Goal: Task Accomplishment & Management: Manage account settings

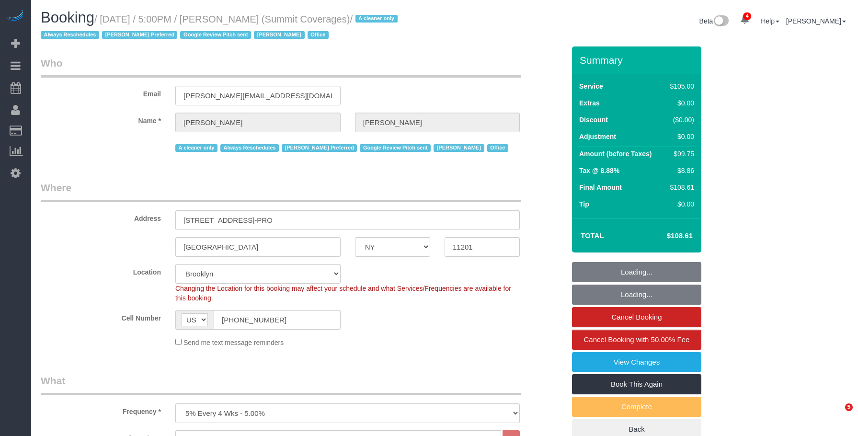
select select "NY"
select select "90"
select select "spot1"
select select "number:89"
select select "number:90"
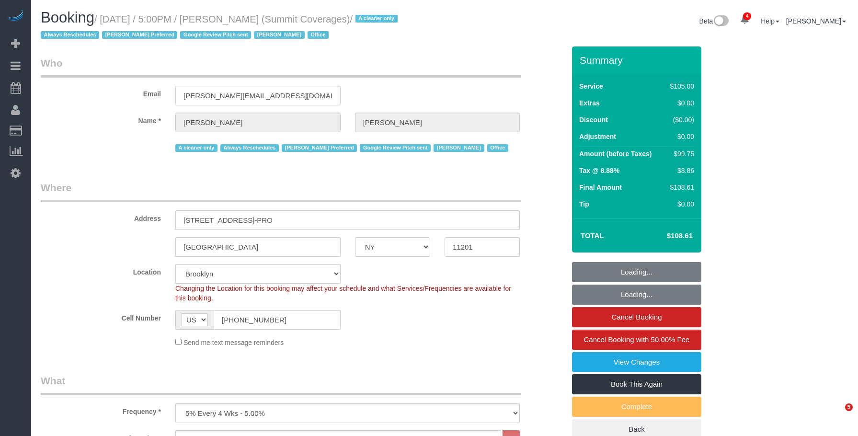
select select "number:15"
select select "number:5"
select select "number:21"
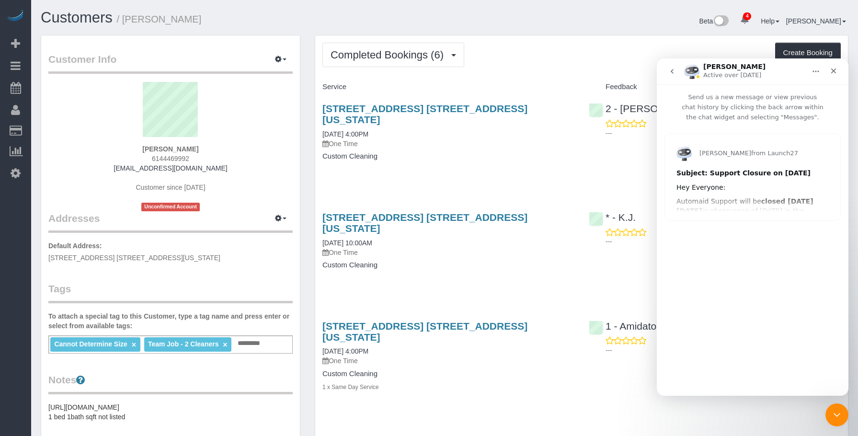
click at [541, 57] on div "Completed Bookings (6) Completed Bookings (6) Upcoming Bookings (0) Cancelled B…" at bounding box center [582, 55] width 519 height 24
click at [834, 70] on icon "Close" at bounding box center [833, 71] width 5 height 5
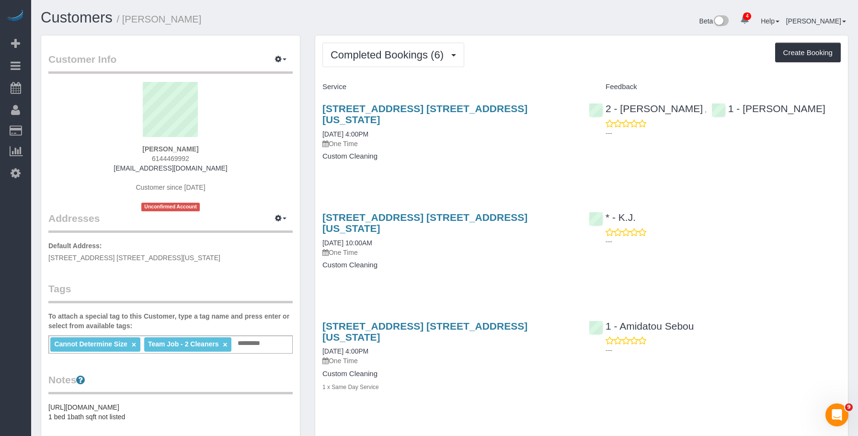
click at [463, 145] on p "One Time" at bounding box center [449, 144] width 252 height 10
click at [461, 105] on link "250 East Houston Street, Apt. 10g, New York, NY 10002" at bounding box center [425, 114] width 205 height 22
click at [473, 144] on p "One Time" at bounding box center [449, 144] width 252 height 10
click at [472, 104] on link "250 East Houston Street, Apt. 10g, New York, NY 10002" at bounding box center [425, 114] width 205 height 22
drag, startPoint x: 65, startPoint y: 45, endPoint x: 75, endPoint y: 47, distance: 10.7
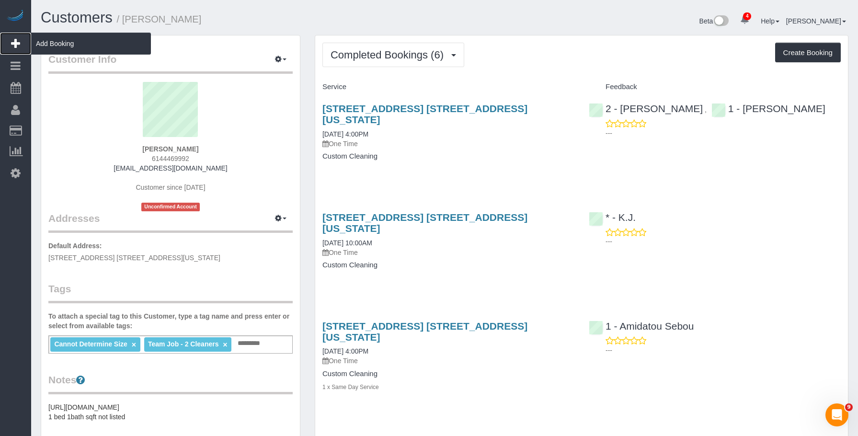
click at [65, 45] on span "Add Booking" at bounding box center [91, 44] width 120 height 22
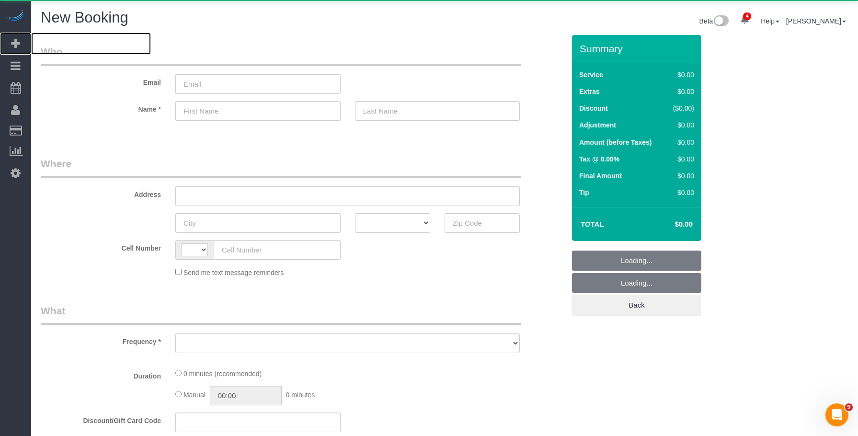
select select "number:89"
select select "number:90"
select select "object:2138"
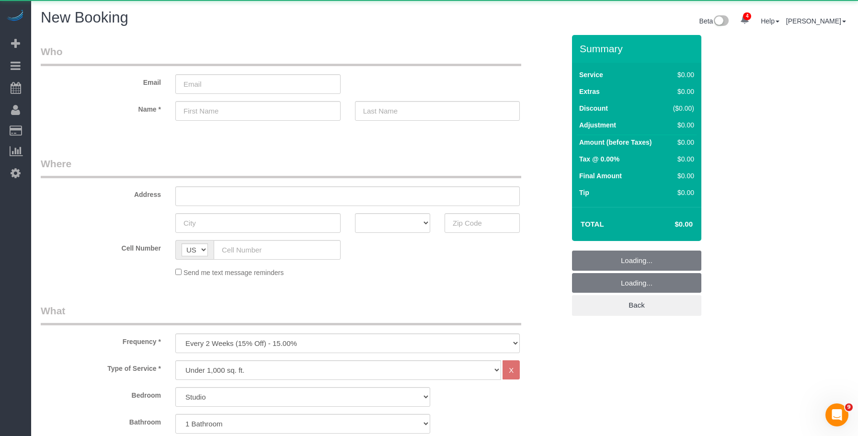
select select "string:US"
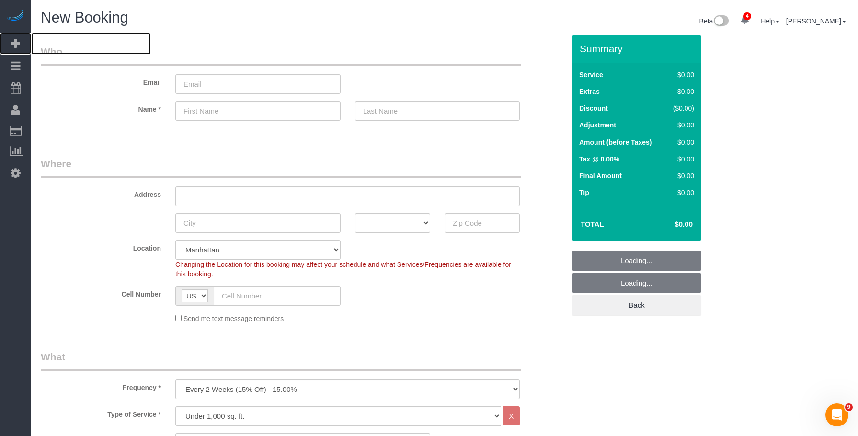
select select "object:2905"
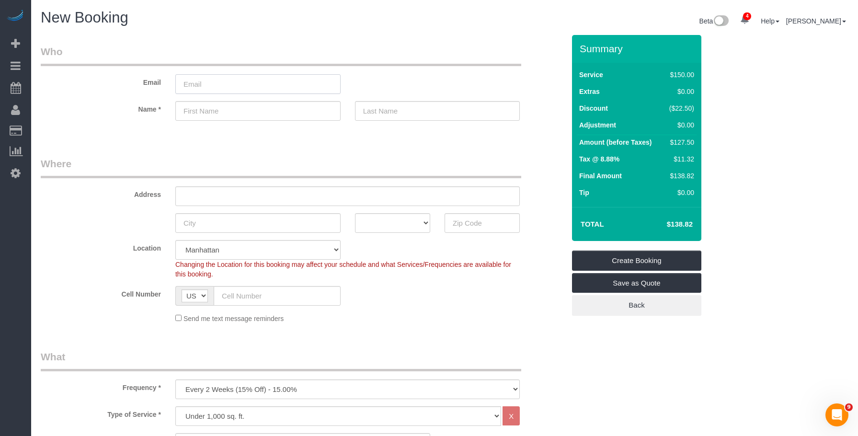
click at [237, 90] on input "email" at bounding box center [257, 84] width 165 height 20
paste input "meganmtodd3@gmail.com"
type input "meganmtodd3@gmail.com"
click at [275, 110] on input "text" at bounding box center [257, 111] width 165 height 20
type input "."
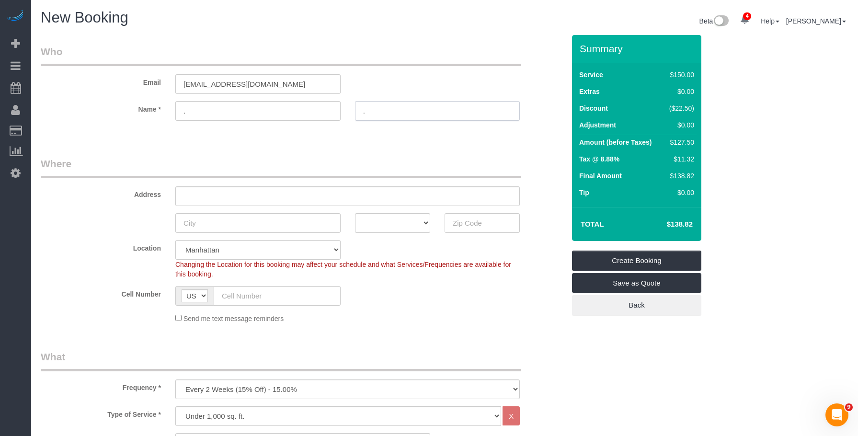
type input "."
click at [277, 253] on select "Manhattan Austin Boston Bronx Brooklyn Charlotte Denver New Jersey Portland Que…" at bounding box center [257, 250] width 165 height 20
select select "11"
click at [175, 240] on select "Manhattan Austin Boston Bronx Brooklyn Charlotte Denver New Jersey Portland Que…" at bounding box center [257, 250] width 165 height 20
click at [449, 326] on fieldset "Where Address AK AL AR AZ CA CO CT DC DE FL GA HI IA ID IL IN KS KY LA MA MD ME…" at bounding box center [303, 244] width 524 height 174
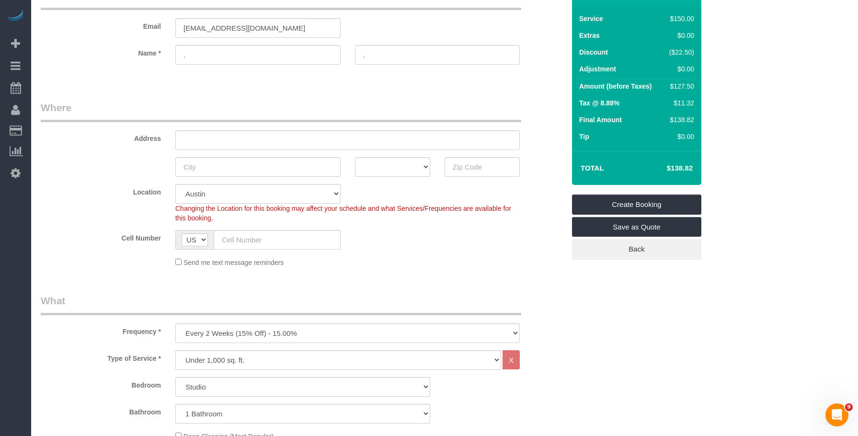
scroll to position [240, 0]
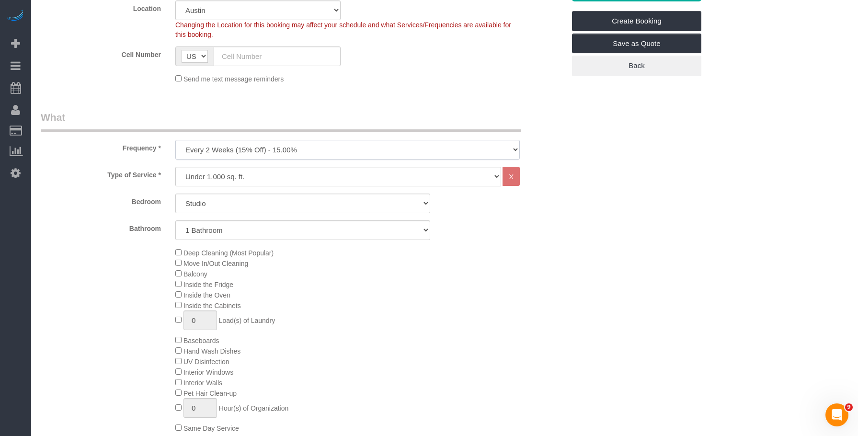
drag, startPoint x: 261, startPoint y: 147, endPoint x: 257, endPoint y: 155, distance: 8.8
click at [261, 147] on select "One Time Weekly (20% Off) - 20.00% Every 2 Weeks (15% Off) - 15.00% Every 4 Wee…" at bounding box center [347, 150] width 345 height 20
select select "object:2952"
click at [175, 140] on select "One Time Weekly (20% Off) - 20.00% Every 2 Weeks (15% Off) - 15.00% Every 4 Wee…" at bounding box center [347, 150] width 345 height 20
click at [302, 174] on select "Under 1,000 sq. ft. 1,001 - 1,500 sq. ft. 1,500+ sq. ft. Custom Cleaning Office…" at bounding box center [338, 177] width 326 height 20
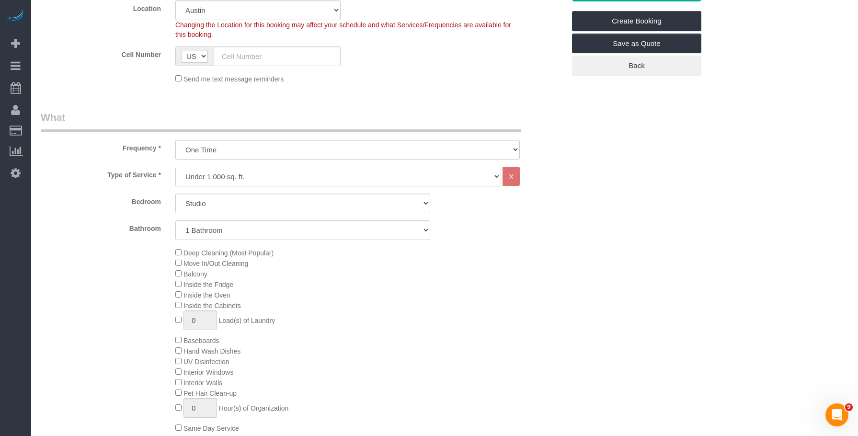
select select "213"
click at [175, 167] on select "Under 1,000 sq. ft. 1,001 - 1,500 sq. ft. 1,500+ sq. ft. Custom Cleaning Office…" at bounding box center [338, 177] width 326 height 20
select select "1"
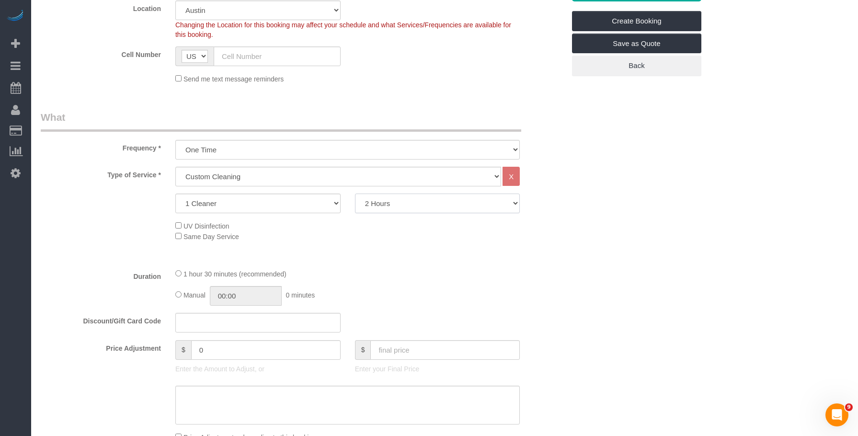
click at [414, 205] on select "2 Hours 2.5 Hours 3 Hours 3.5 Hours 4 Hours 4.5 Hours 5 Hours 5.5 Hours 6 Hours…" at bounding box center [437, 204] width 165 height 20
select select "180"
click at [355, 194] on select "2 Hours 2.5 Hours 3 Hours 3.5 Hours 4 Hours 4.5 Hours 5 Hours 5.5 Hours 6 Hours…" at bounding box center [437, 204] width 165 height 20
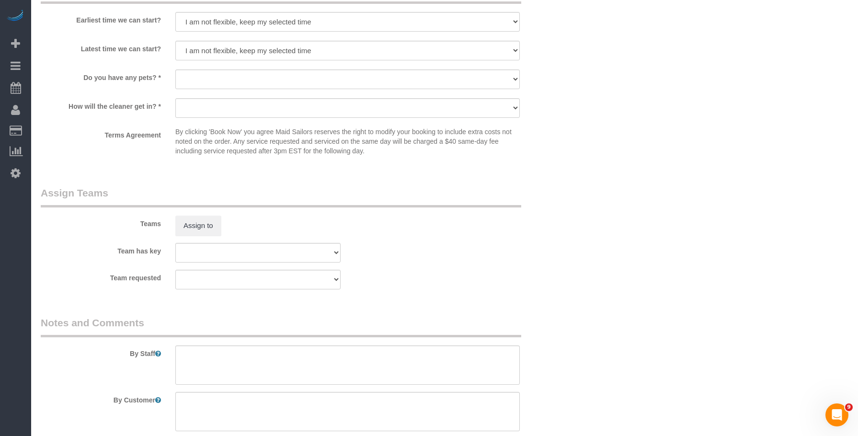
scroll to position [958, 0]
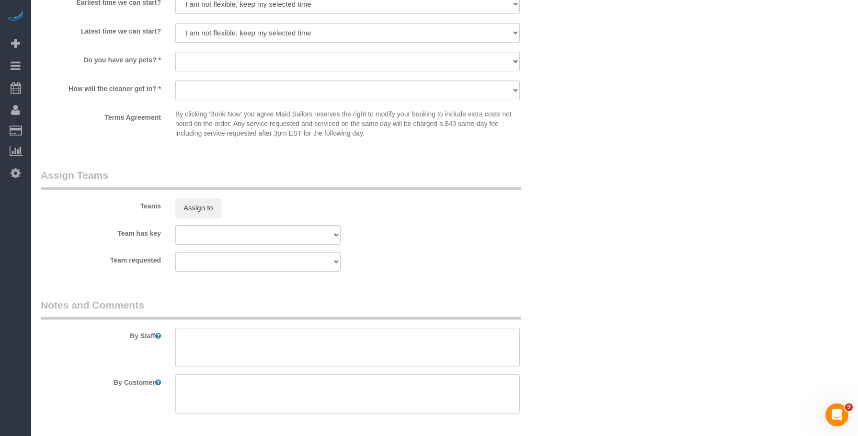
click at [219, 385] on textarea at bounding box center [347, 393] width 345 height 39
paste textarea "Deep cleaning of the common areas (~1,000 sq ft) on the first floor of a two-st…"
type textarea "Deep cleaning of the common areas (~1,000 sq ft) on the first floor of a two-st…"
click at [510, 261] on div "Team requested 000 - Partnerships 5 - Karen Pellicane 5 - Tatiana Erroa LaShekk…" at bounding box center [303, 262] width 539 height 20
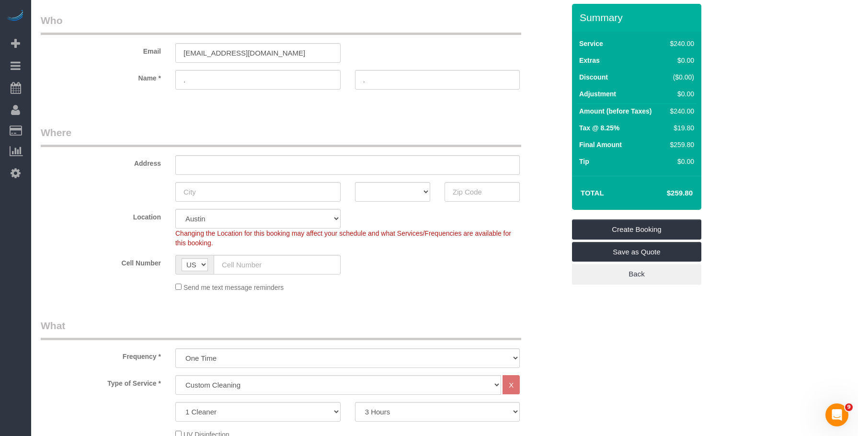
scroll to position [144, 0]
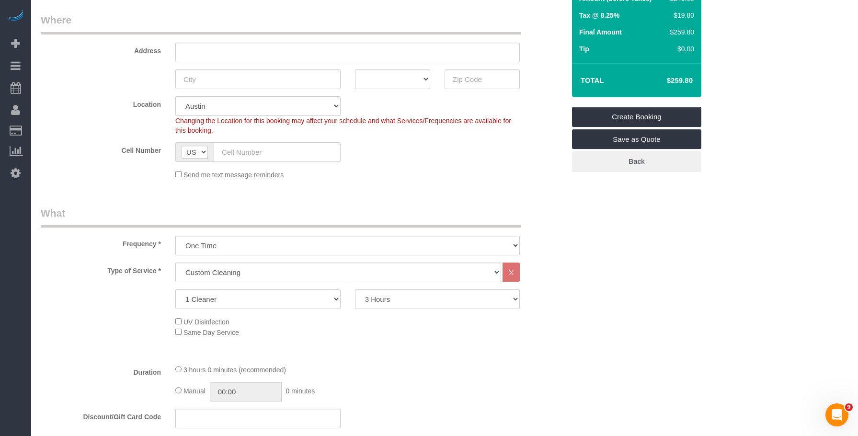
click at [270, 155] on input "text" at bounding box center [277, 152] width 127 height 20
paste input "1 (713) 614-1376"
type input "1 (713) 614-1376"
click at [500, 161] on div "Cell Number AF AL DZ AD AO AI AQ AG AR AM AW AU AT AZ BS BH BD BB BY BE BZ BJ B…" at bounding box center [303, 152] width 539 height 20
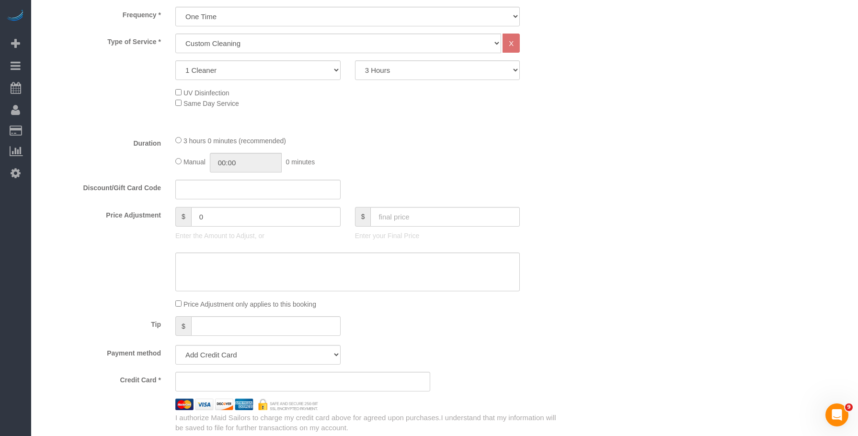
scroll to position [85, 0]
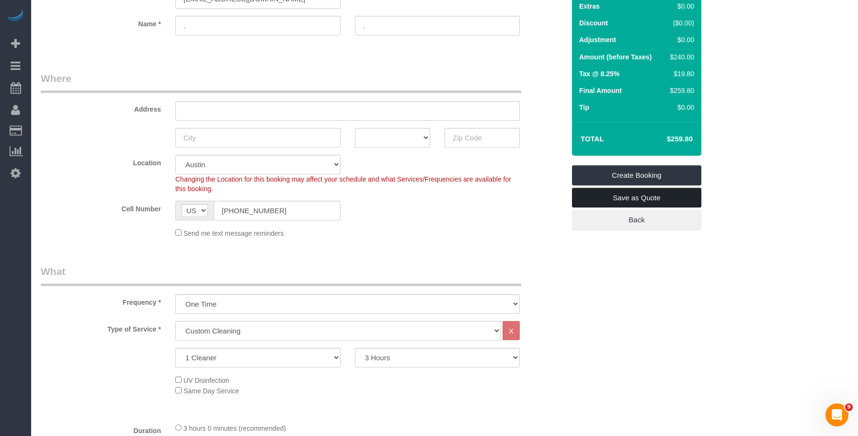
click at [649, 196] on link "Save as Quote" at bounding box center [636, 198] width 129 height 20
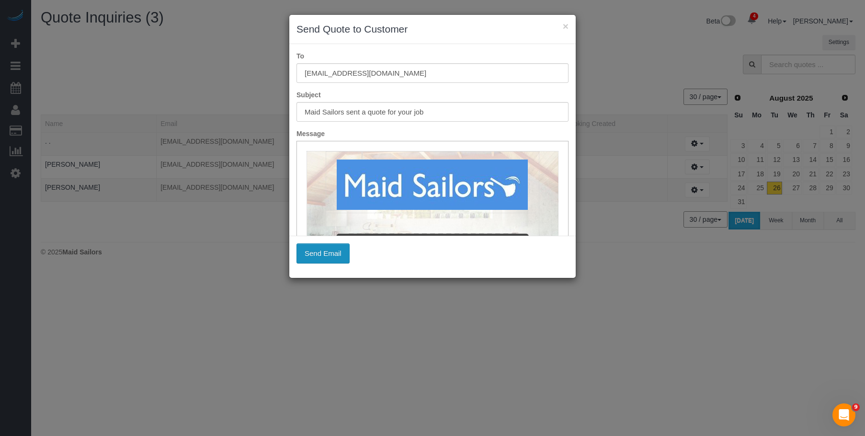
click at [334, 254] on button "Send Email" at bounding box center [323, 253] width 53 height 20
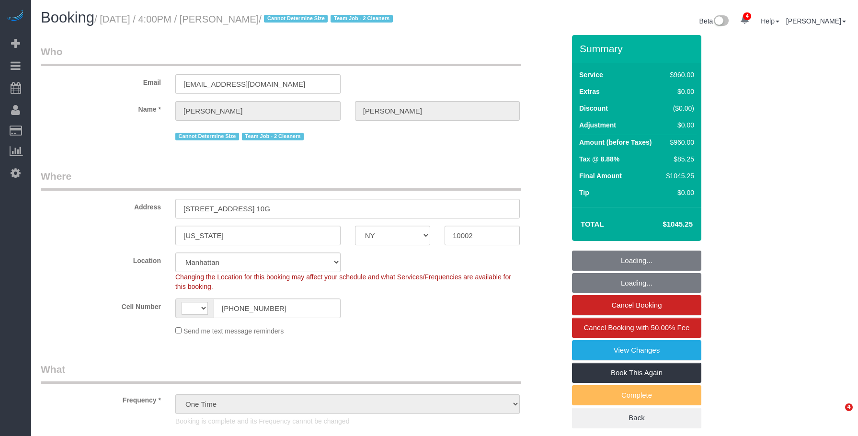
select select "NY"
select select "object:679"
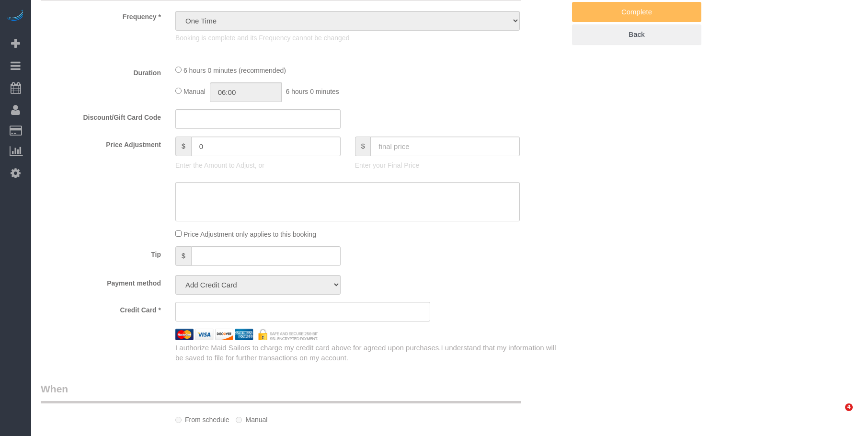
select select "string:[GEOGRAPHIC_DATA]"
select select "number:89"
select select "number:90"
select select "number:15"
select select "number:5"
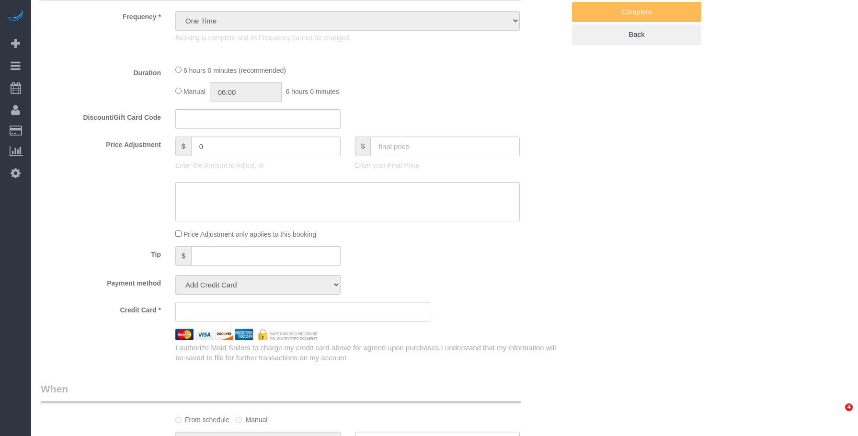
select select "string:stripe-pm_1RjS4Z4VGloSiKo73pN9mV8I"
select select "spot1"
select select "2"
select select "360"
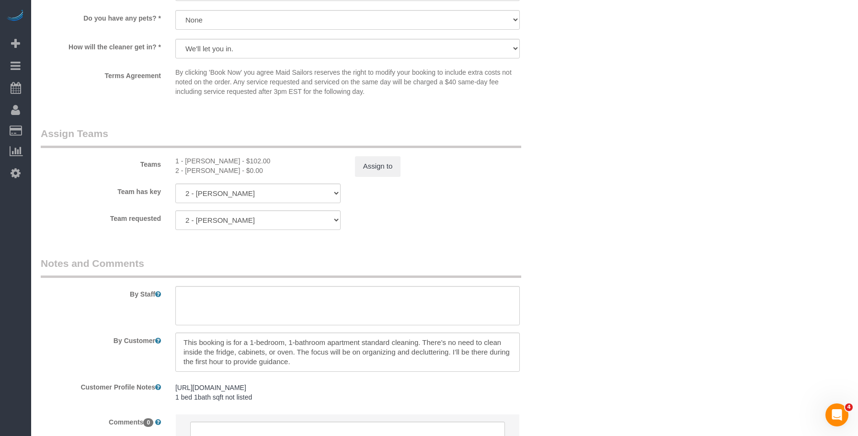
scroll to position [1054, 0]
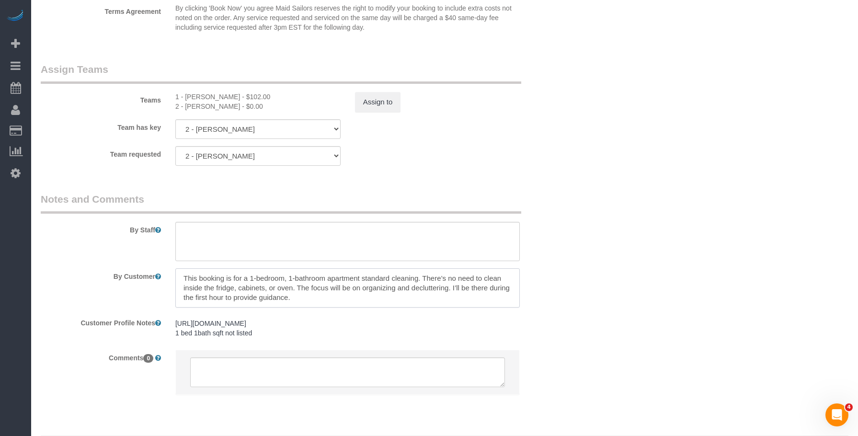
click at [343, 289] on textarea at bounding box center [347, 287] width 345 height 39
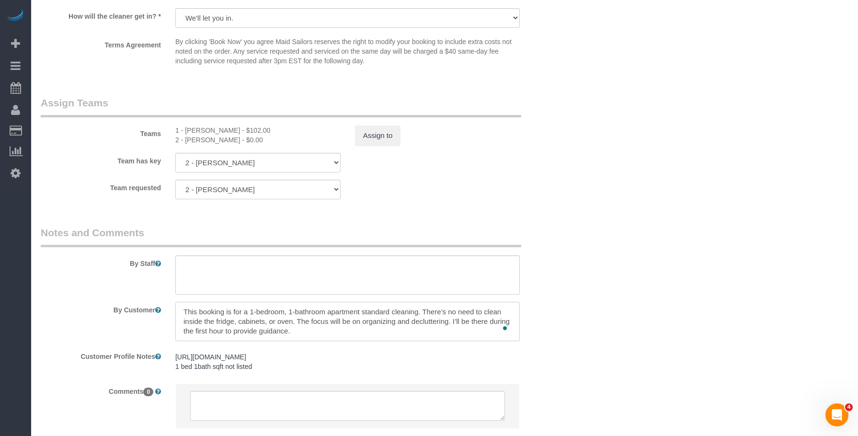
scroll to position [1083, 0]
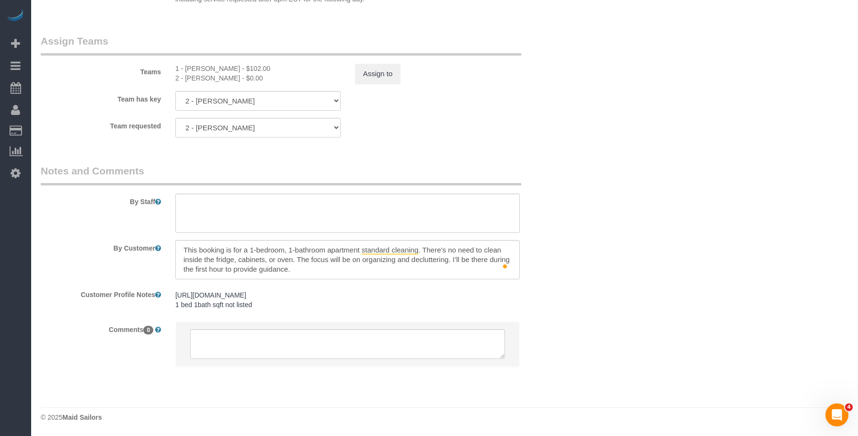
click at [477, 178] on legend "Notes and Comments" at bounding box center [281, 175] width 481 height 22
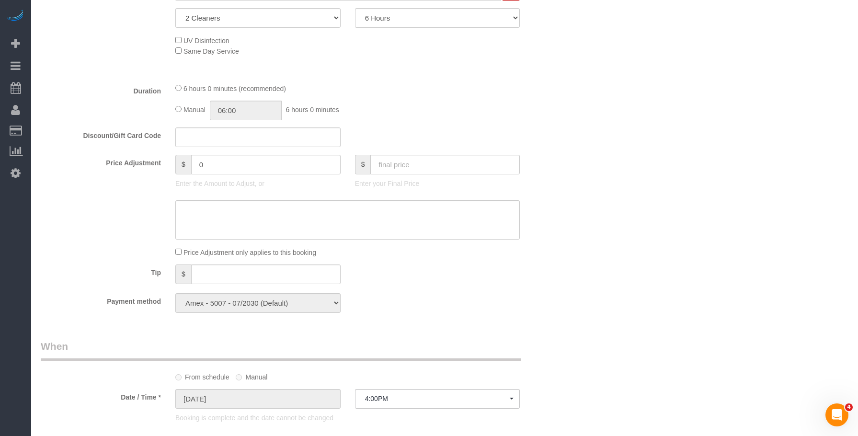
scroll to position [268, 0]
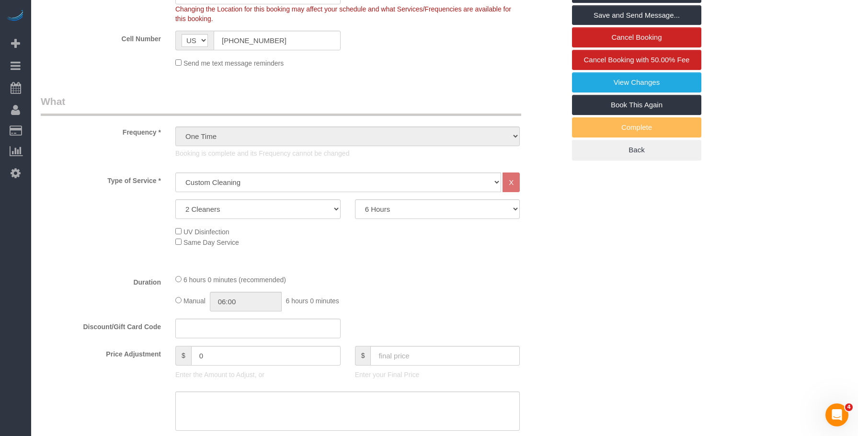
click at [414, 289] on div "6 hours 0 minutes (recommended) Manual 06:00 6 hours 0 minutes" at bounding box center [347, 292] width 359 height 37
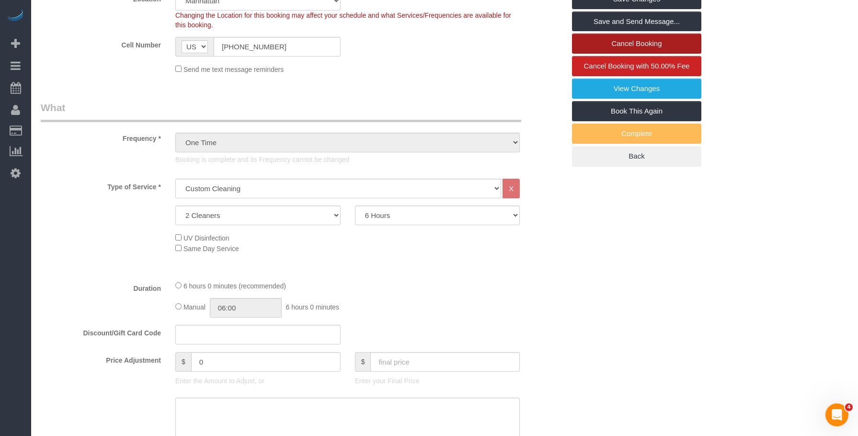
scroll to position [172, 0]
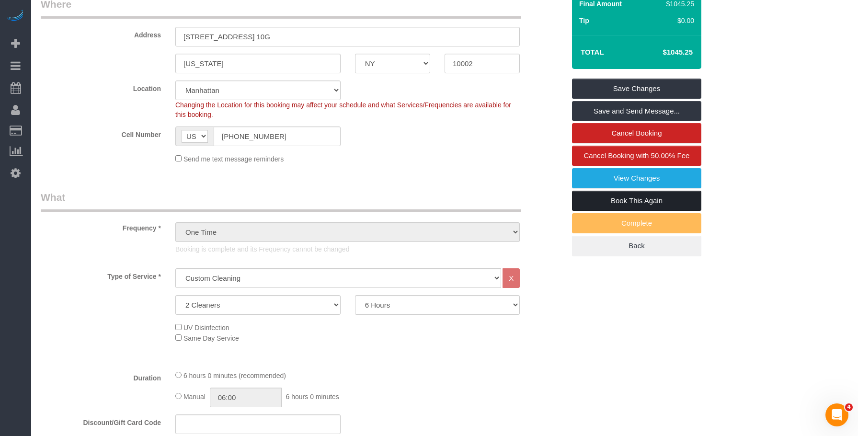
click at [588, 200] on link "Book This Again" at bounding box center [636, 201] width 129 height 20
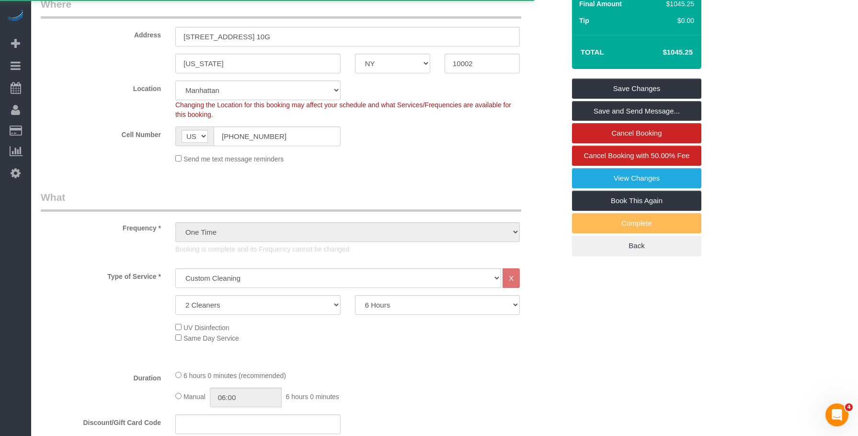
select select "NY"
select select "2"
select select "360"
select select "string:stripe-pm_1RjS4Z4VGloSiKo73pN9mV8I"
select select "number:89"
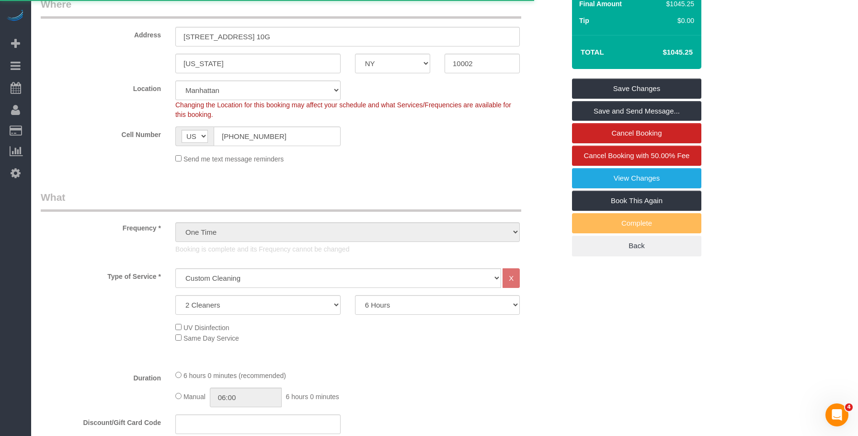
select select "number:90"
select select "number:15"
select select "number:5"
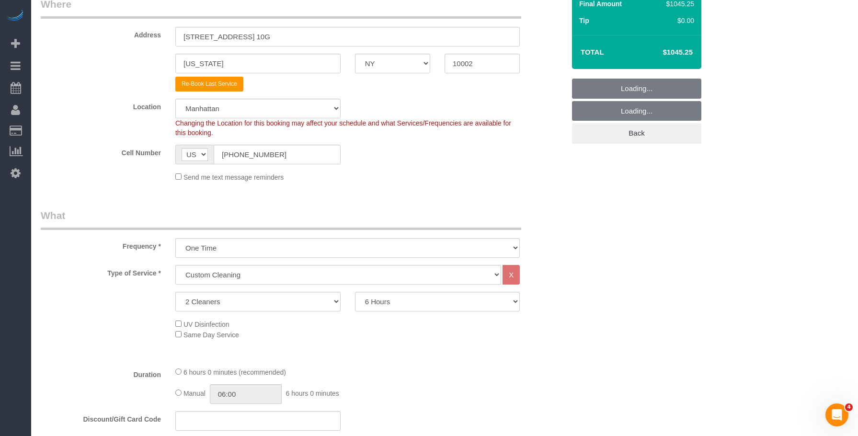
select select "object:2785"
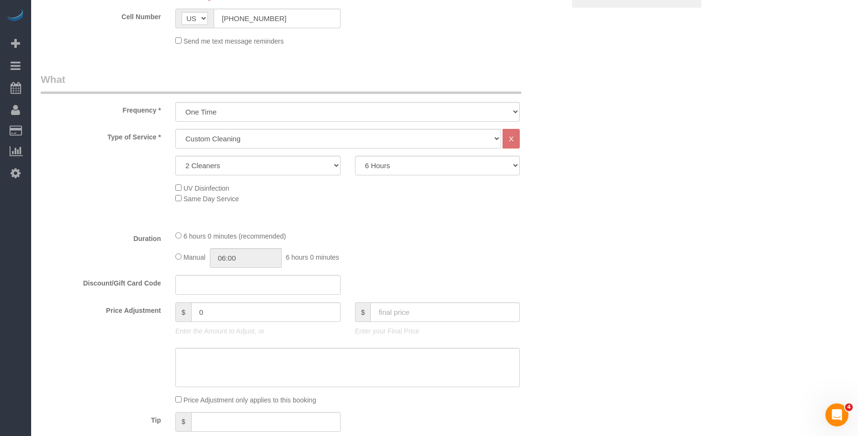
scroll to position [335, 0]
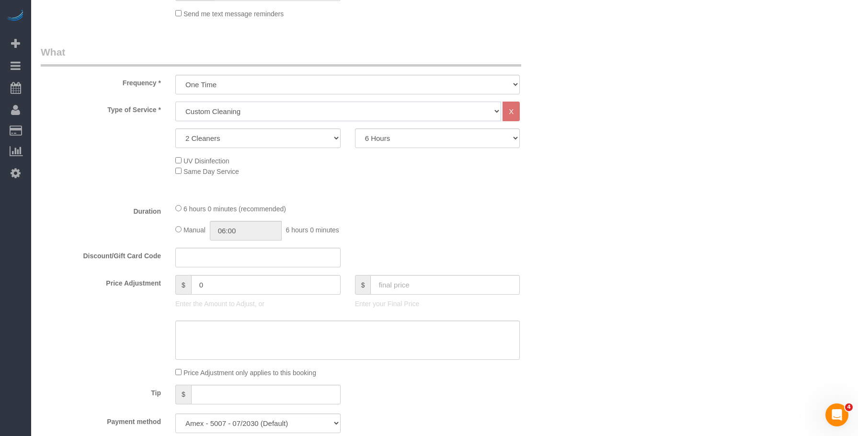
click at [274, 110] on select "Under 1,000 sq. ft. 1,001 - 1,500 sq. ft. 1,500+ sq. ft. Custom Cleaning Office…" at bounding box center [338, 112] width 326 height 20
select select "216"
click at [175, 102] on select "Under 1,000 sq. ft. 1,001 - 1,500 sq. ft. 1,500+ sq. ft. Custom Cleaning Office…" at bounding box center [338, 112] width 326 height 20
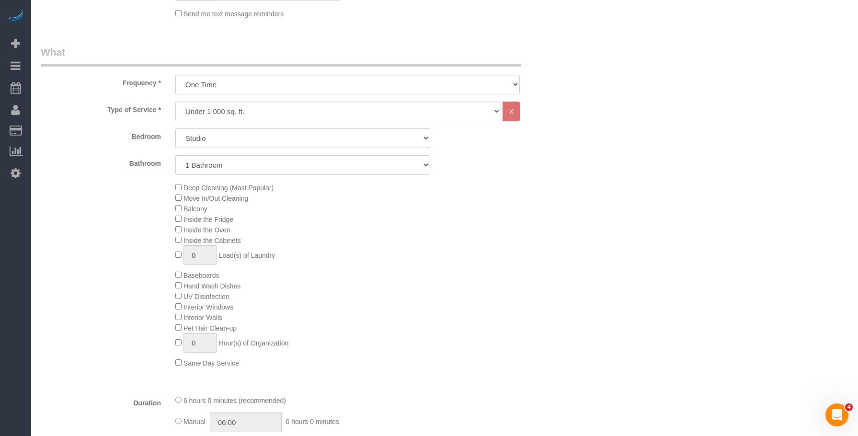
click at [260, 144] on select "Studio 1 Bedroom 2 Bedrooms 3 Bedrooms" at bounding box center [302, 138] width 255 height 20
select select "1"
click at [175, 128] on select "Studio 1 Bedroom 2 Bedrooms 3 Bedrooms" at bounding box center [302, 138] width 255 height 20
click at [491, 253] on div "Deep Cleaning (Most Popular) Move In/Out Cleaning Balcony Inside the Fridge Ins…" at bounding box center [370, 275] width 404 height 186
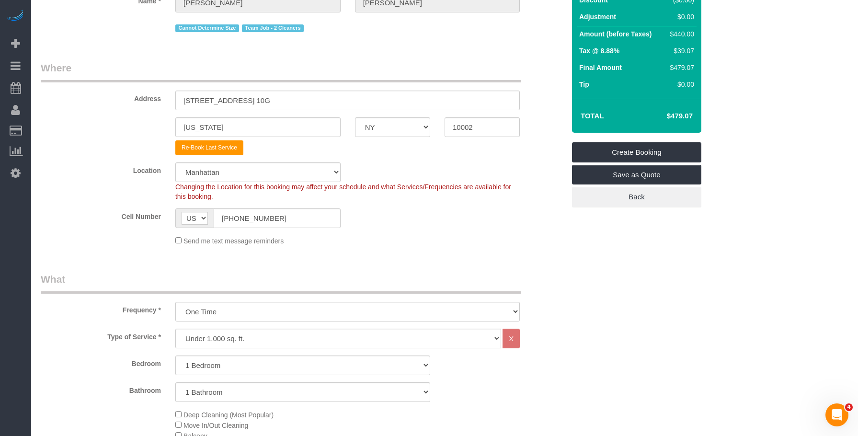
scroll to position [0, 0]
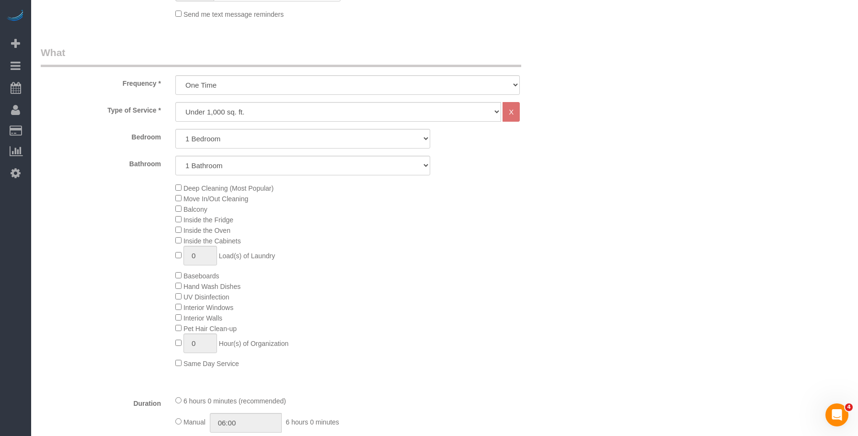
scroll to position [431, 0]
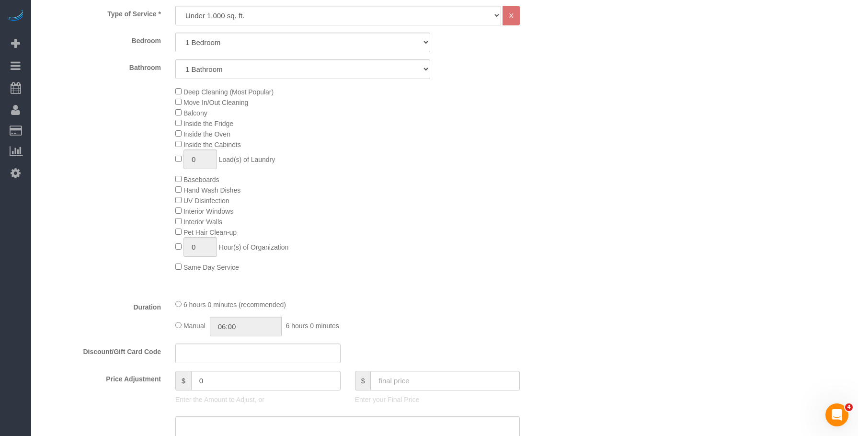
click at [502, 227] on div "Deep Cleaning (Most Popular) Move In/Out Cleaning Balcony Inside the Fridge Ins…" at bounding box center [370, 179] width 404 height 186
click at [505, 254] on div "Deep Cleaning (Most Popular) Move In/Out Cleaning Balcony Inside the Fridge Ins…" at bounding box center [370, 179] width 404 height 186
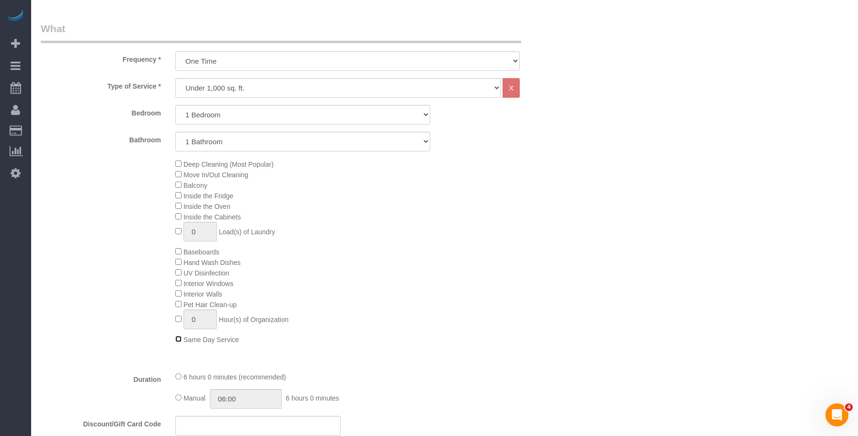
scroll to position [383, 0]
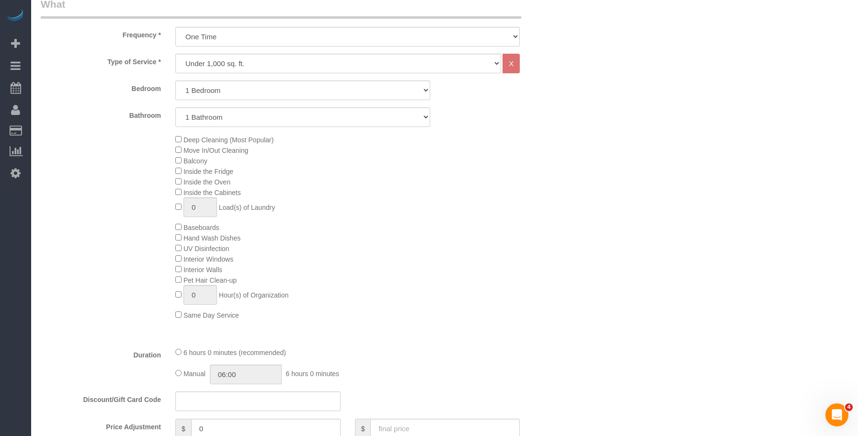
click at [668, 196] on div "Who Email samiraahmed101@gmail.com Name * Samira Ahmed Cannot Determine Size Te…" at bounding box center [445, 432] width 808 height 1560
click at [454, 204] on div "Deep Cleaning (Most Popular) Move In/Out Cleaning Balcony Inside the Fridge Ins…" at bounding box center [370, 227] width 404 height 186
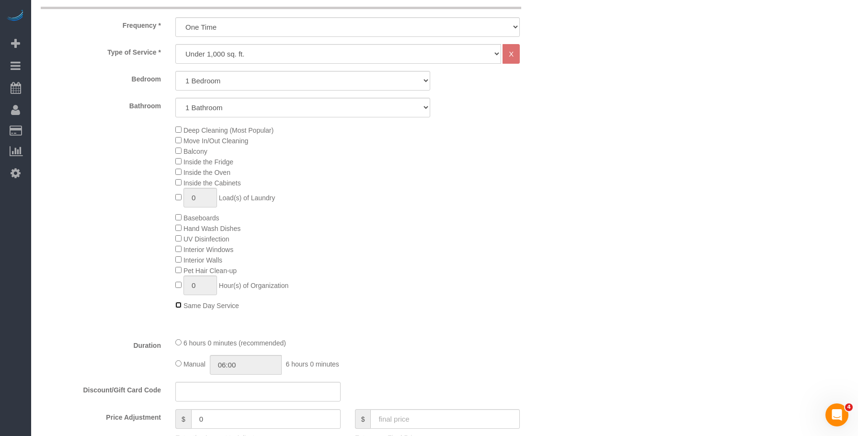
scroll to position [527, 0]
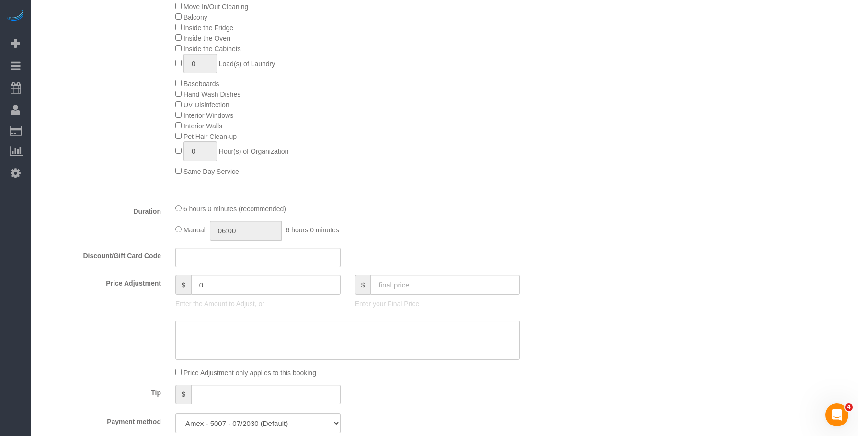
click at [330, 91] on div "Deep Cleaning (Most Popular) Move In/Out Cleaning Balcony Inside the Fridge Ins…" at bounding box center [370, 83] width 404 height 186
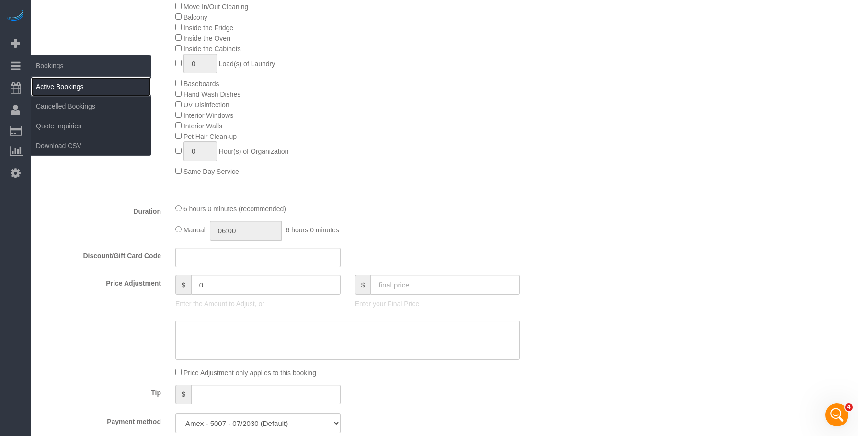
click at [72, 86] on link "Active Bookings" at bounding box center [91, 86] width 120 height 19
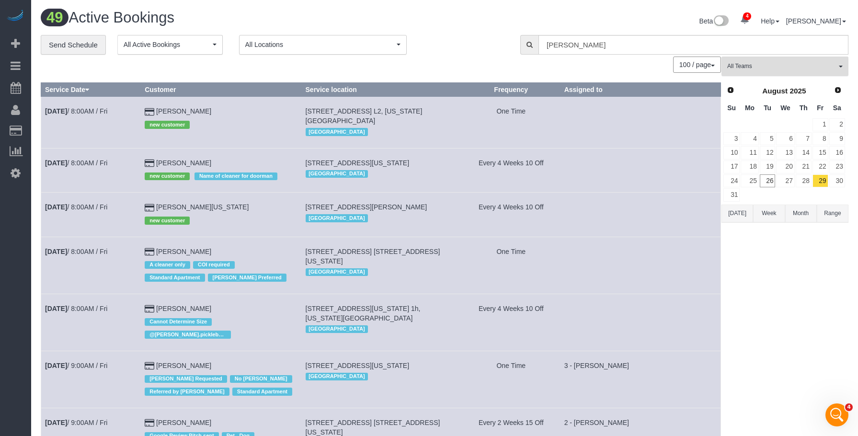
click at [797, 69] on span "All Teams" at bounding box center [781, 66] width 109 height 8
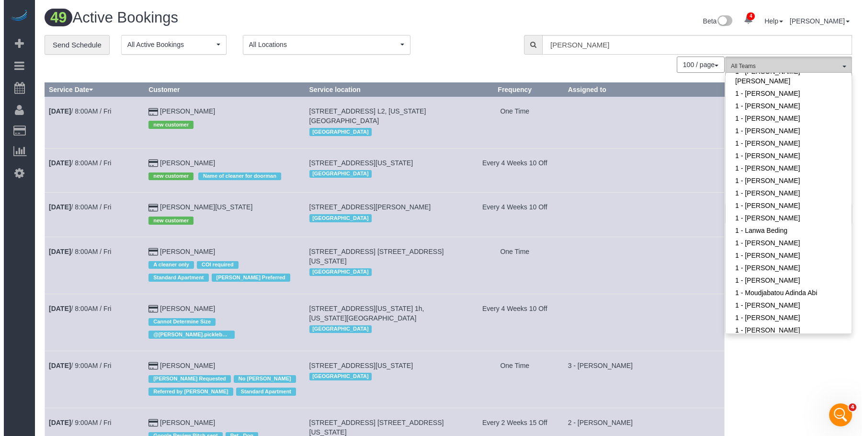
scroll to position [335, 0]
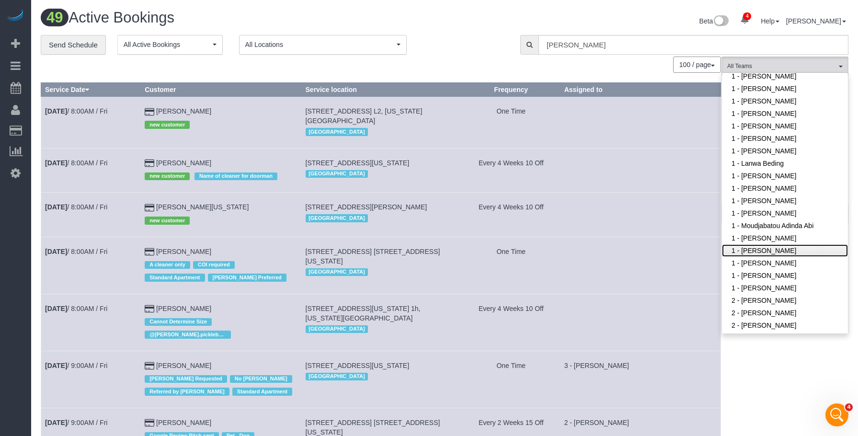
click at [764, 252] on link "1 - [PERSON_NAME]" at bounding box center [785, 250] width 126 height 12
drag, startPoint x: 455, startPoint y: 46, endPoint x: 464, endPoint y: 45, distance: 9.1
click at [460, 45] on div "**********" at bounding box center [273, 45] width 465 height 20
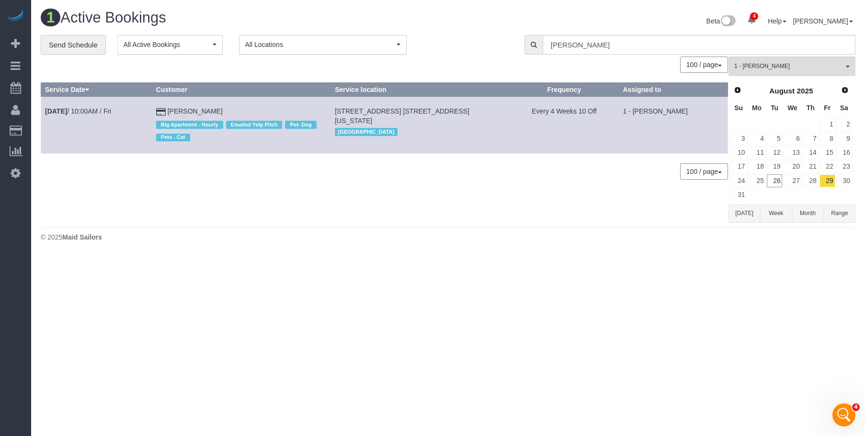
click at [336, 196] on div "0 Bookings found. We couldn't find any bookings that matched your search. Creat…" at bounding box center [385, 140] width 688 height 166
drag, startPoint x: 224, startPoint y: 109, endPoint x: 462, endPoint y: 236, distance: 270.1
click at [462, 236] on div "© 2025 Maid Sailors" at bounding box center [448, 237] width 815 height 10
click at [813, 64] on span "1 - [PERSON_NAME]" at bounding box center [789, 66] width 109 height 8
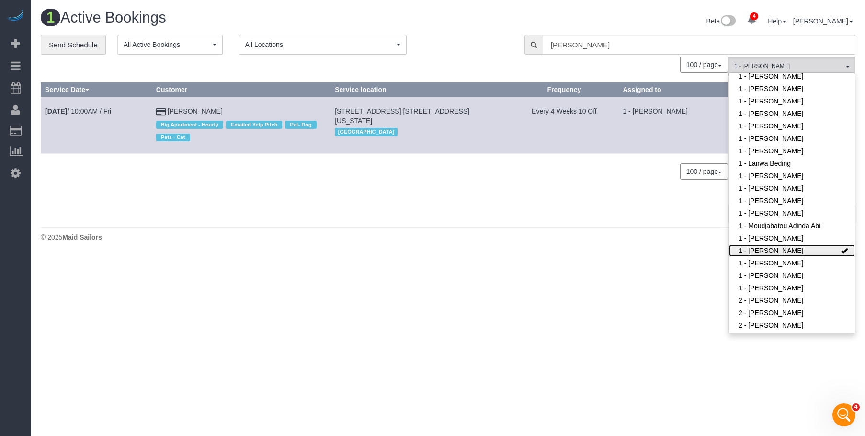
click at [779, 249] on link "1 - [PERSON_NAME]" at bounding box center [792, 250] width 126 height 12
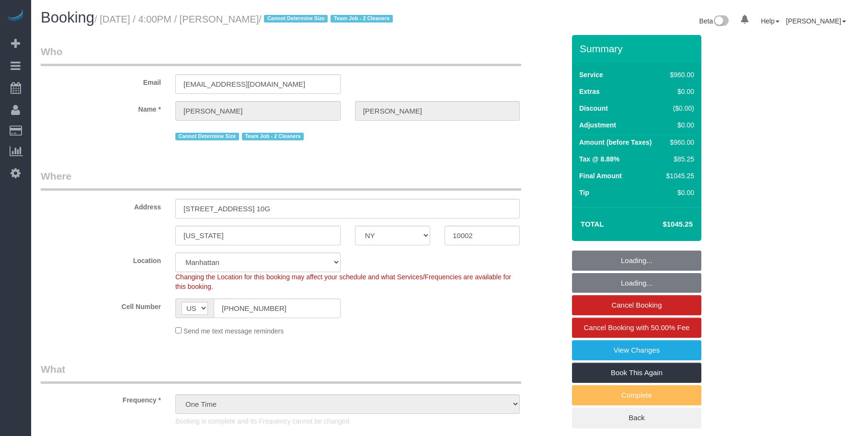
select select "NY"
select select "2"
select select "360"
select select "string:stripe-pm_1RjS4Z4VGloSiKo73pN9mV8I"
select select "spot1"
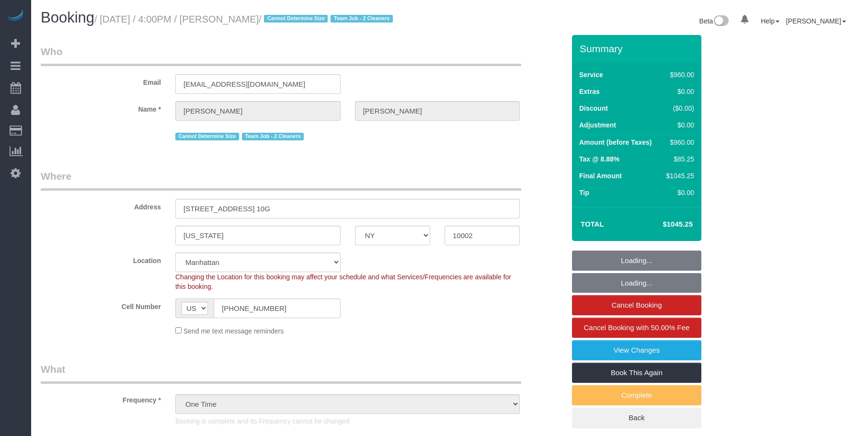
select select "number:89"
select select "number:90"
select select "number:15"
select select "number:5"
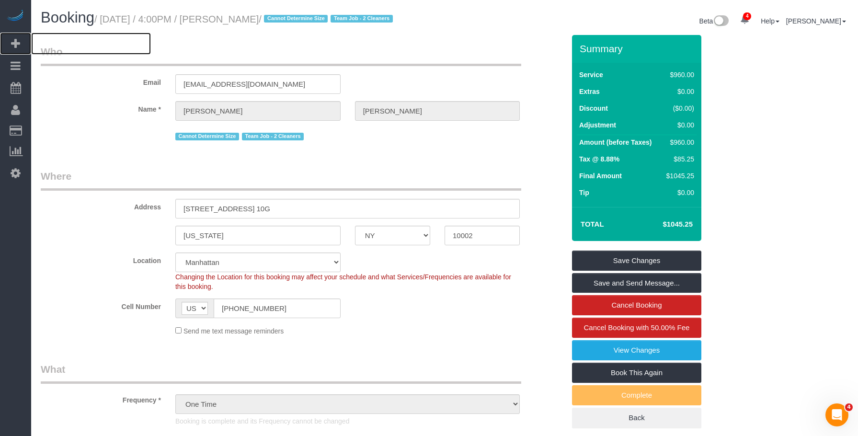
drag, startPoint x: 92, startPoint y: 42, endPoint x: 839, endPoint y: 229, distance: 770.1
click at [93, 41] on span "Add Booking" at bounding box center [91, 44] width 120 height 22
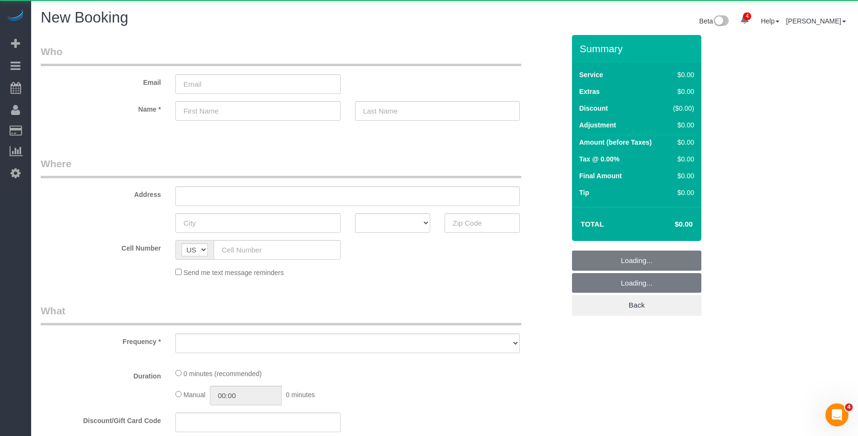
select select "number:89"
select select "number:90"
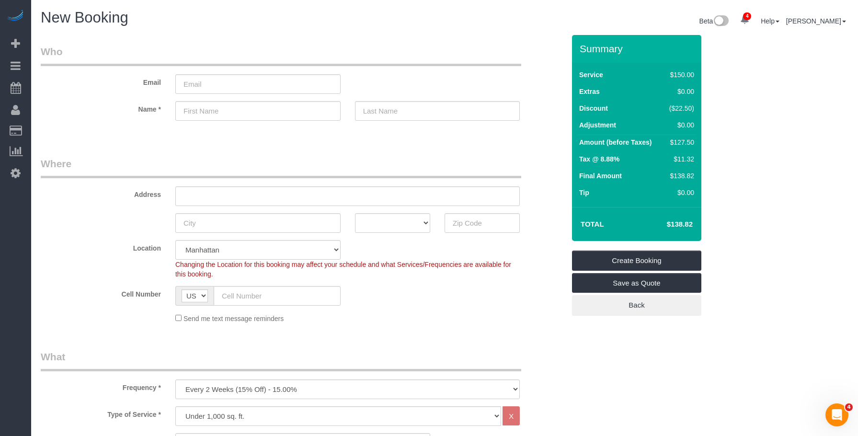
drag, startPoint x: 296, startPoint y: 165, endPoint x: 295, endPoint y: 170, distance: 5.0
click at [296, 165] on legend "Where" at bounding box center [281, 168] width 481 height 22
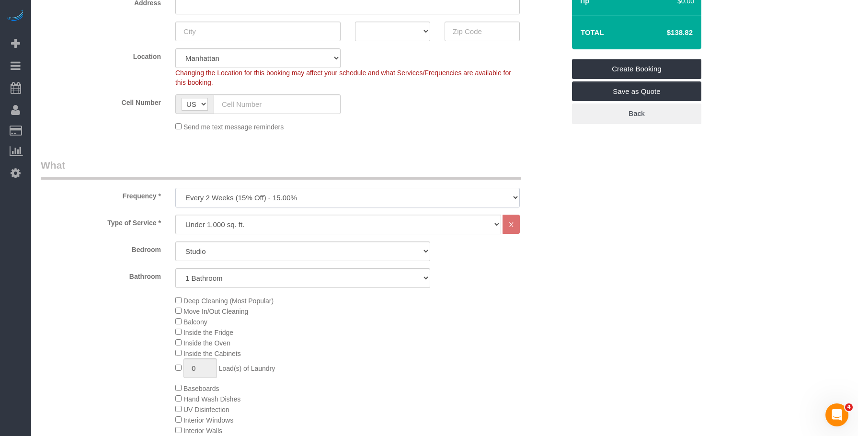
click at [325, 191] on select "One Time Weekly (20% Off) - 20.00% Every 2 Weeks (15% Off) - 15.00% Every 4 Wee…" at bounding box center [347, 198] width 345 height 20
select select "object:2701"
click at [175, 188] on select "One Time Weekly (20% Off) - 20.00% Every 2 Weeks (15% Off) - 15.00% Every 4 Wee…" at bounding box center [347, 198] width 345 height 20
click at [292, 250] on select "Studio 1 Bedroom 2 Bedrooms 3 Bedrooms" at bounding box center [302, 252] width 255 height 20
click at [298, 234] on div "Type of Service * Under 1,000 sq. ft. 1,001 - 1,500 sq. ft. 1,500+ sq. ft. Cust…" at bounding box center [303, 358] width 524 height 286
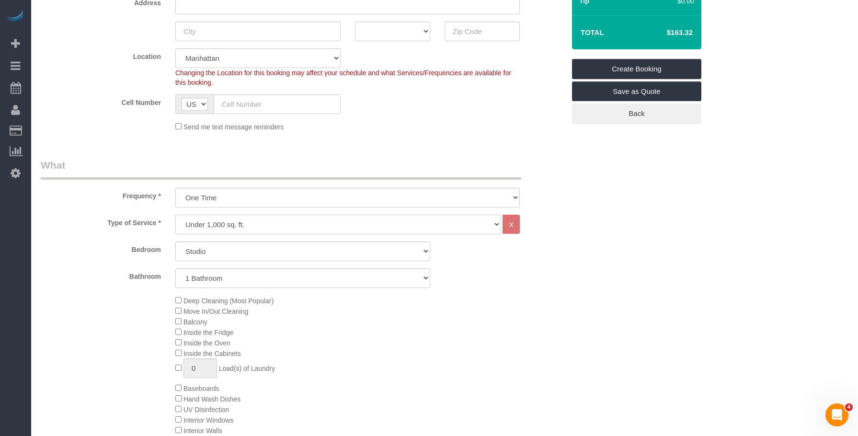
drag, startPoint x: 305, startPoint y: 230, endPoint x: 301, endPoint y: 238, distance: 8.8
click at [305, 230] on select "Under 1,000 sq. ft. 1,001 - 1,500 sq. ft. 1,500+ sq. ft. Custom Cleaning Office…" at bounding box center [338, 225] width 326 height 20
click at [175, 215] on select "Under 1,000 sq. ft. 1,001 - 1,500 sq. ft. 1,500+ sq. ft. Custom Cleaning Office…" at bounding box center [338, 225] width 326 height 20
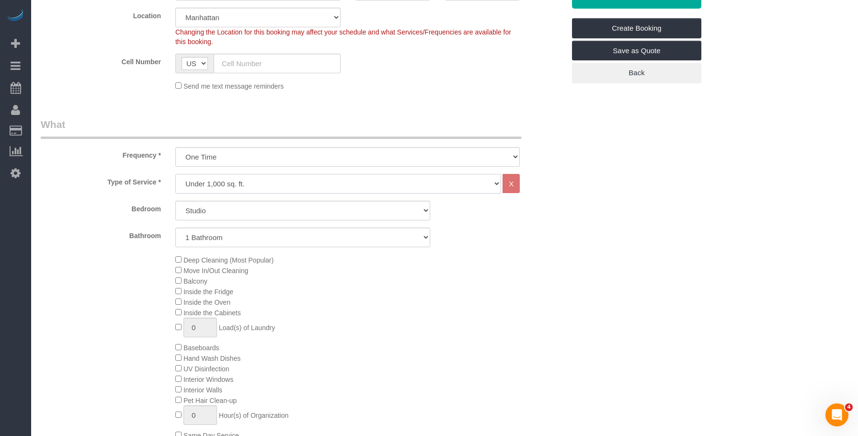
scroll to position [288, 0]
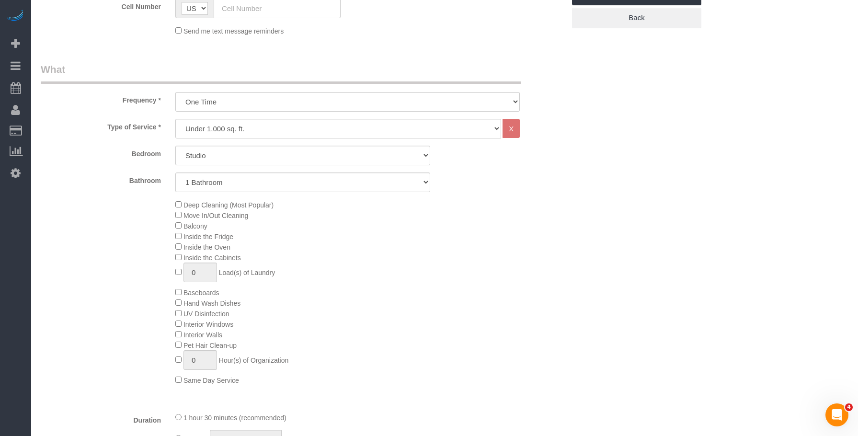
click at [457, 289] on div "Deep Cleaning (Most Popular) Move In/Out Cleaning Balcony Inside the Fridge Ins…" at bounding box center [370, 292] width 404 height 186
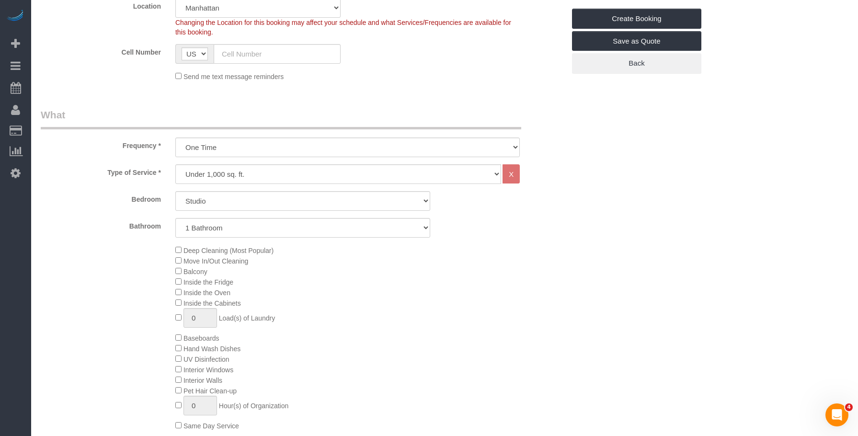
scroll to position [240, 0]
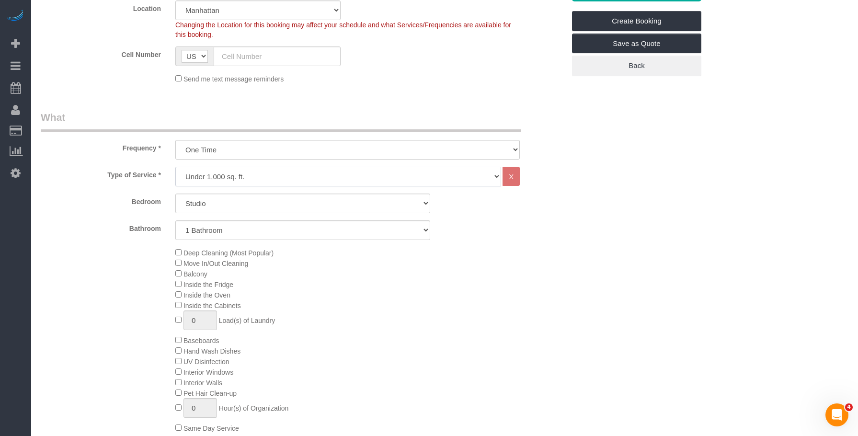
click at [271, 176] on select "Under 1,000 sq. ft. 1,001 - 1,500 sq. ft. 1,500+ sq. ft. Custom Cleaning Office…" at bounding box center [338, 177] width 326 height 20
click at [175, 167] on select "Under 1,000 sq. ft. 1,001 - 1,500 sq. ft. 1,500+ sq. ft. Custom Cleaning Office…" at bounding box center [338, 177] width 326 height 20
click at [269, 202] on select "Studio 1 Bedroom 2 Bedrooms 3 Bedrooms" at bounding box center [302, 204] width 255 height 20
click at [291, 176] on select "Under 1,000 sq. ft. 1,001 - 1,500 sq. ft. 1,500+ sq. ft. Custom Cleaning Office…" at bounding box center [338, 177] width 326 height 20
select select "213"
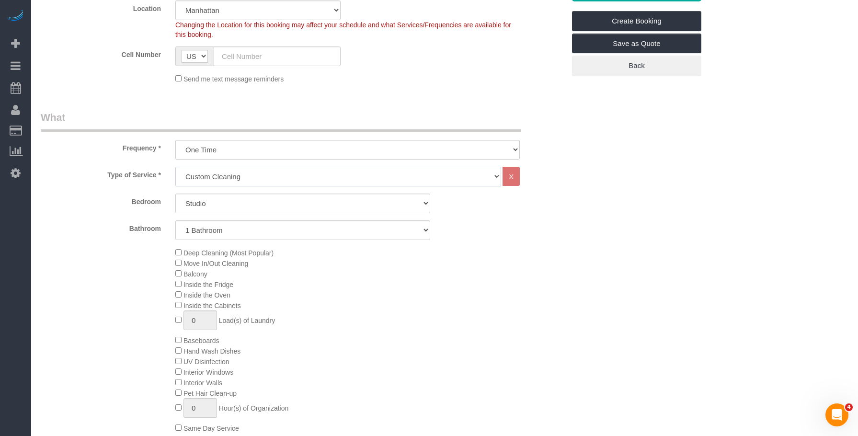
click at [175, 167] on select "Under 1,000 sq. ft. 1,001 - 1,500 sq. ft. 1,500+ sq. ft. Custom Cleaning Office…" at bounding box center [338, 177] width 326 height 20
select select "1"
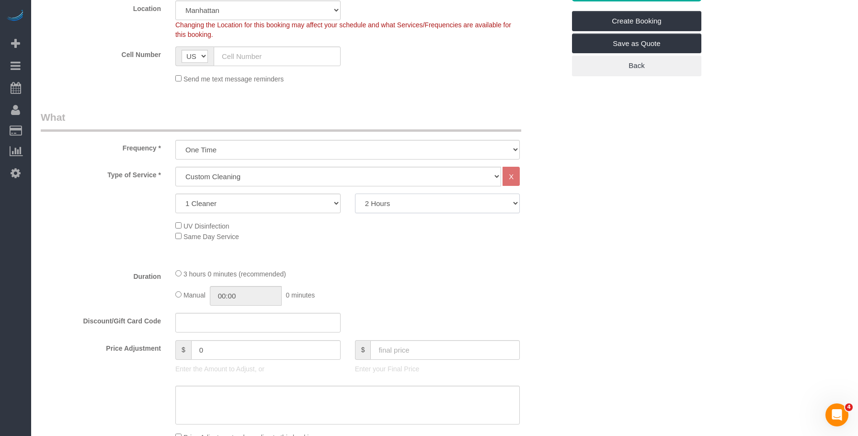
click at [420, 209] on select "2 Hours 2.5 Hours 3 Hours 3.5 Hours 4 Hours 4.5 Hours 5 Hours 5.5 Hours 6 Hours…" at bounding box center [437, 204] width 165 height 20
select select "180"
click at [355, 194] on select "2 Hours 2.5 Hours 3 Hours 3.5 Hours 4 Hours 4.5 Hours 5 Hours 5.5 Hours 6 Hours…" at bounding box center [437, 204] width 165 height 20
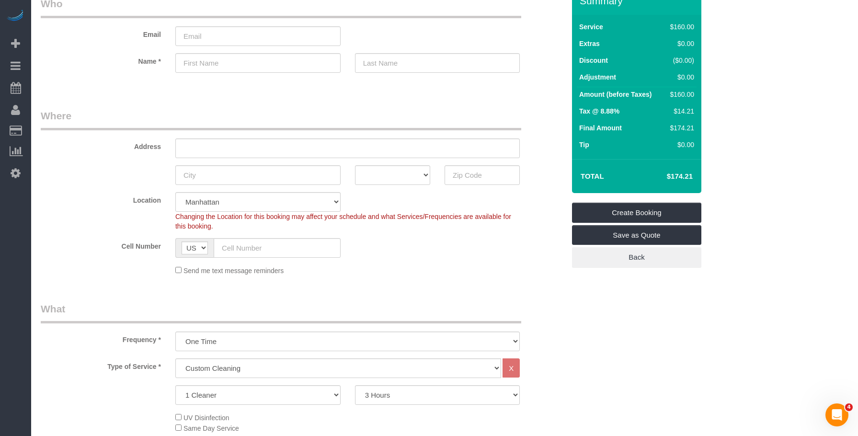
scroll to position [0, 0]
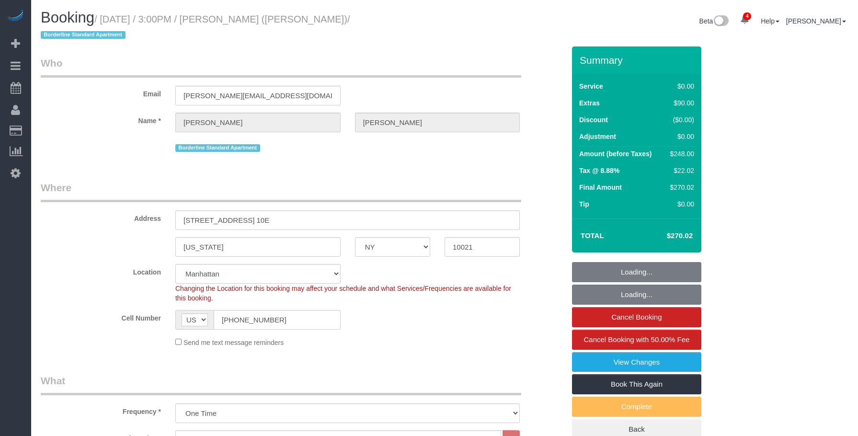
select select "NY"
select select "2"
select select "string:stripe-pm_1R58S94VGloSiKo7oTDM75CS"
select select "spot1"
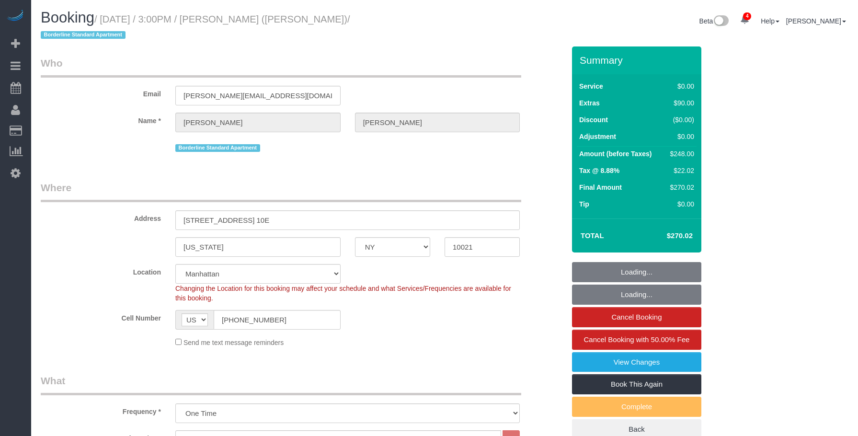
select select "number:89"
select select "number:90"
select select "number:15"
select select "number:6"
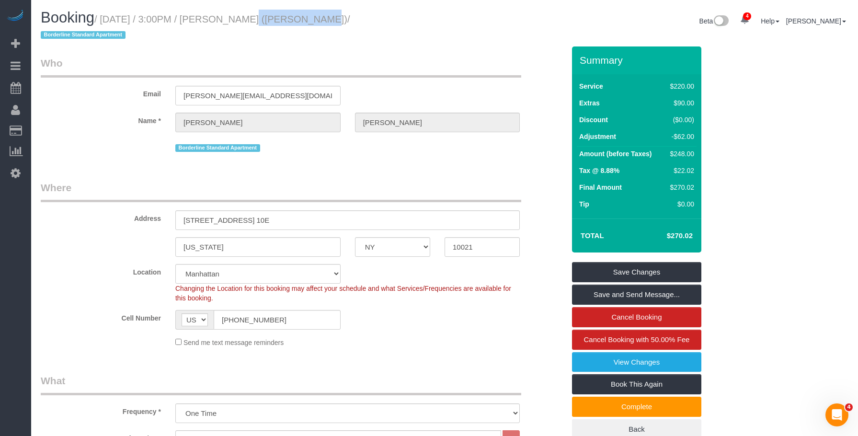
drag, startPoint x: 225, startPoint y: 21, endPoint x: 295, endPoint y: 21, distance: 70.4
click at [295, 21] on small "/ [DATE] / 3:00PM / [PERSON_NAME] ([PERSON_NAME]) / Borderline Standard Apartme…" at bounding box center [196, 27] width 310 height 27
copy small "[PERSON_NAME]"
drag, startPoint x: 299, startPoint y: 97, endPoint x: 127, endPoint y: 95, distance: 171.6
click at [127, 97] on div "Email [PERSON_NAME][EMAIL_ADDRESS][DOMAIN_NAME]" at bounding box center [303, 80] width 539 height 49
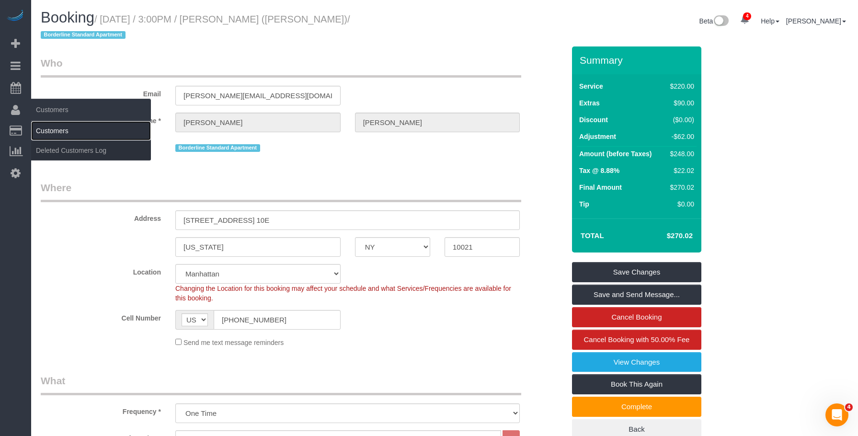
click at [54, 124] on link "Customers" at bounding box center [91, 130] width 120 height 19
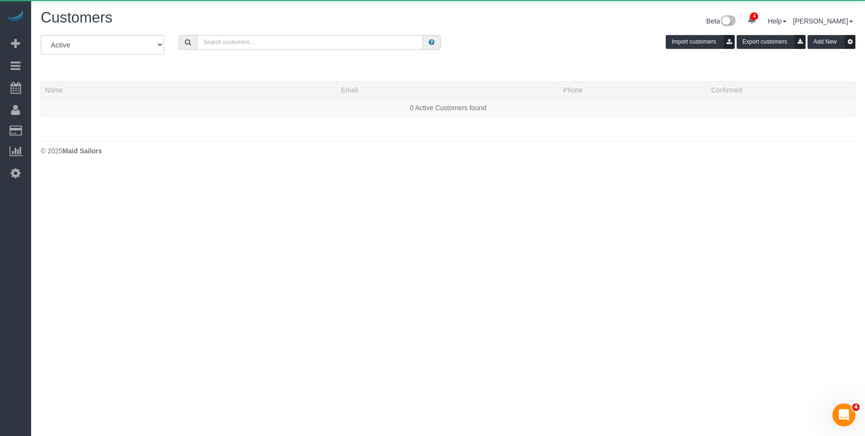
click at [404, 42] on input "text" at bounding box center [310, 42] width 226 height 15
paste input "[PERSON_NAME][EMAIL_ADDRESS][DOMAIN_NAME]"
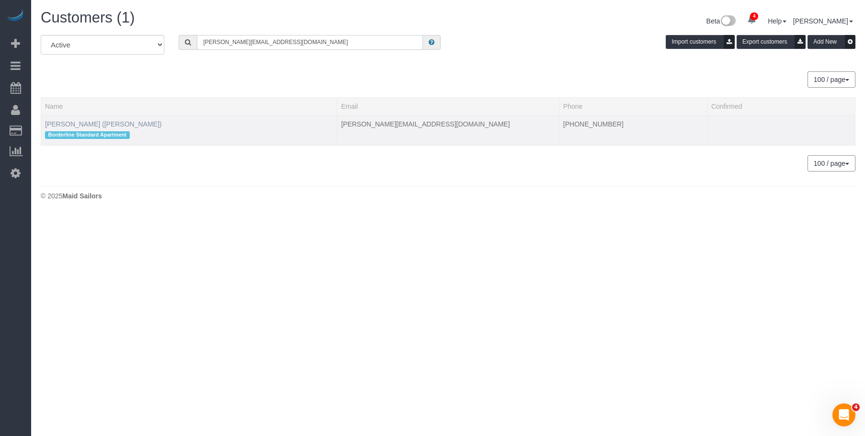
type input "[PERSON_NAME][EMAIL_ADDRESS][DOMAIN_NAME]"
click at [89, 125] on link "[PERSON_NAME] ([PERSON_NAME])" at bounding box center [103, 124] width 117 height 8
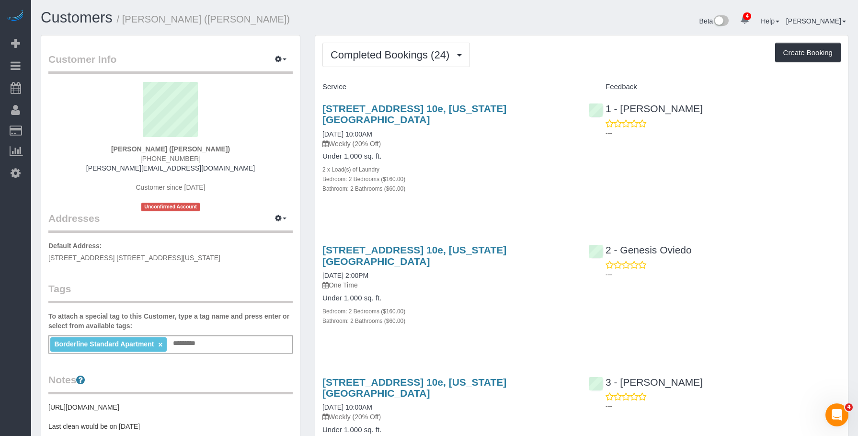
click at [570, 43] on div "Completed Bookings (24) Completed Bookings (24) Upcoming Bookings (7) Cancelled…" at bounding box center [582, 55] width 519 height 24
click at [406, 65] on button "Completed Bookings (24)" at bounding box center [397, 55] width 148 height 24
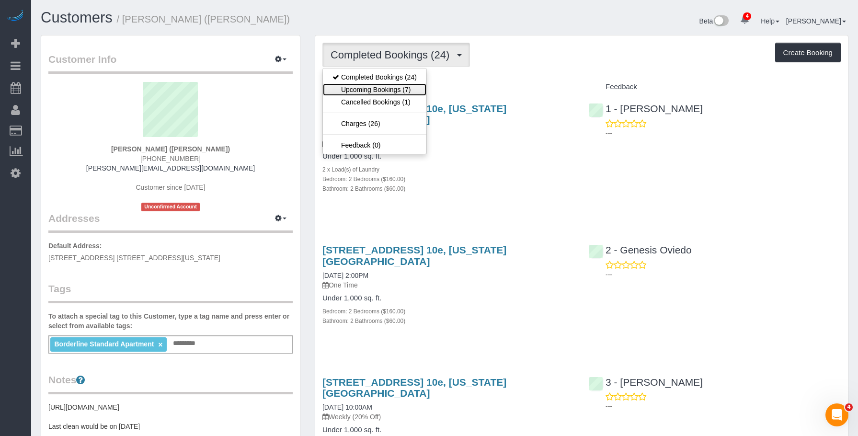
click at [383, 86] on link "Upcoming Bookings (7)" at bounding box center [375, 89] width 104 height 12
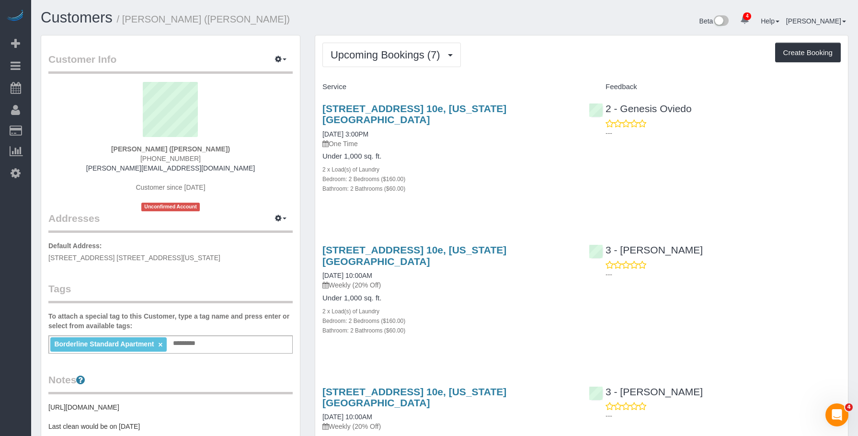
click at [488, 174] on div "Bedroom: 2 Bedrooms ($160.00)" at bounding box center [449, 179] width 252 height 10
click at [505, 108] on link "[STREET_ADDRESS] 10e, [US_STATE][GEOGRAPHIC_DATA]" at bounding box center [415, 114] width 184 height 22
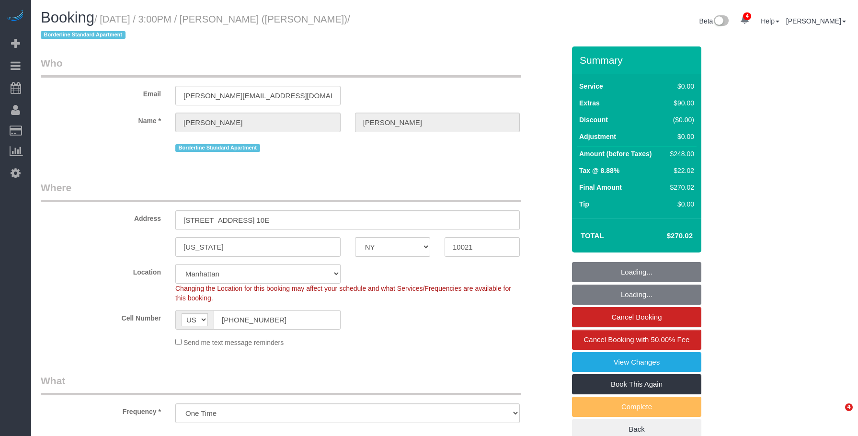
select select "NY"
select select "string:stripe-pm_1R58S94VGloSiKo7oTDM75CS"
select select "spot1"
select select "number:89"
select select "number:90"
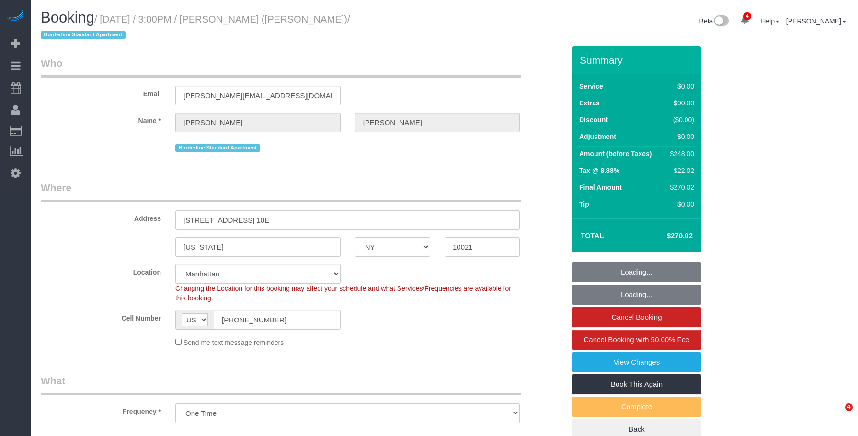
select select "number:15"
select select "number:6"
select select "2"
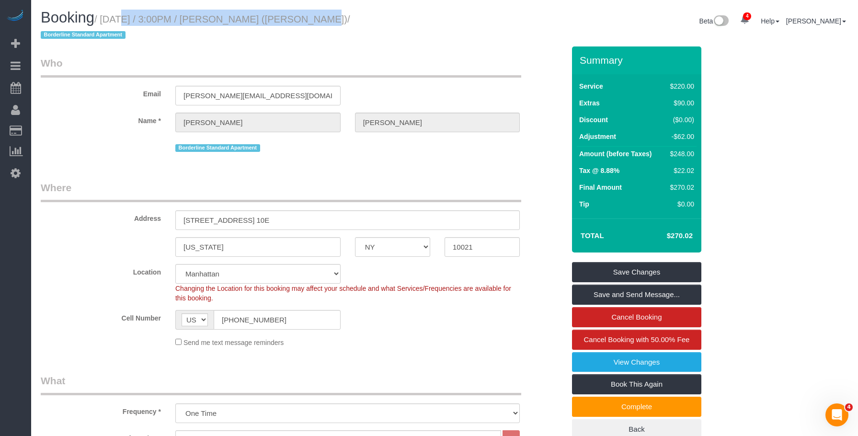
click at [293, 20] on small "/ [DATE] / 3:00PM / [PERSON_NAME] ([PERSON_NAME]) / Borderline Standard Apartme…" at bounding box center [196, 27] width 310 height 27
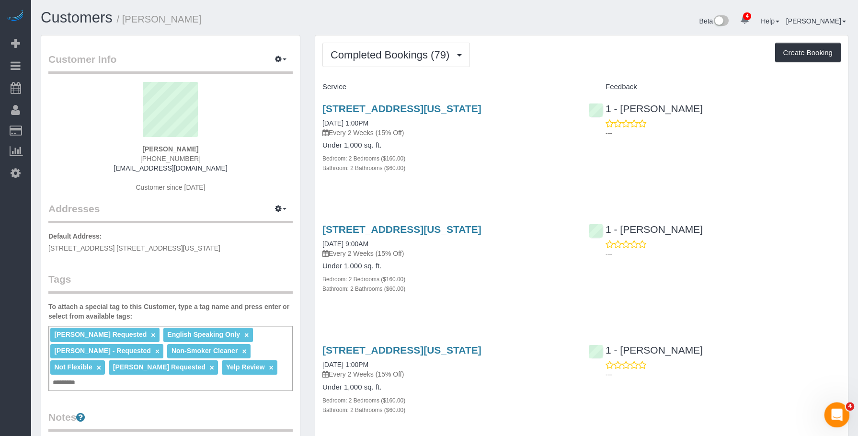
click at [832, 412] on icon "Open Intercom Messenger" at bounding box center [836, 414] width 16 height 16
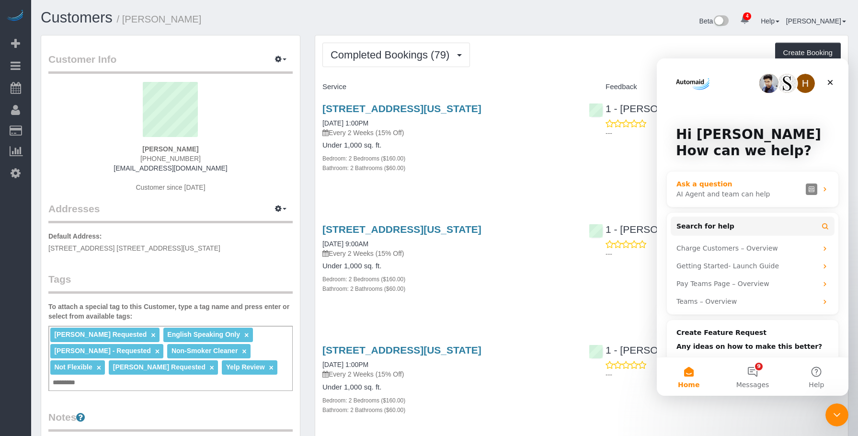
click at [748, 186] on div "Ask a question" at bounding box center [740, 184] width 126 height 10
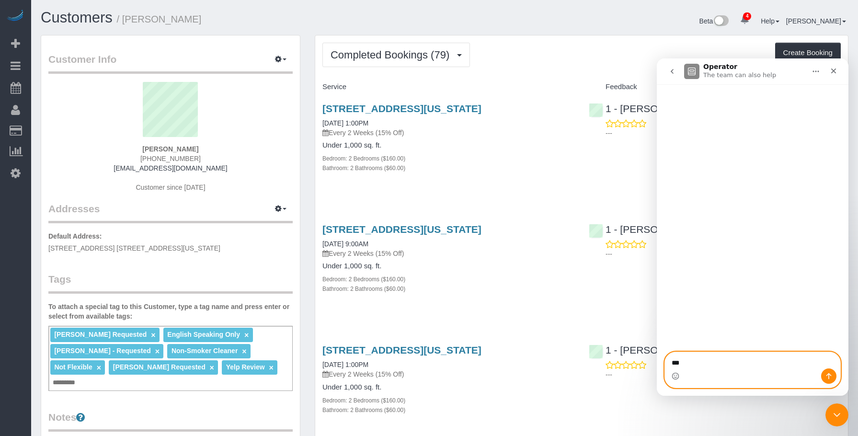
click at [693, 355] on textarea "***" at bounding box center [752, 360] width 175 height 16
type textarea "*"
paste textarea "**********"
type textarea "**********"
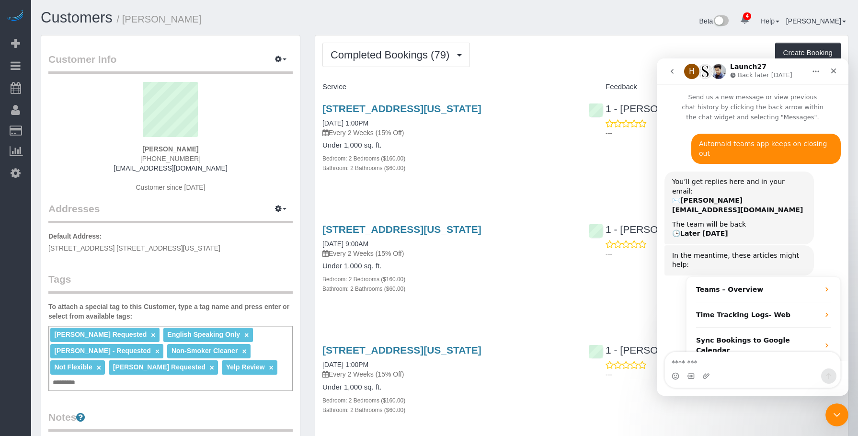
scroll to position [24, 0]
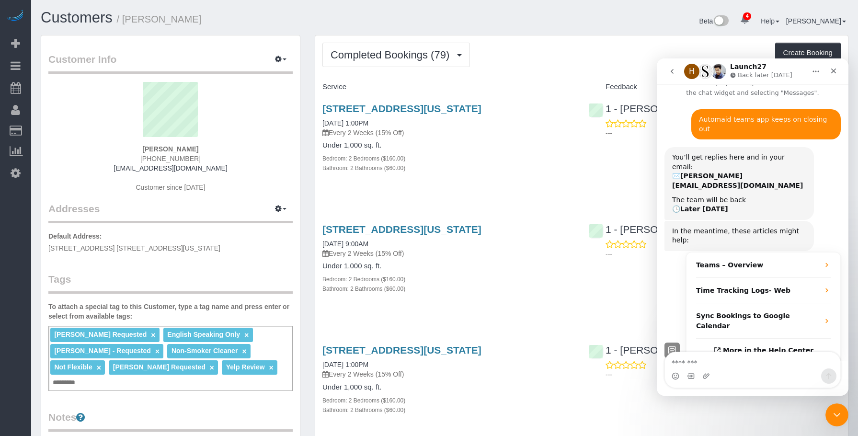
drag, startPoint x: 703, startPoint y: 117, endPoint x: 829, endPoint y: 122, distance: 126.1
click at [829, 122] on div "Automaid teams app keeps on closing out Geraldine • Just now" at bounding box center [767, 124] width 150 height 30
copy div "Automaid teams app keeps on closing out"
click at [554, 43] on div "Completed Bookings (79) Completed Bookings (79) Upcoming Bookings (6) Cancelled…" at bounding box center [582, 55] width 519 height 24
click at [834, 70] on icon "Close" at bounding box center [833, 71] width 5 height 5
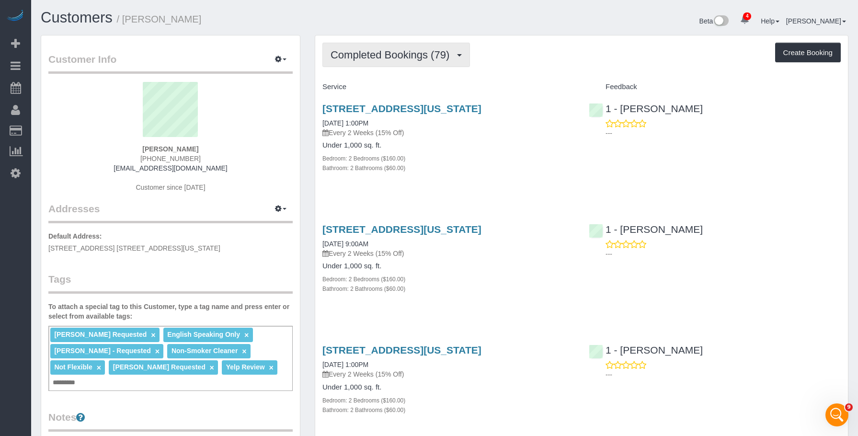
click at [376, 51] on span "Completed Bookings (79)" at bounding box center [393, 55] width 124 height 12
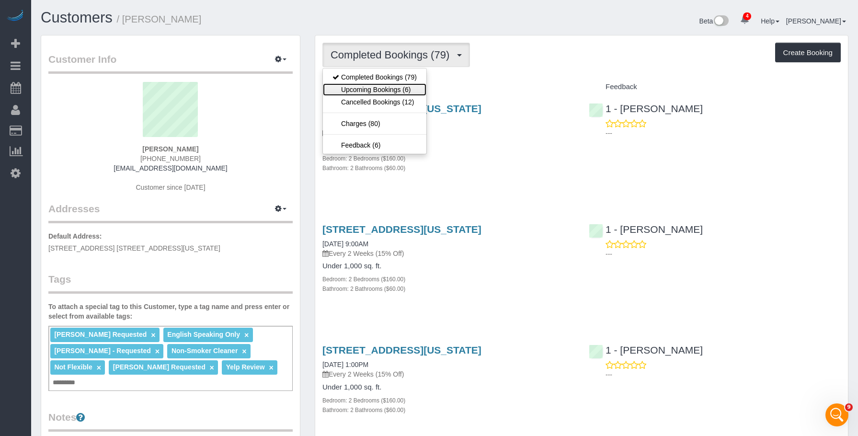
drag, startPoint x: 369, startPoint y: 89, endPoint x: 374, endPoint y: 90, distance: 5.4
click at [369, 89] on link "Upcoming Bookings (6)" at bounding box center [375, 89] width 104 height 12
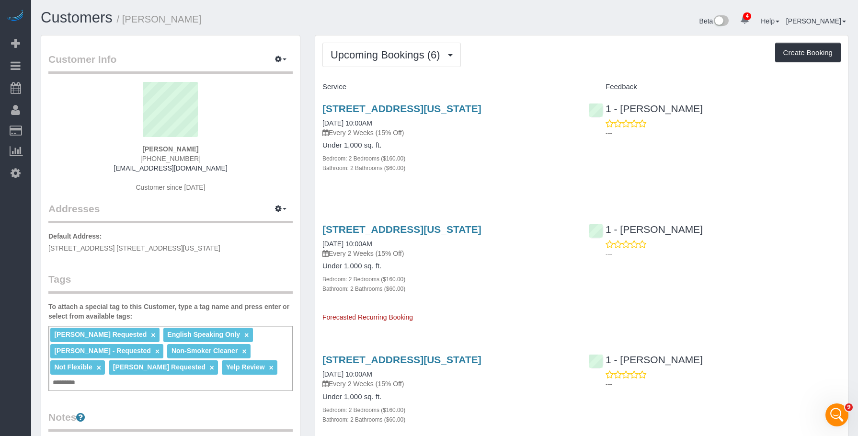
drag, startPoint x: 127, startPoint y: 19, endPoint x: 206, endPoint y: 19, distance: 79.1
click at [206, 19] on h1 "Customers / Alyson Cohen" at bounding box center [239, 18] width 397 height 16
copy small "Alyson Cohen"
click at [413, 55] on span "Upcoming Bookings (6)" at bounding box center [388, 55] width 115 height 12
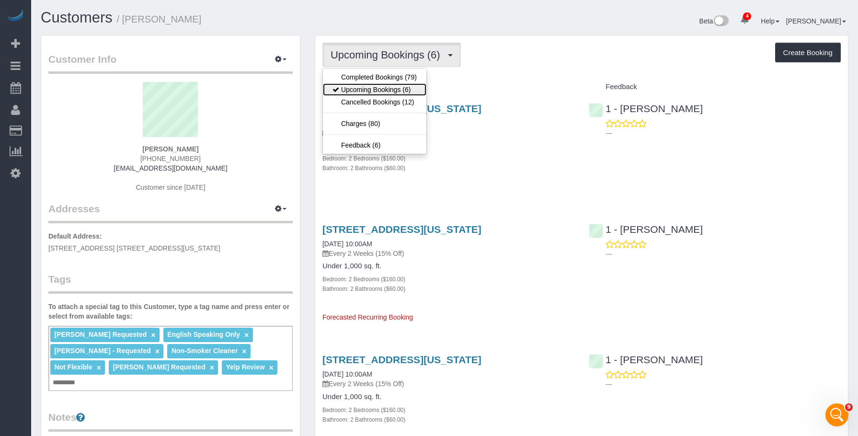
click at [386, 89] on link "Upcoming Bookings (6)" at bounding box center [375, 89] width 104 height 12
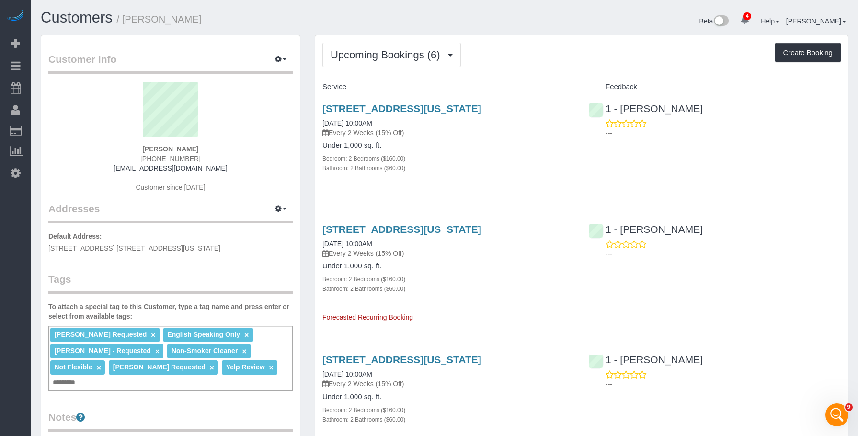
click at [475, 154] on div "Bedroom: 2 Bedrooms ($160.00)" at bounding box center [449, 158] width 252 height 10
click at [482, 107] on link "345 East 94th Street, Apt.10g, New York, NY 10128" at bounding box center [402, 108] width 159 height 11
click at [392, 48] on button "Upcoming Bookings (6)" at bounding box center [392, 55] width 138 height 24
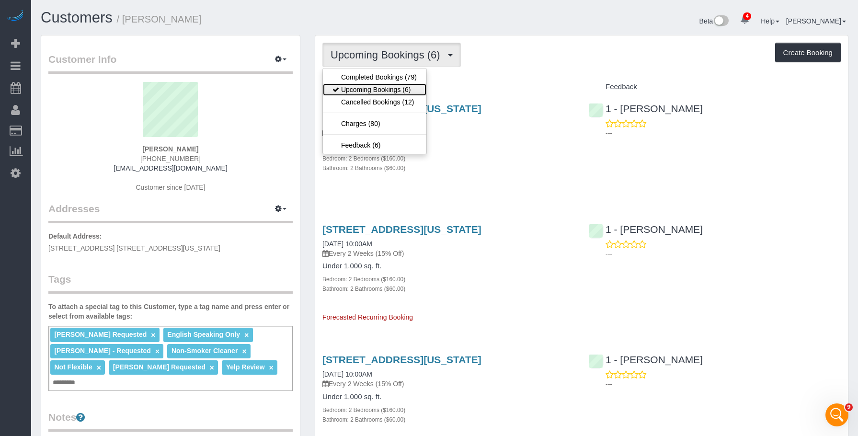
click at [355, 86] on link "Upcoming Bookings (6)" at bounding box center [375, 89] width 104 height 12
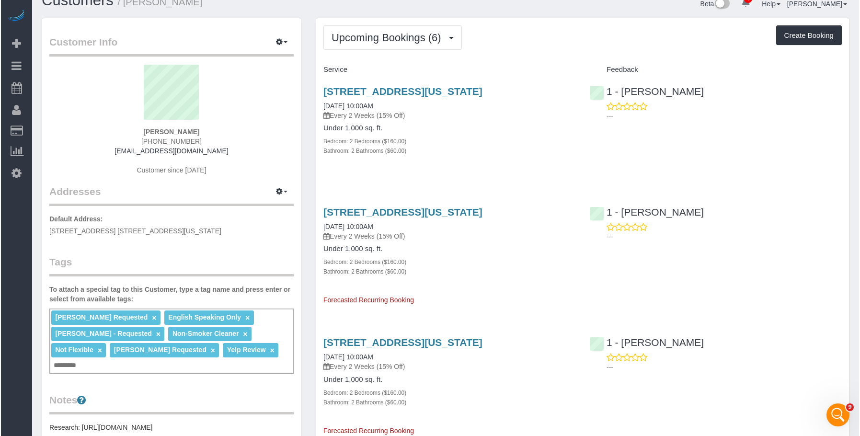
scroll to position [0, 0]
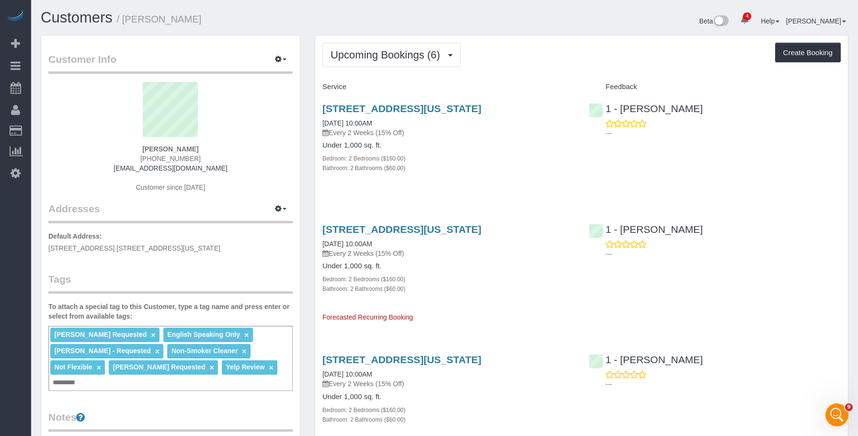
click at [486, 145] on h4 "Under 1,000 sq. ft." at bounding box center [449, 145] width 252 height 8
drag, startPoint x: 389, startPoint y: 44, endPoint x: 387, endPoint y: 49, distance: 5.2
click at [388, 46] on button "Upcoming Bookings (6)" at bounding box center [392, 55] width 138 height 24
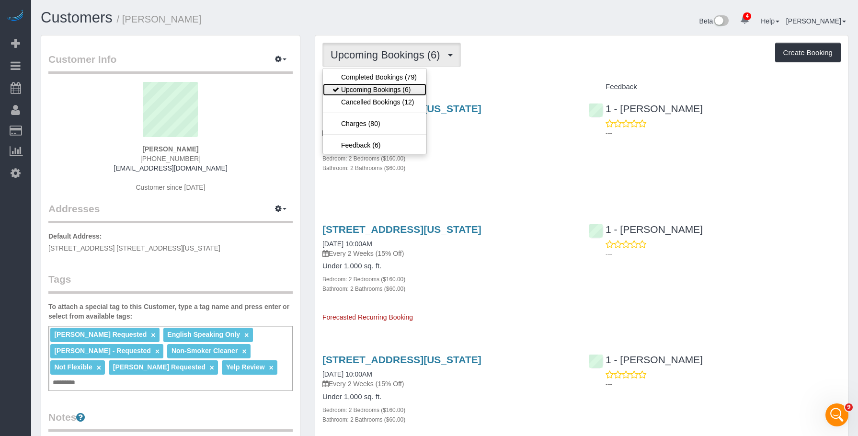
drag, startPoint x: 376, startPoint y: 90, endPoint x: 398, endPoint y: 98, distance: 23.3
click at [376, 90] on link "Upcoming Bookings (6)" at bounding box center [375, 89] width 104 height 12
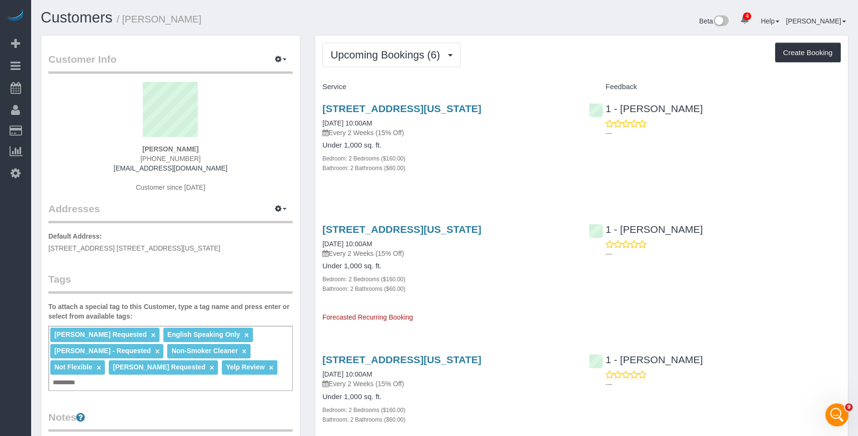
drag, startPoint x: 473, startPoint y: 170, endPoint x: 472, endPoint y: 219, distance: 48.9
click at [473, 170] on div "Bathroom: 2 Bathrooms ($60.00)" at bounding box center [449, 168] width 252 height 10
drag, startPoint x: 509, startPoint y: 295, endPoint x: 498, endPoint y: 285, distance: 15.3
click at [509, 295] on div "345 East 94th Street, Apt.10g, New York, NY 10128 09/13/2025 10:00AM Every 2 We…" at bounding box center [448, 269] width 266 height 106
click at [507, 177] on div "345 East 94th Street, Apt.10g, New York, NY 10128 08/30/2025 10:00AM Every 2 We…" at bounding box center [448, 143] width 266 height 97
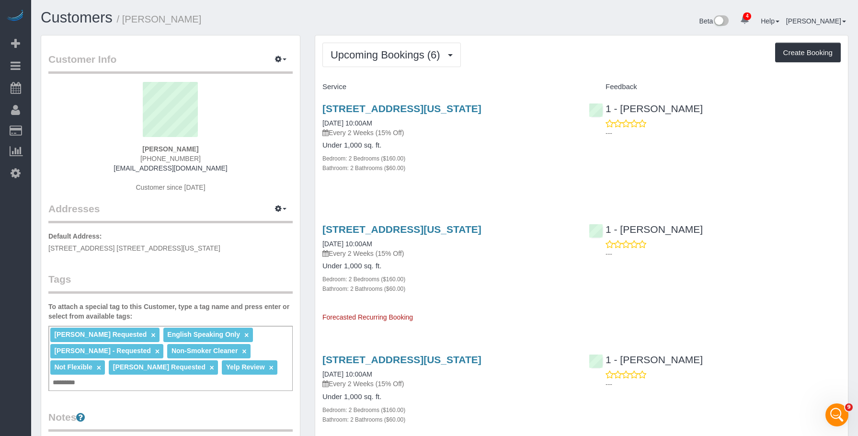
click at [463, 142] on h4 "Under 1,000 sq. ft." at bounding box center [449, 145] width 252 height 8
drag, startPoint x: 393, startPoint y: 45, endPoint x: 374, endPoint y: 61, distance: 24.8
click at [393, 45] on button "Upcoming Bookings (6)" at bounding box center [392, 55] width 138 height 24
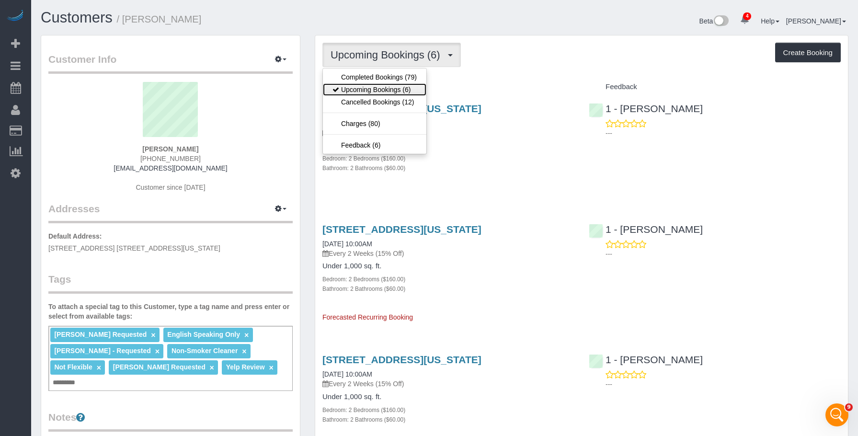
click at [349, 87] on link "Upcoming Bookings (6)" at bounding box center [375, 89] width 104 height 12
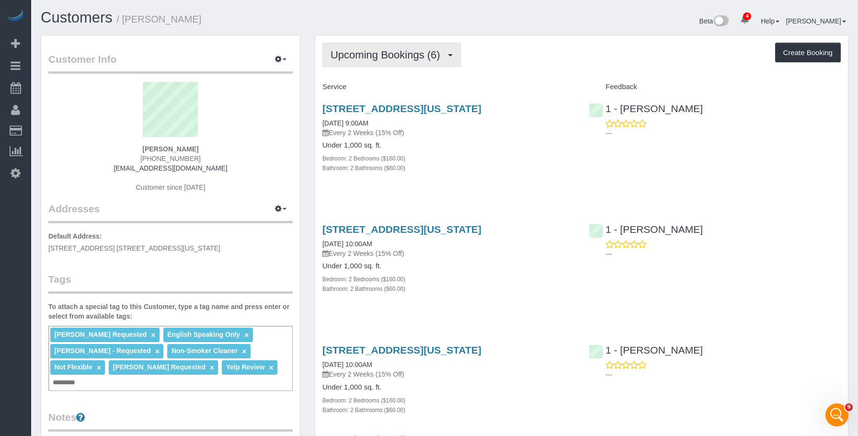
drag, startPoint x: 380, startPoint y: 49, endPoint x: 375, endPoint y: 60, distance: 12.0
click at [380, 49] on span "Upcoming Bookings (6)" at bounding box center [388, 55] width 115 height 12
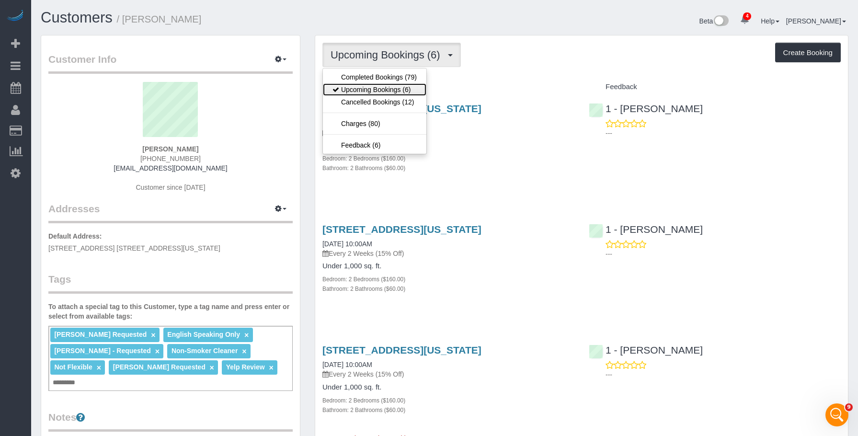
drag, startPoint x: 361, startPoint y: 86, endPoint x: 628, endPoint y: 187, distance: 285.7
click at [361, 86] on link "Upcoming Bookings (6)" at bounding box center [375, 89] width 104 height 12
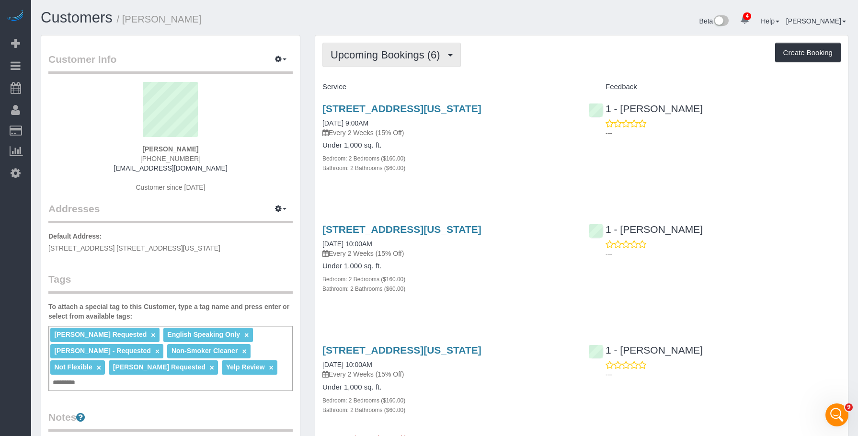
click at [354, 50] on button "Upcoming Bookings (6)" at bounding box center [392, 55] width 138 height 24
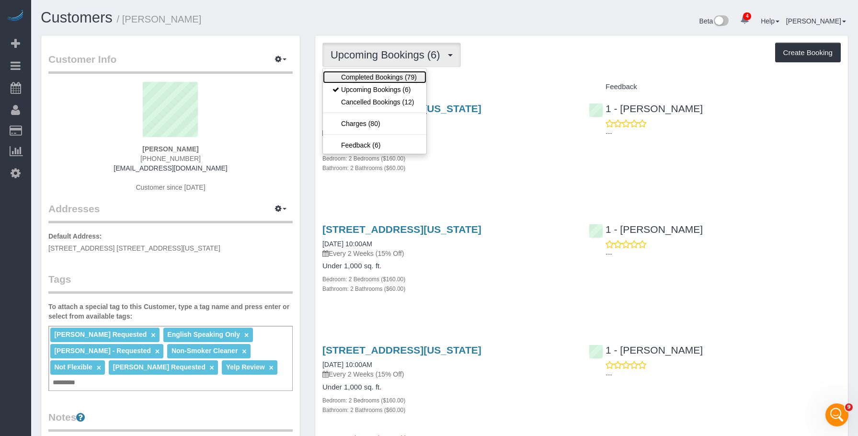
click at [362, 76] on link "Completed Bookings (79)" at bounding box center [375, 77] width 104 height 12
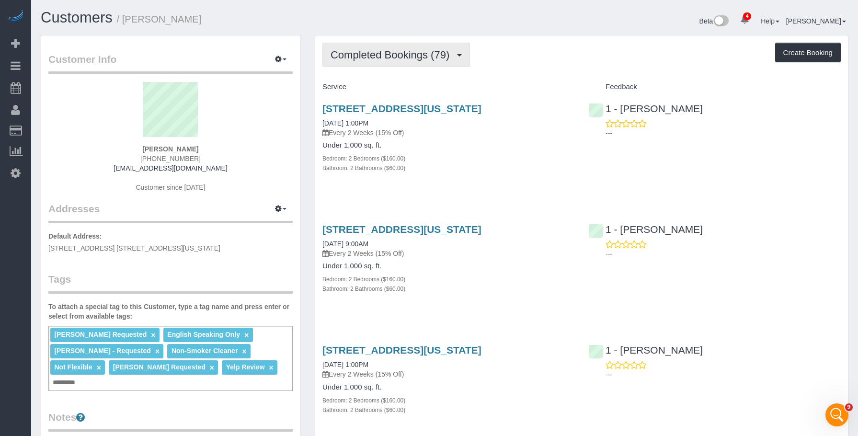
drag, startPoint x: 369, startPoint y: 57, endPoint x: 358, endPoint y: 107, distance: 51.4
click at [368, 58] on span "Completed Bookings (79)" at bounding box center [393, 55] width 124 height 12
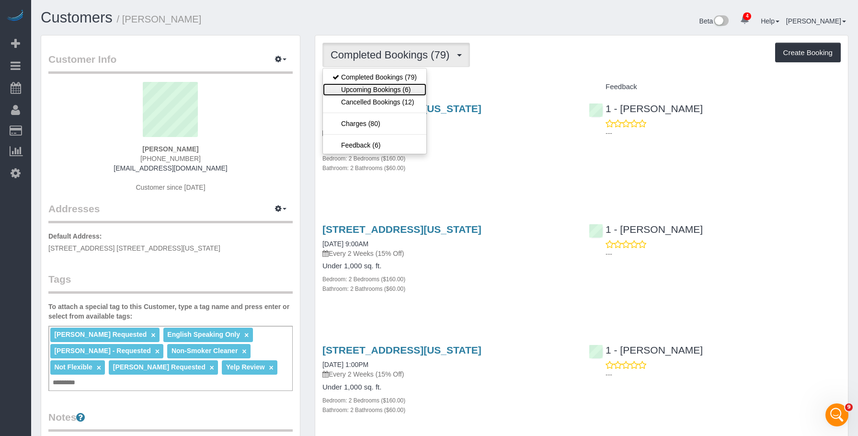
click at [374, 86] on link "Upcoming Bookings (6)" at bounding box center [375, 89] width 104 height 12
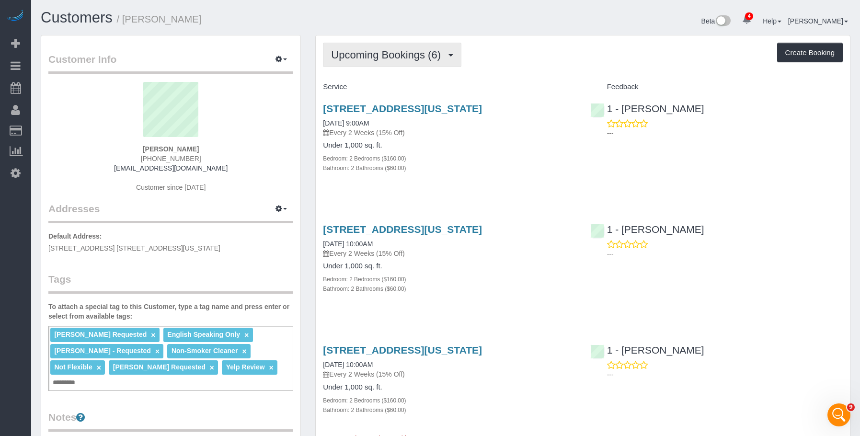
click at [382, 57] on span "Upcoming Bookings (6)" at bounding box center [388, 55] width 115 height 12
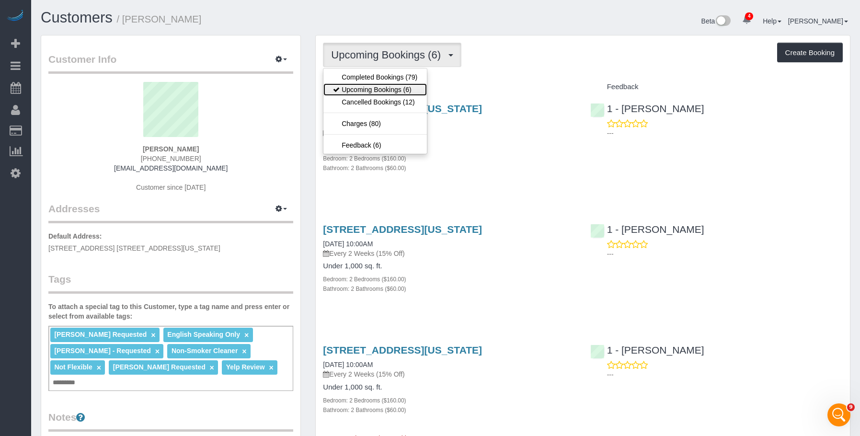
click at [371, 90] on link "Upcoming Bookings (6)" at bounding box center [375, 89] width 104 height 12
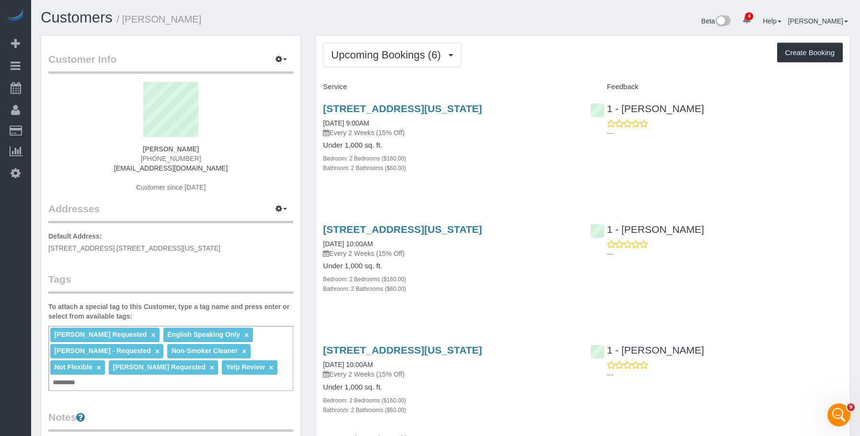
click at [524, 169] on div "Bathroom: 2 Bathrooms ($60.00)" at bounding box center [449, 168] width 253 height 10
click at [381, 103] on link "[STREET_ADDRESS][US_STATE]" at bounding box center [402, 108] width 159 height 11
drag, startPoint x: 369, startPoint y: 47, endPoint x: 358, endPoint y: 69, distance: 23.8
click at [369, 48] on button "Upcoming Bookings (6)" at bounding box center [392, 55] width 138 height 24
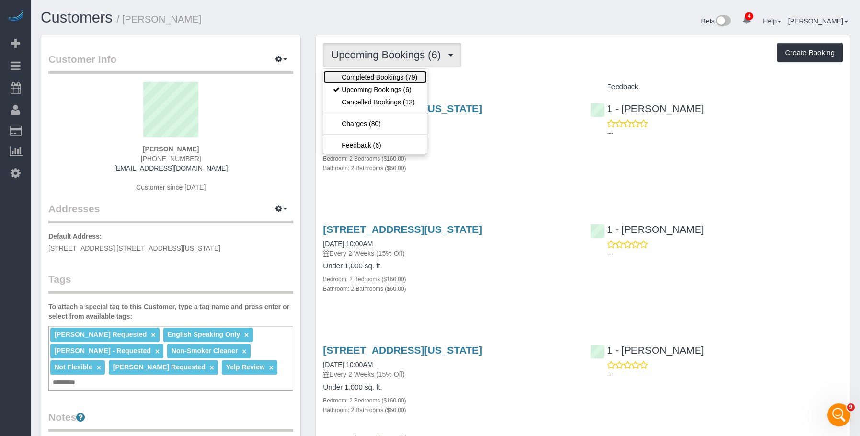
drag, startPoint x: 358, startPoint y: 76, endPoint x: 434, endPoint y: 126, distance: 90.6
click at [358, 77] on link "Completed Bookings (79)" at bounding box center [375, 77] width 104 height 12
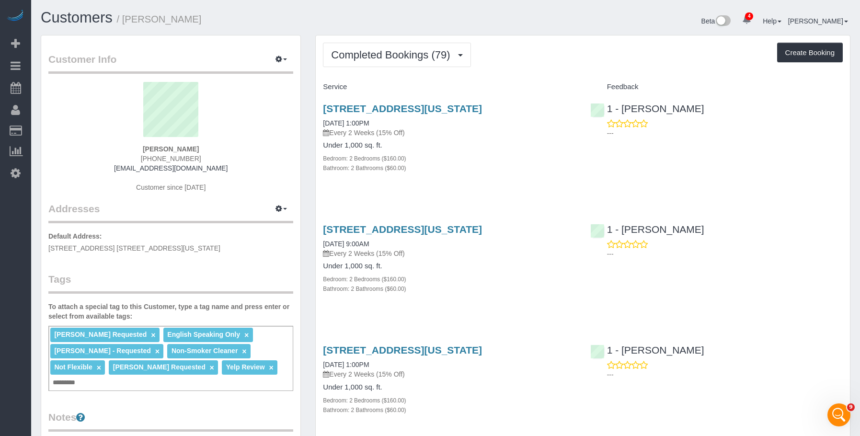
click at [496, 300] on div "345 East 94th Street, Apt.10g, New York, NY 10128 07/24/2025 9:00AM Every 2 Wee…" at bounding box center [449, 264] width 267 height 97
click at [389, 56] on span "Completed Bookings (79)" at bounding box center [393, 55] width 124 height 12
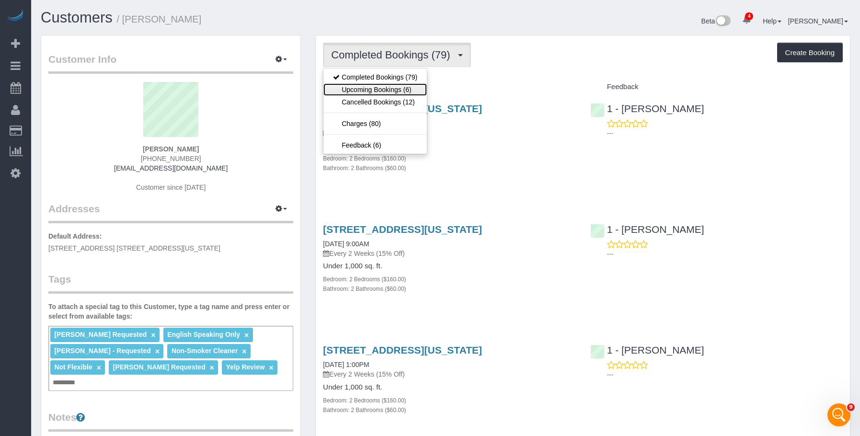
click at [374, 90] on link "Upcoming Bookings (6)" at bounding box center [375, 89] width 104 height 12
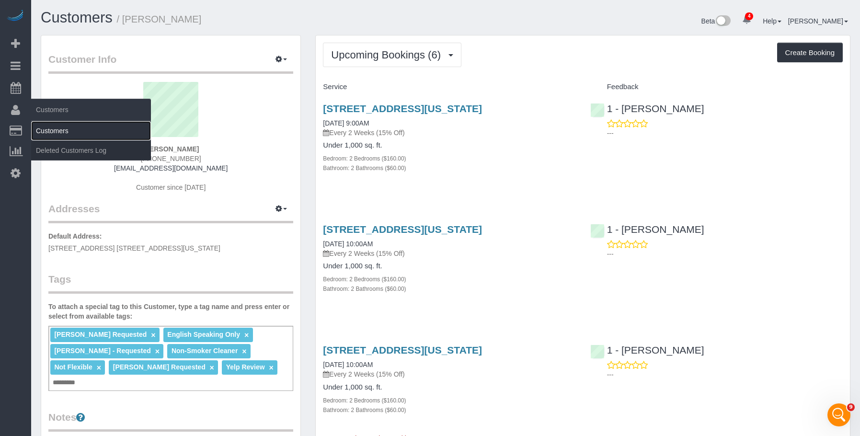
click at [55, 128] on link "Customers" at bounding box center [91, 130] width 120 height 19
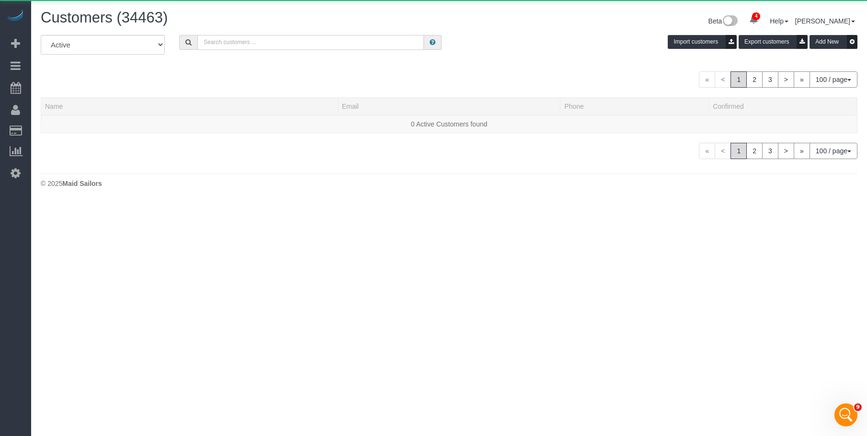
click at [331, 45] on input "text" at bounding box center [310, 42] width 227 height 15
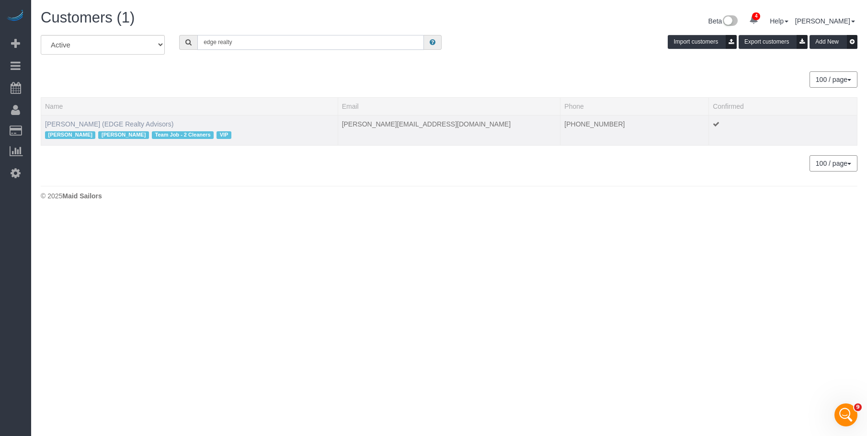
type input "edge realty"
click at [154, 122] on link "Gabriela Gorman (EDGE Realty Advisors)" at bounding box center [109, 124] width 128 height 8
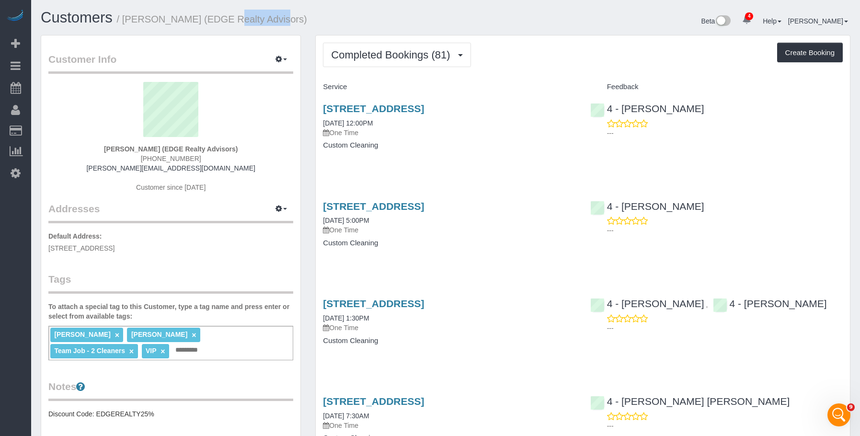
drag, startPoint x: 206, startPoint y: 20, endPoint x: 261, endPoint y: 21, distance: 55.6
click at [261, 21] on small "/ Gabriela Gorman (EDGE Realty Advisors)" at bounding box center [212, 19] width 190 height 11
copy small "EDGE Realty"
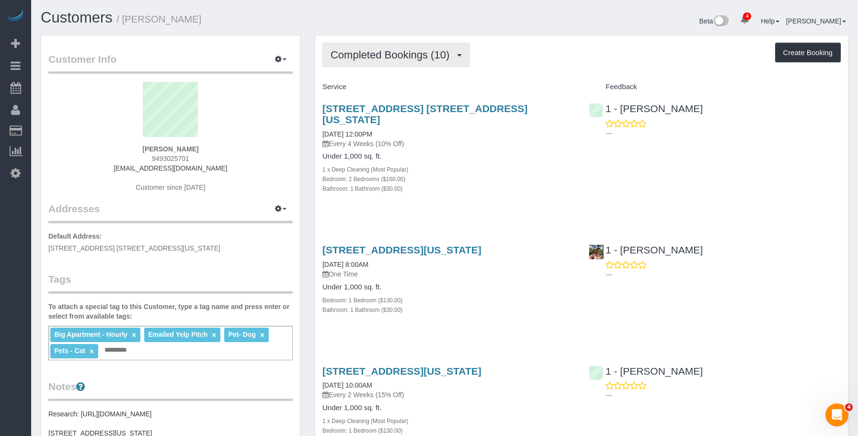
drag, startPoint x: 392, startPoint y: 51, endPoint x: 378, endPoint y: 99, distance: 49.6
click at [391, 52] on span "Completed Bookings (10)" at bounding box center [393, 55] width 124 height 12
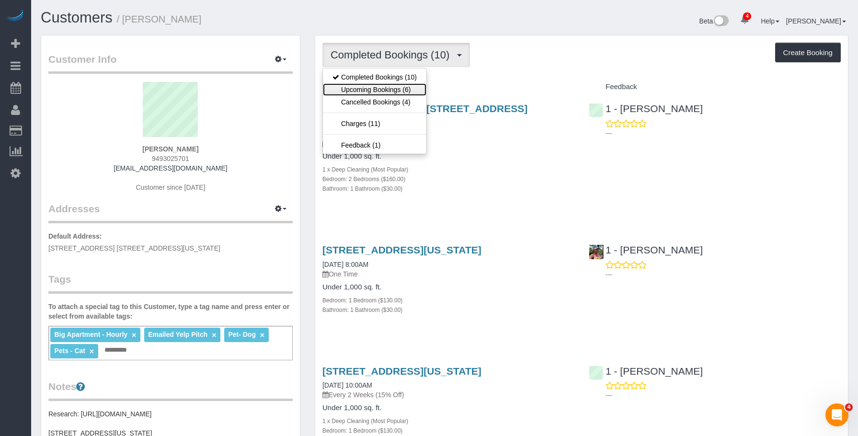
click at [380, 94] on link "Upcoming Bookings (6)" at bounding box center [375, 89] width 104 height 12
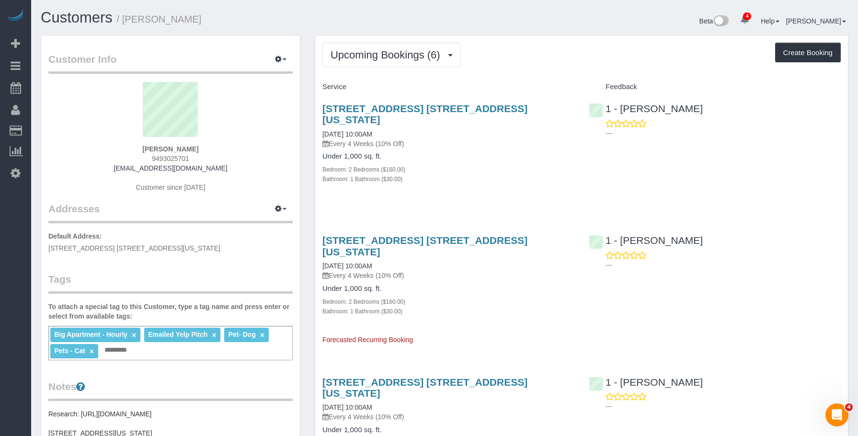
click at [492, 174] on div "Bathroom: 1 Bathroom ($30.00)" at bounding box center [449, 179] width 252 height 10
click at [376, 107] on link "[STREET_ADDRESS] [STREET_ADDRESS][US_STATE]" at bounding box center [425, 114] width 205 height 22
click at [381, 52] on span "Upcoming Bookings (6)" at bounding box center [388, 55] width 115 height 12
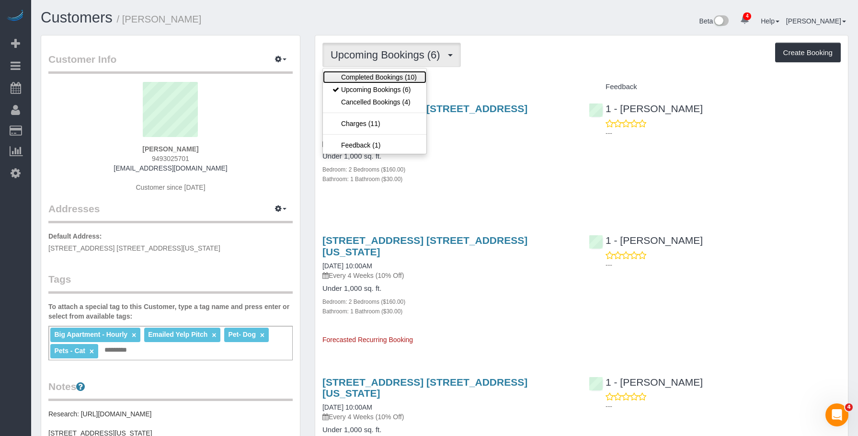
click at [369, 73] on link "Completed Bookings (10)" at bounding box center [375, 77] width 104 height 12
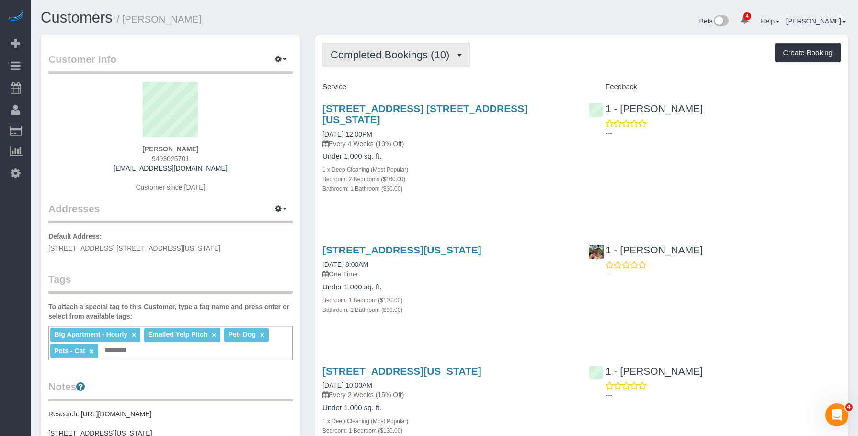
click at [403, 60] on span "Completed Bookings (10)" at bounding box center [393, 55] width 124 height 12
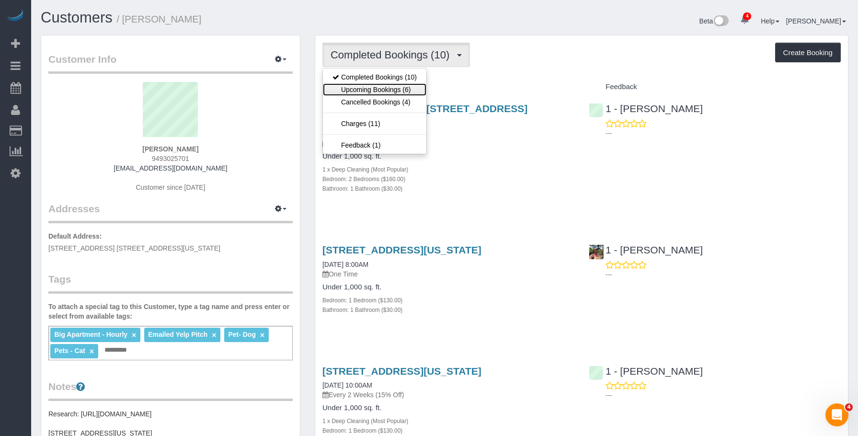
drag, startPoint x: 395, startPoint y: 90, endPoint x: 482, endPoint y: 133, distance: 97.5
click at [395, 90] on link "Upcoming Bookings (6)" at bounding box center [375, 89] width 104 height 12
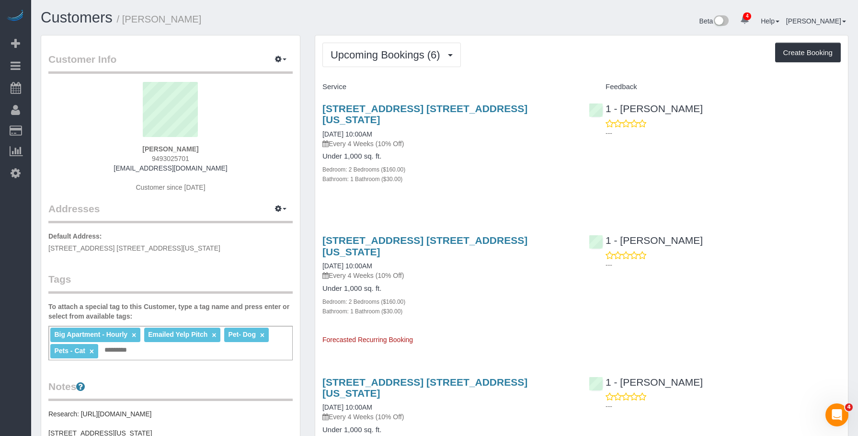
drag, startPoint x: 508, startPoint y: 161, endPoint x: 494, endPoint y: 116, distance: 47.9
click at [508, 164] on div "Bedroom: 2 Bedrooms ($160.00)" at bounding box center [449, 169] width 252 height 10
click at [493, 107] on link "[STREET_ADDRESS] [STREET_ADDRESS][US_STATE]" at bounding box center [425, 114] width 205 height 22
click at [389, 49] on span "Upcoming Bookings (6)" at bounding box center [388, 55] width 115 height 12
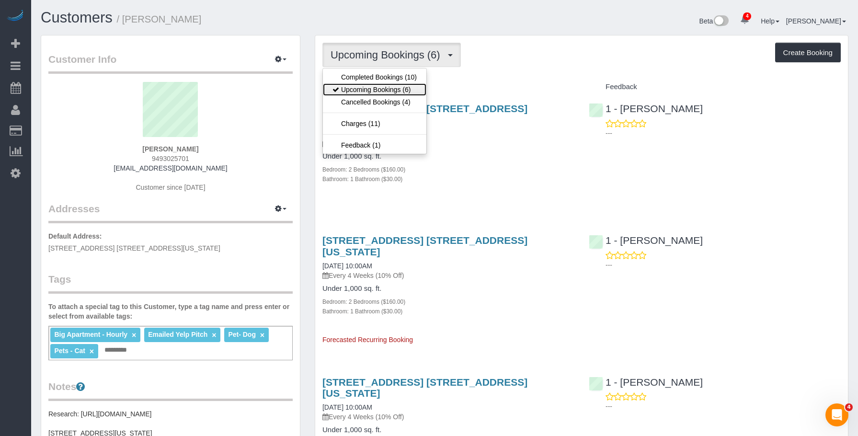
click at [376, 89] on link "Upcoming Bookings (6)" at bounding box center [375, 89] width 104 height 12
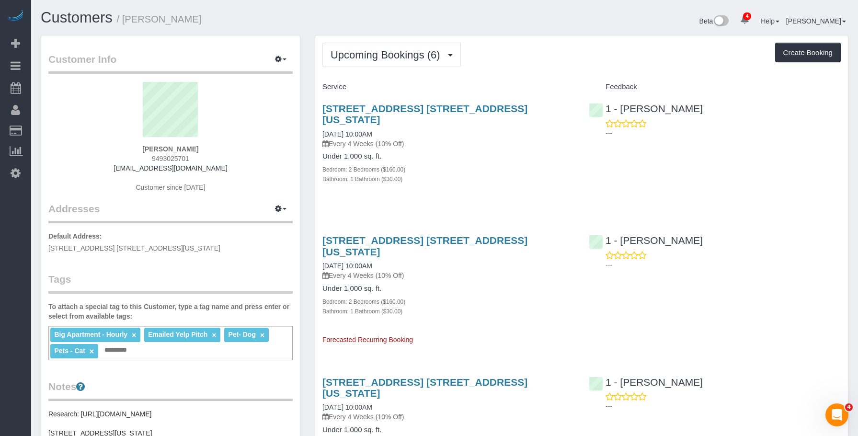
click at [503, 152] on h4 "Under 1,000 sq. ft." at bounding box center [449, 156] width 252 height 8
click at [509, 108] on link "[STREET_ADDRESS] [STREET_ADDRESS][US_STATE]" at bounding box center [425, 114] width 205 height 22
click at [394, 46] on button "Upcoming Bookings (6)" at bounding box center [392, 55] width 138 height 24
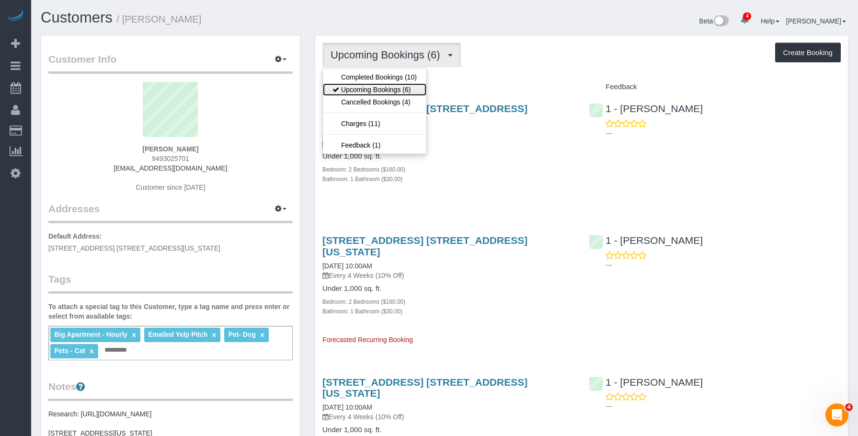
drag, startPoint x: 370, startPoint y: 90, endPoint x: 381, endPoint y: 96, distance: 12.9
click at [371, 90] on link "Upcoming Bookings (6)" at bounding box center [375, 89] width 104 height 12
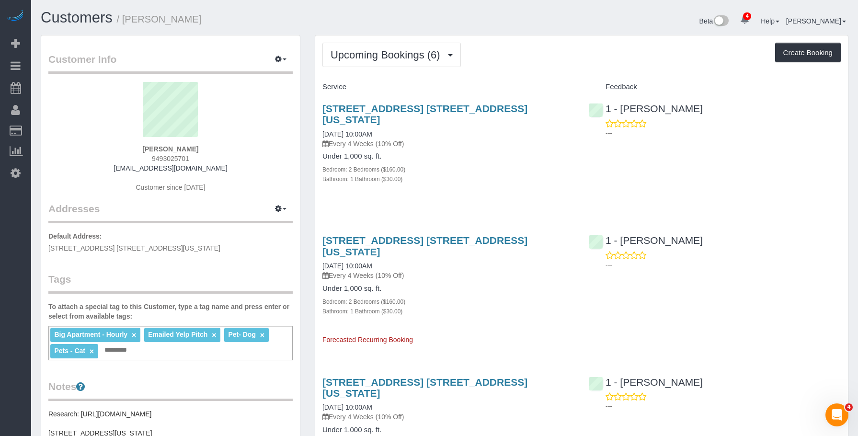
click at [447, 152] on h4 "Under 1,000 sq. ft." at bounding box center [449, 156] width 252 height 8
click at [492, 107] on link "949 West End Avenue, Apt. 5d, New York, NY 10025" at bounding box center [425, 114] width 205 height 22
drag, startPoint x: 514, startPoint y: 48, endPoint x: 609, endPoint y: 3, distance: 104.6
click at [519, 46] on div "Upcoming Bookings (6) Completed Bookings (10) Upcoming Bookings (6) Cancelled B…" at bounding box center [582, 55] width 519 height 24
click at [381, 56] on span "Upcoming Bookings (6)" at bounding box center [388, 55] width 115 height 12
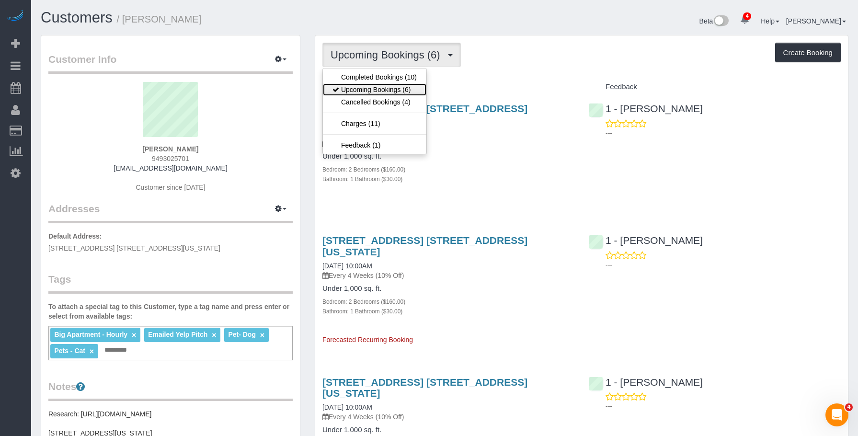
click at [364, 85] on link "Upcoming Bookings (6)" at bounding box center [375, 89] width 104 height 12
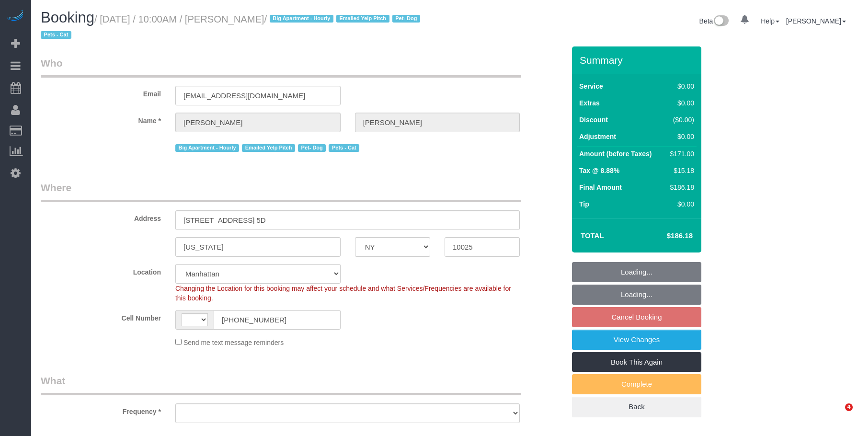
select select "NY"
select select "number:57"
select select "number:72"
select select "number:14"
select select "number:5"
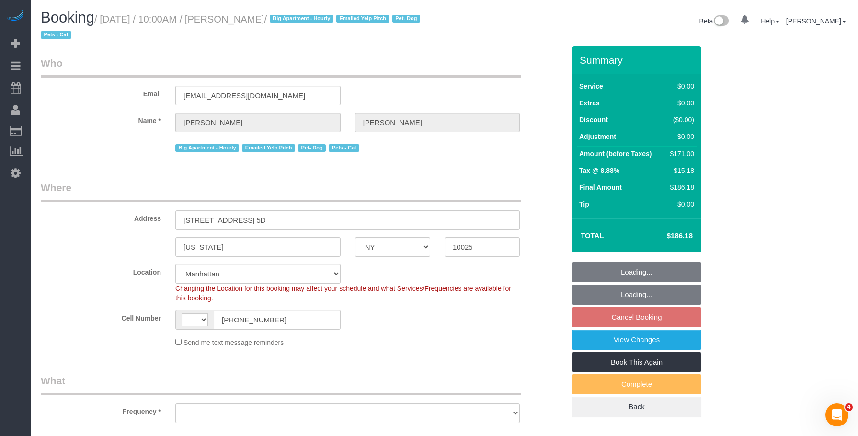
select select "string:[GEOGRAPHIC_DATA]"
select select "string:stripe-pm_1Rizrv4VGloSiKo7XS70dTnu"
select select "object:815"
select select "spot3"
select select "object:1340"
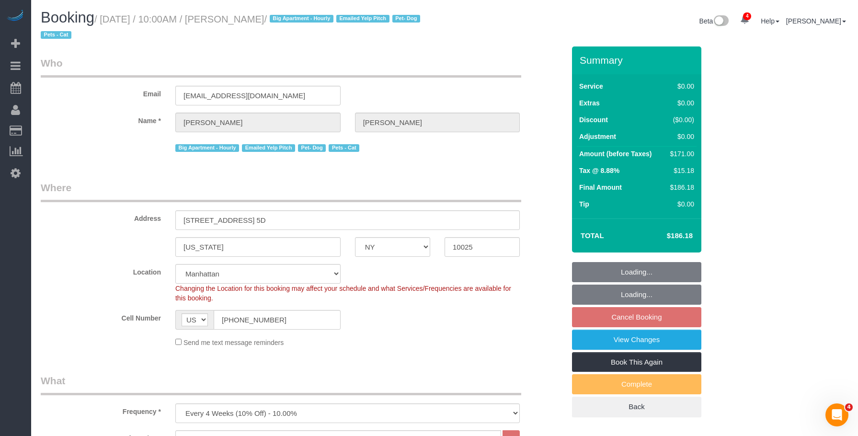
select select "2"
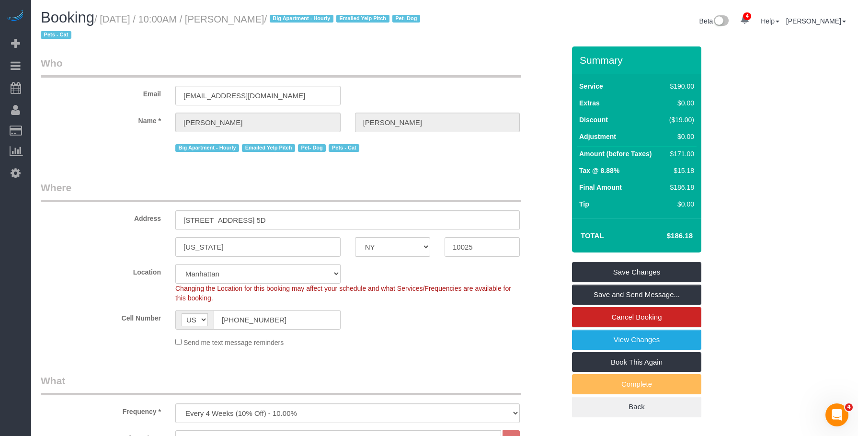
drag, startPoint x: 104, startPoint y: 20, endPoint x: 312, endPoint y: 17, distance: 208.0
click at [312, 17] on small "/ [DATE] / 10:00AM / [PERSON_NAME] / Big Apartment - Hourly Emailed Yelp Pitch …" at bounding box center [232, 27] width 382 height 27
copy small "[DATE] / 10:00AM / [PERSON_NAME]"
drag, startPoint x: 423, startPoint y: 165, endPoint x: 415, endPoint y: 180, distance: 16.7
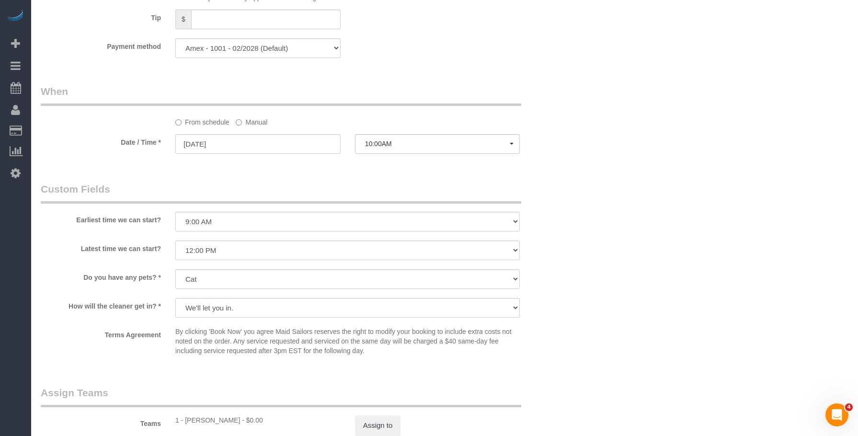
scroll to position [1006, 0]
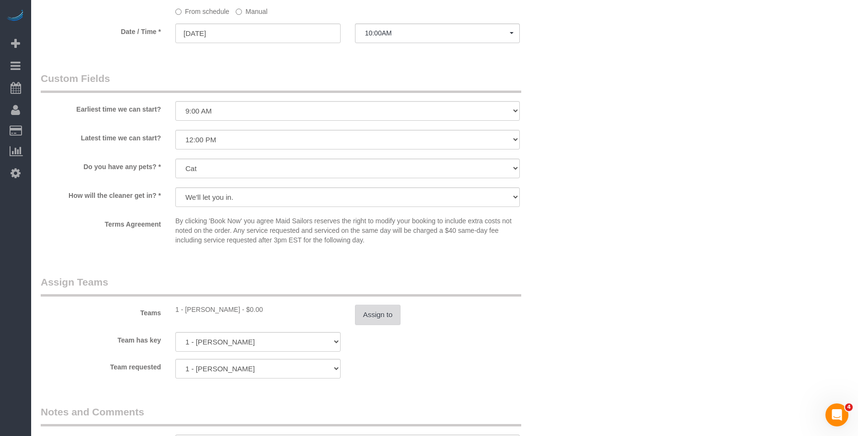
click at [373, 322] on button "Assign to" at bounding box center [378, 315] width 46 height 20
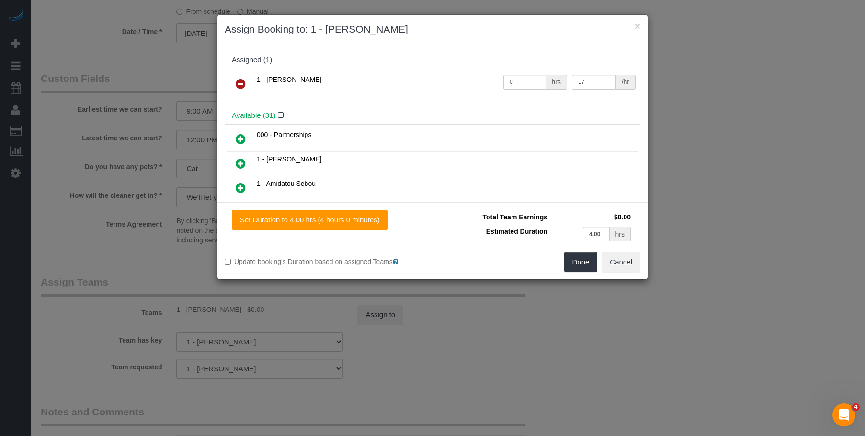
click at [237, 85] on icon at bounding box center [241, 84] width 10 height 12
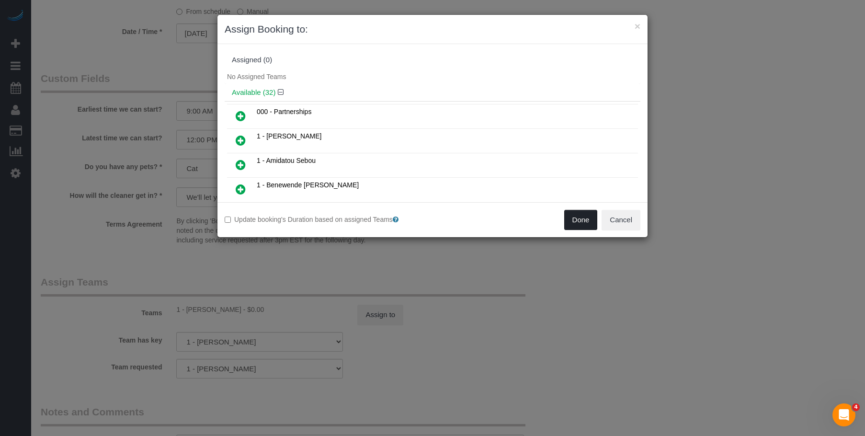
click at [577, 220] on button "Done" at bounding box center [582, 220] width 34 height 20
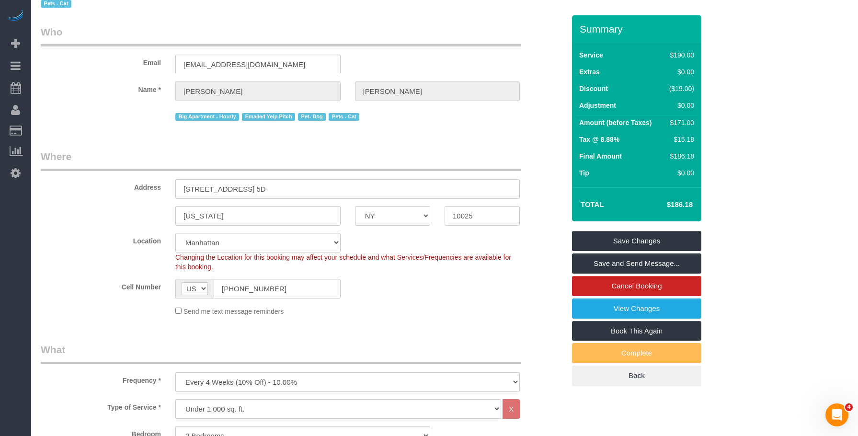
scroll to position [0, 0]
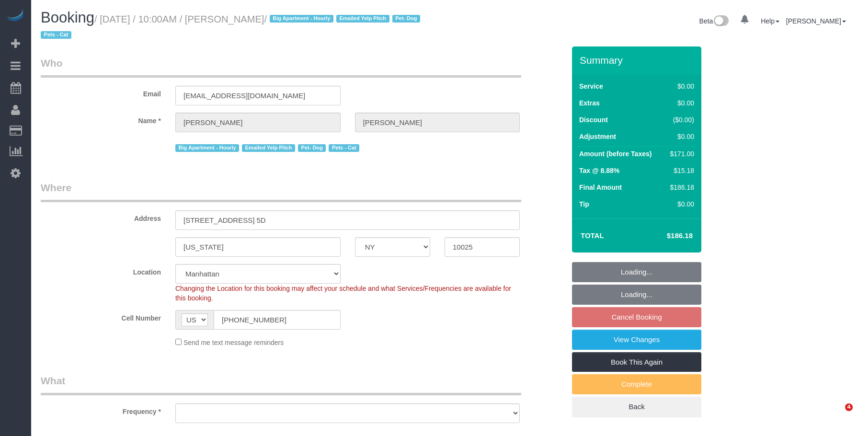
select select "NY"
select select "string:stripe-pm_1Rizrv4VGloSiKo7XS70dTnu"
select select "number:57"
select select "number:72"
select select "number:14"
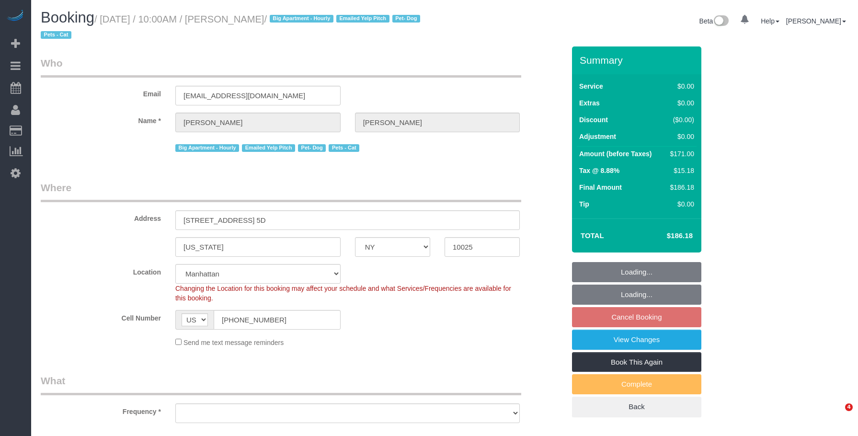
select select "number:5"
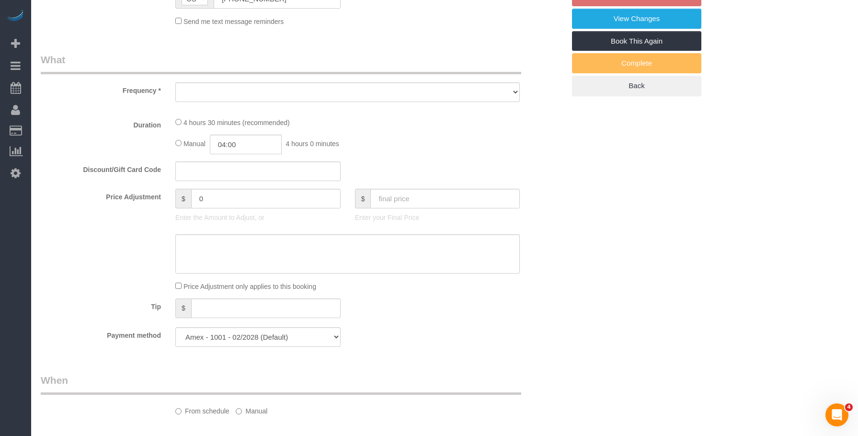
select select "object:815"
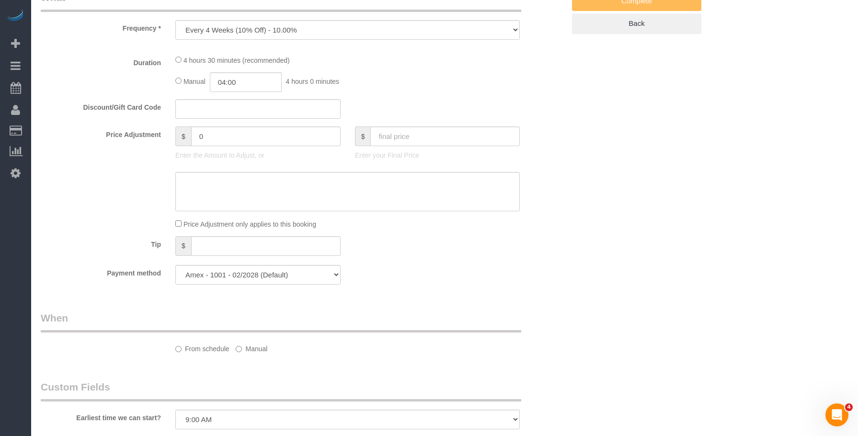
select select "spot3"
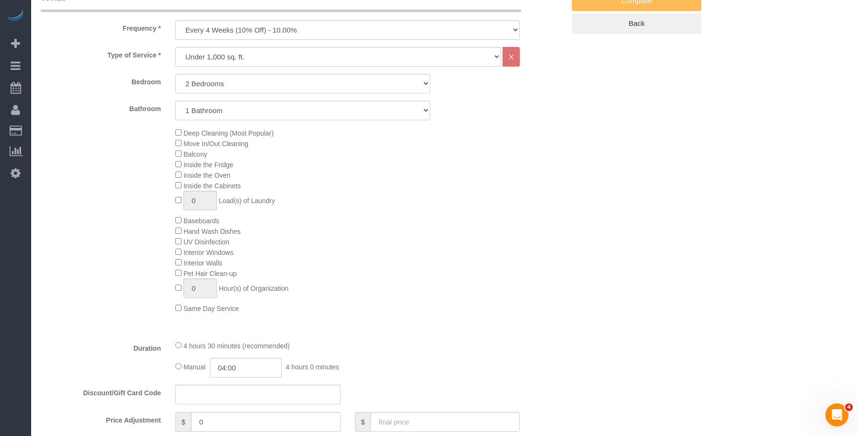
select select "object:927"
select select "2"
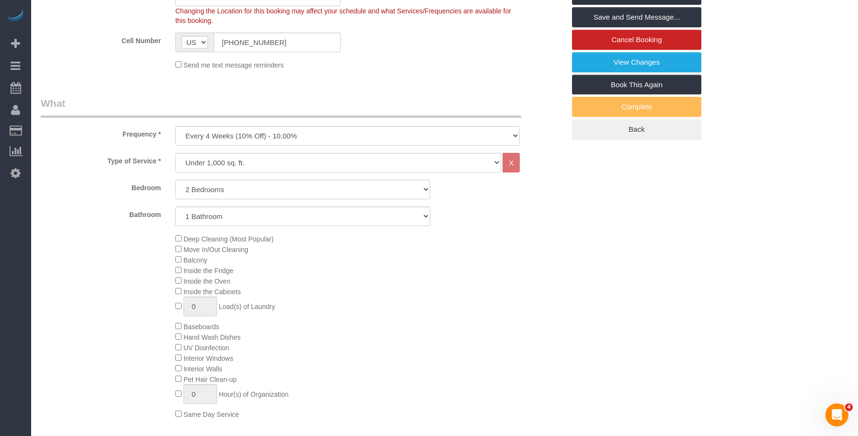
scroll to position [96, 0]
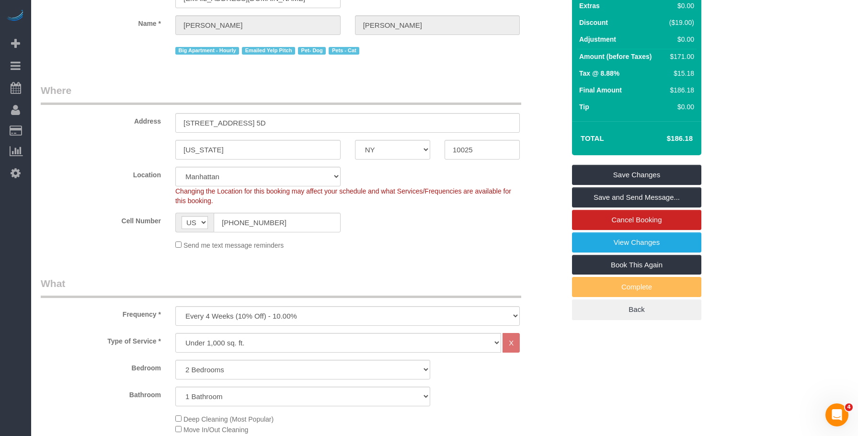
select select "spot63"
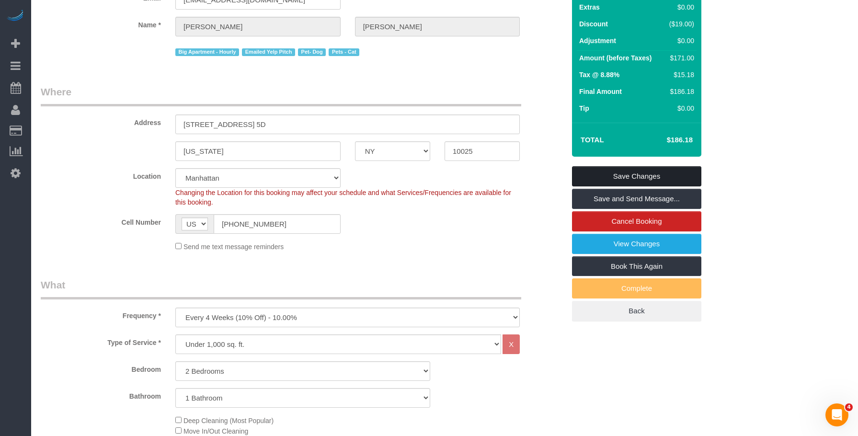
click at [644, 173] on link "Save Changes" at bounding box center [636, 176] width 129 height 20
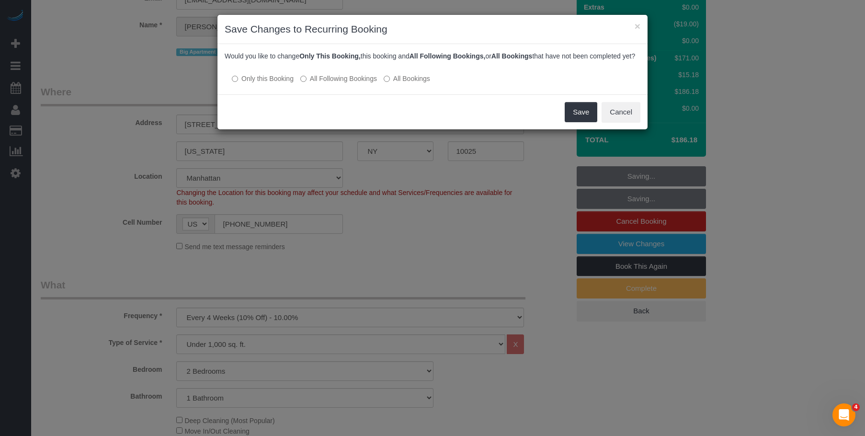
drag, startPoint x: 358, startPoint y: 93, endPoint x: 418, endPoint y: 102, distance: 60.6
click at [358, 93] on div "Would you like to change Only This Booking, this booking and All Following Book…" at bounding box center [433, 69] width 430 height 50
click at [330, 83] on label "All Following Bookings" at bounding box center [338, 79] width 77 height 10
click at [585, 122] on button "Save" at bounding box center [581, 112] width 33 height 20
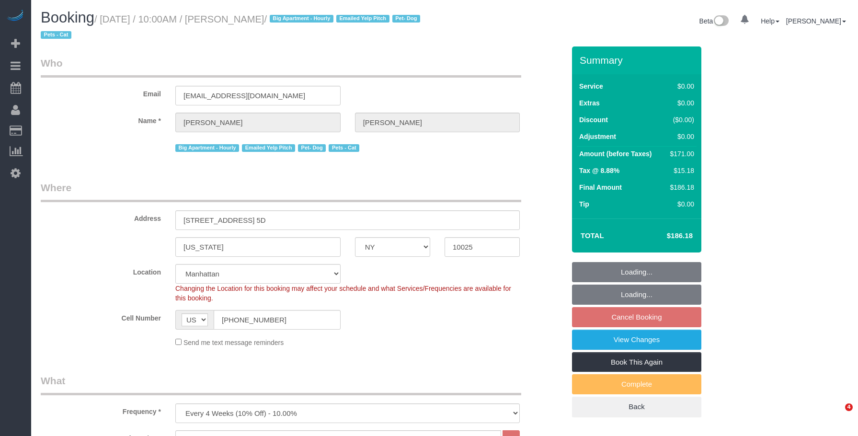
select select "NY"
select select "2"
select select "string:stripe-pm_1Rizrv4VGloSiKo7XS70dTnu"
select select "number:57"
select select "number:72"
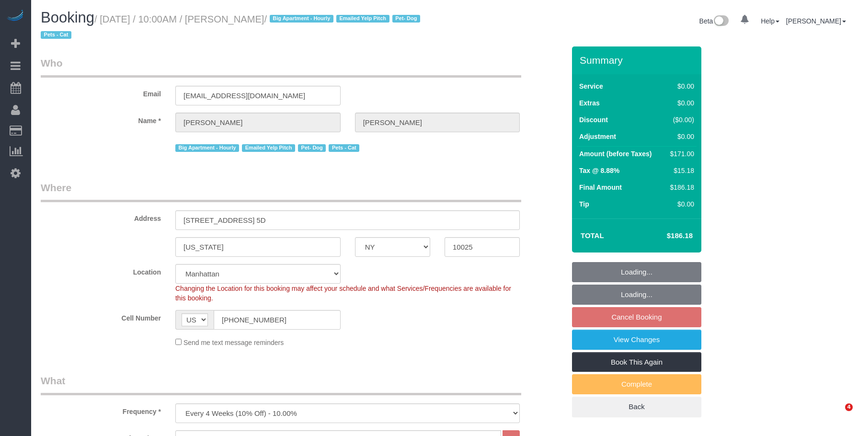
select select "number:14"
select select "number:5"
select select "spot3"
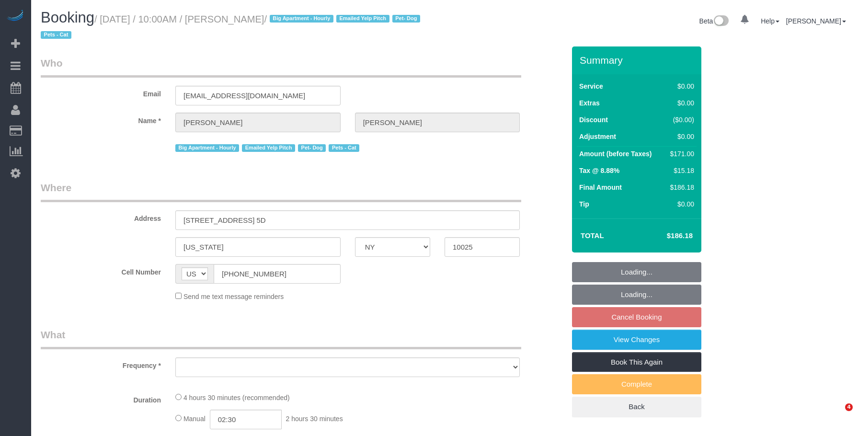
select select "NY"
select select "object:668"
select select "2"
select select "number:57"
select select "number:72"
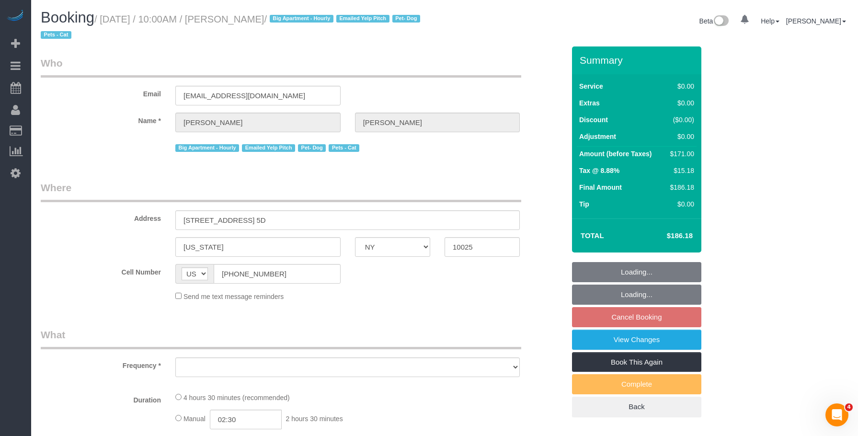
select select "number:14"
select select "number:5"
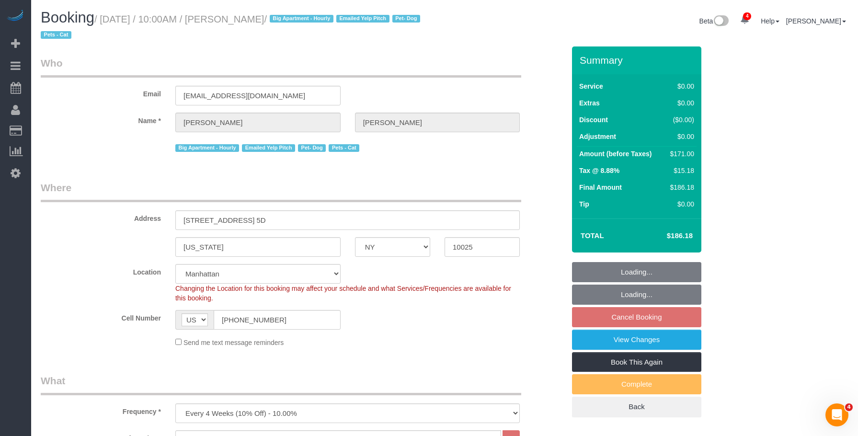
select select "object:922"
select select "string:stripe-pm_1Rizrv4VGloSiKo7XS70dTnu"
select select "2"
select select "spot3"
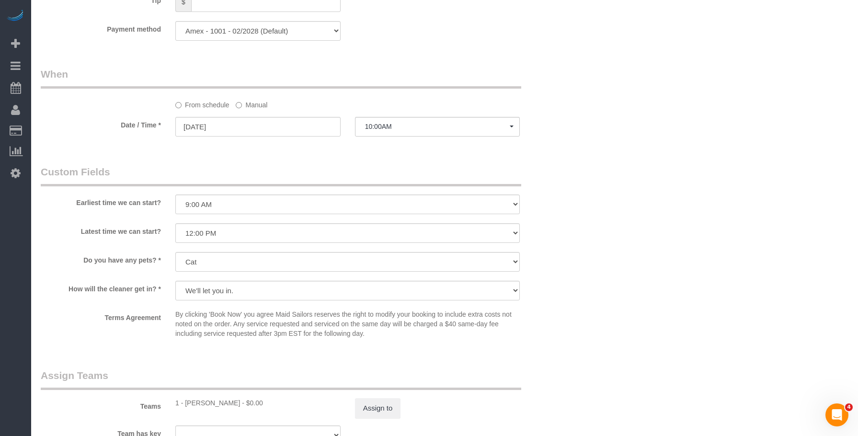
scroll to position [911, 0]
click at [375, 407] on button "Assign to" at bounding box center [378, 411] width 46 height 20
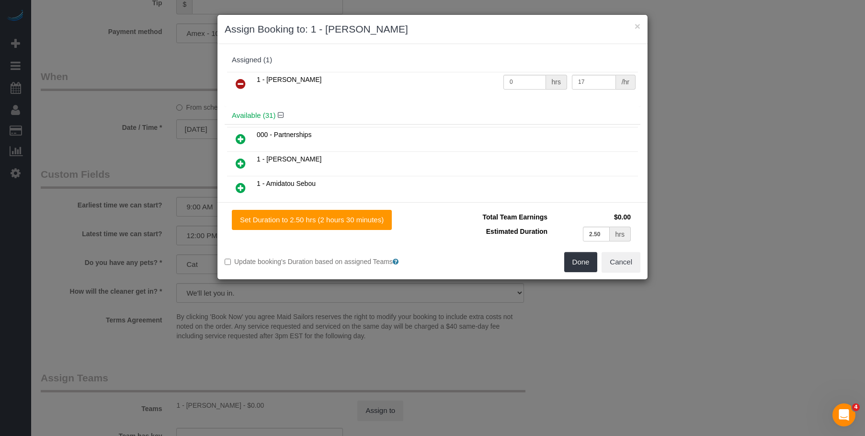
click at [241, 82] on icon at bounding box center [241, 84] width 10 height 12
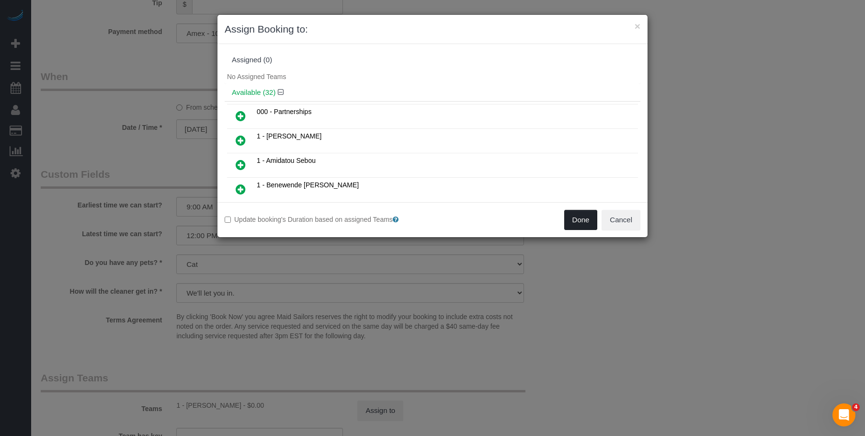
click at [577, 211] on button "Done" at bounding box center [582, 220] width 34 height 20
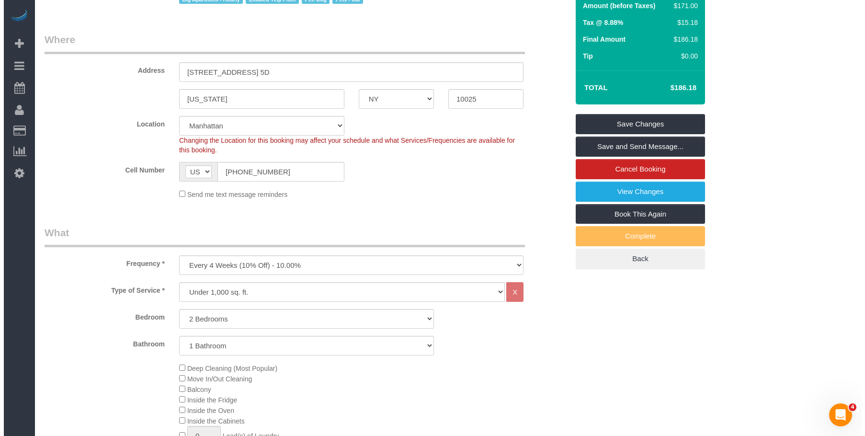
scroll to position [0, 0]
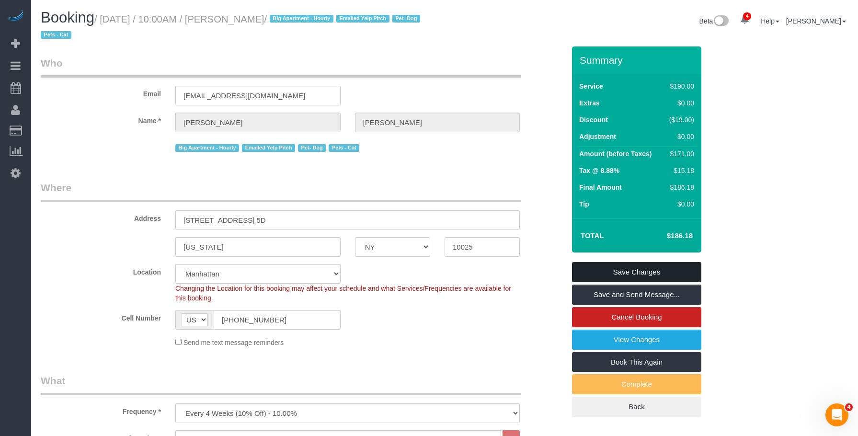
click at [667, 270] on link "Save Changes" at bounding box center [636, 272] width 129 height 20
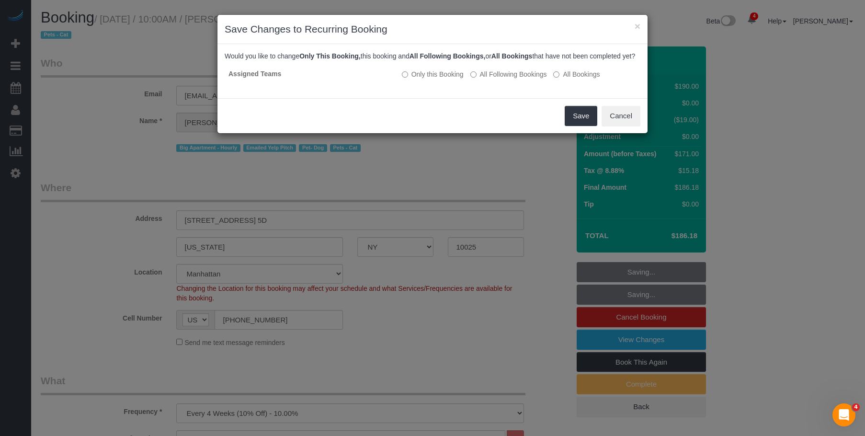
drag, startPoint x: 489, startPoint y: 134, endPoint x: 520, endPoint y: 130, distance: 31.4
click at [489, 133] on div "Save Cancel" at bounding box center [433, 115] width 430 height 35
click at [582, 126] on button "Save" at bounding box center [581, 116] width 33 height 20
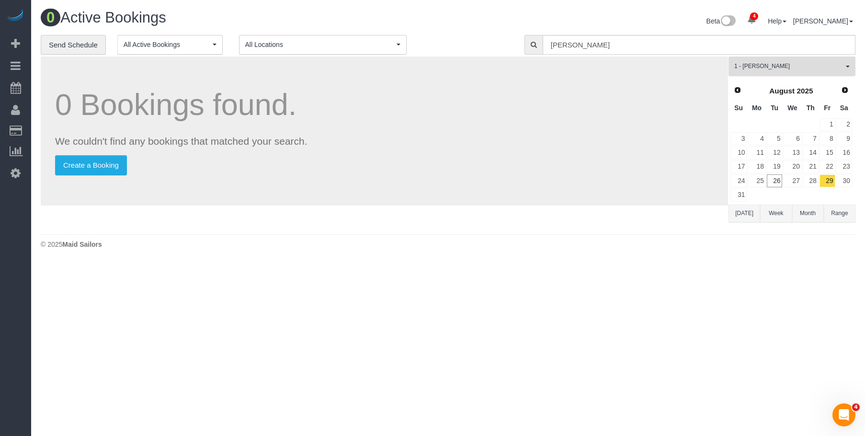
click at [774, 65] on span "1 - [PERSON_NAME]" at bounding box center [789, 66] width 109 height 8
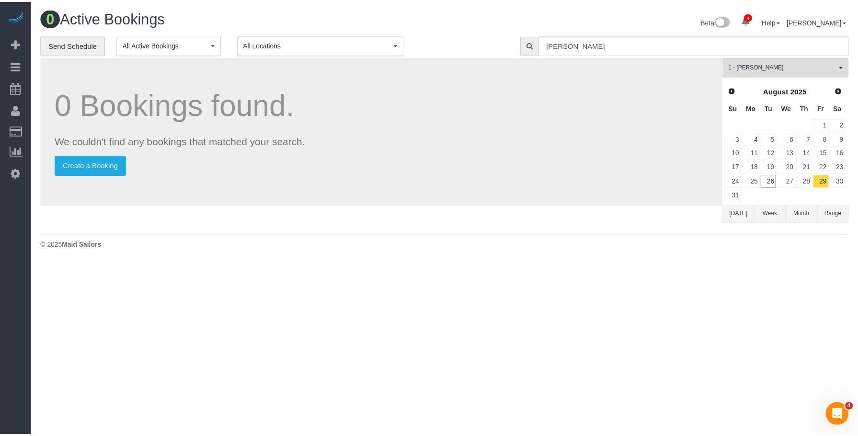
scroll to position [383, 0]
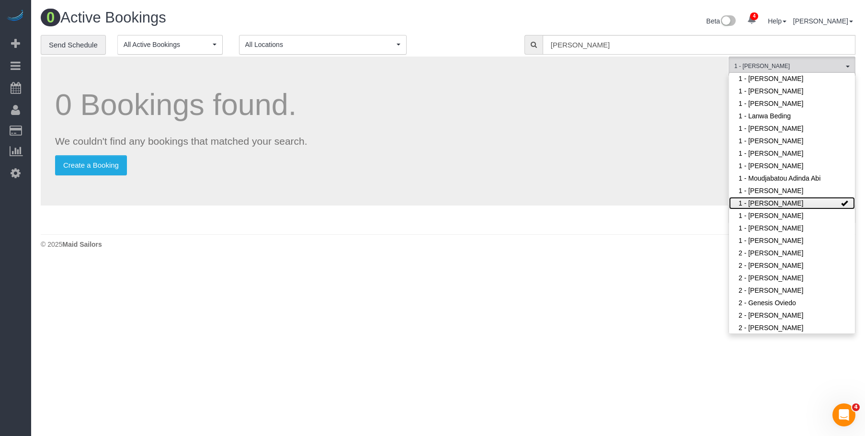
click at [773, 202] on link "1 - [PERSON_NAME]" at bounding box center [792, 203] width 126 height 12
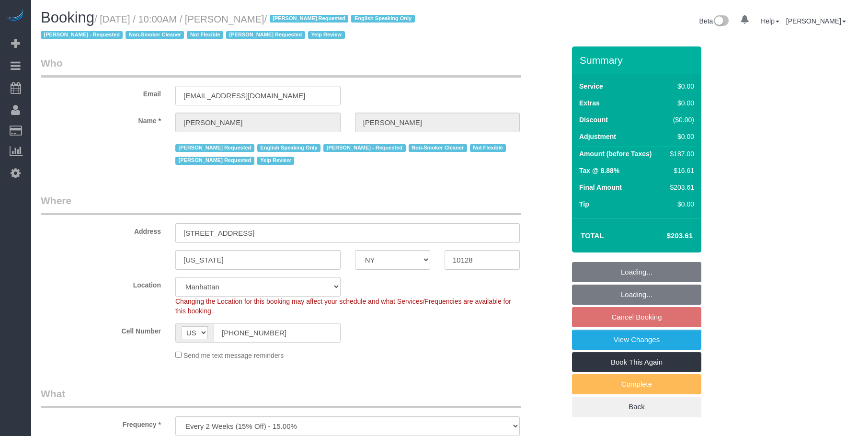
select select "NY"
select select "object:682"
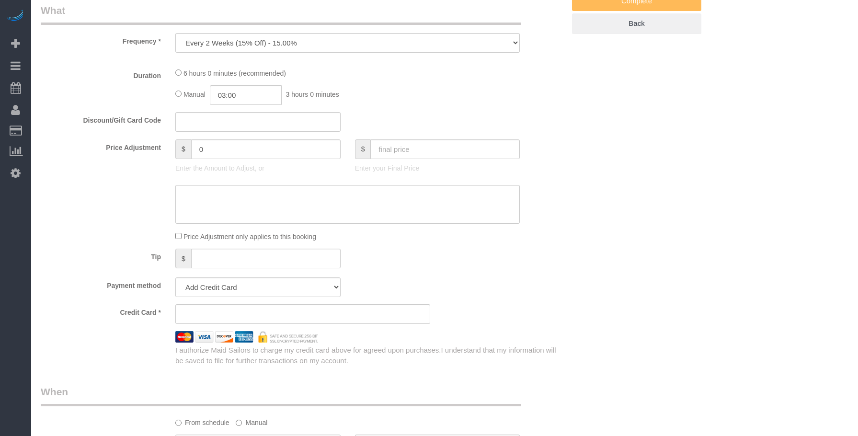
select select "string:stripe-pm_1PsPP14VGloSiKo7KAxZUUsI"
select select "spot3"
select select "2"
select select "number:89"
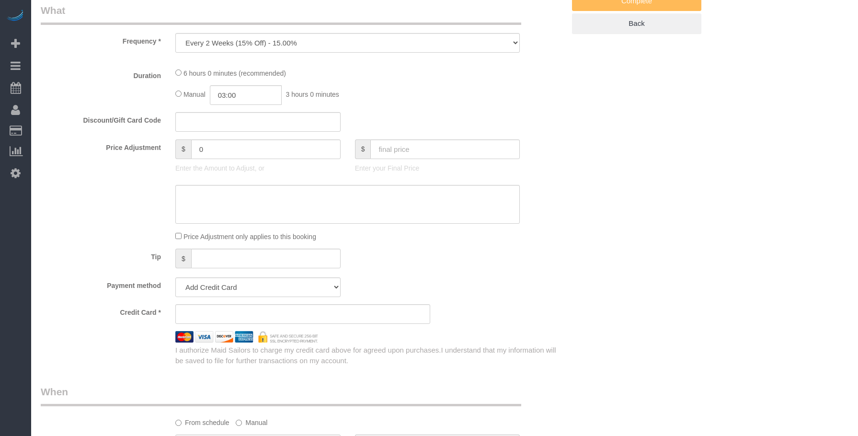
select select "number:90"
select select "number:15"
select select "number:5"
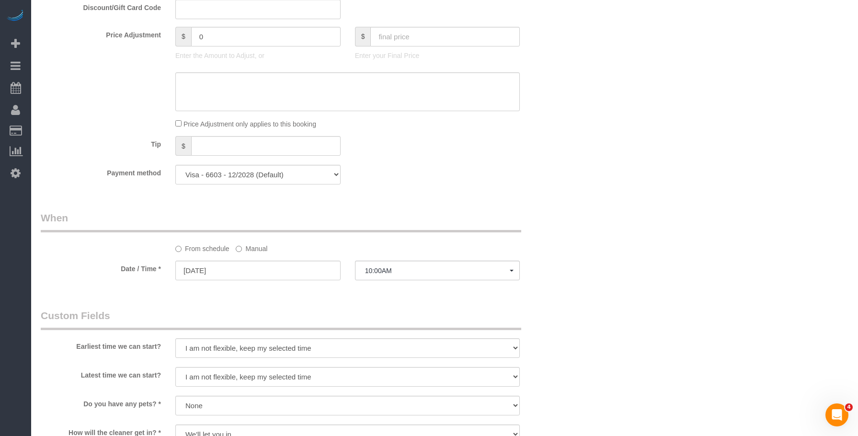
scroll to position [863, 0]
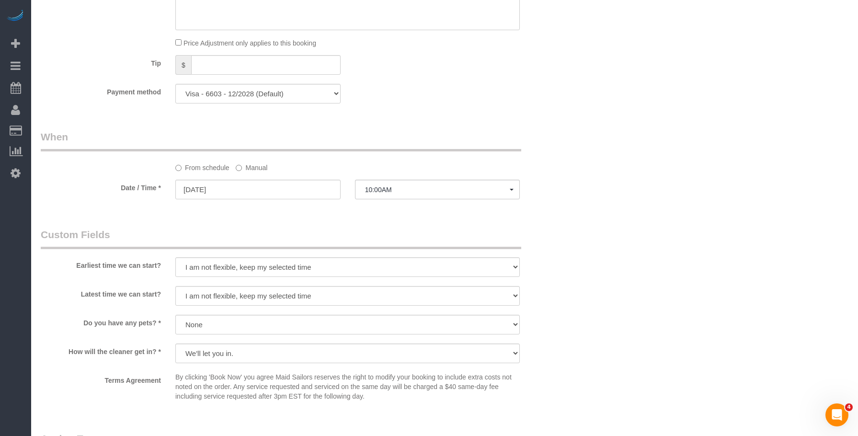
click at [254, 169] on label "Manual" at bounding box center [252, 166] width 32 height 13
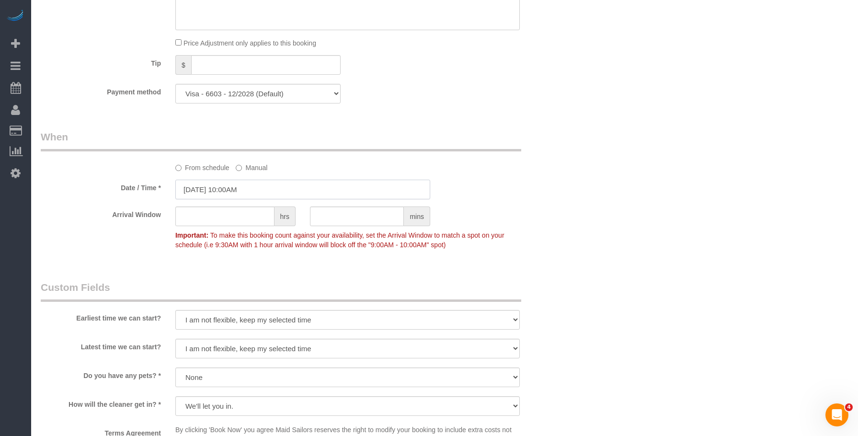
click at [285, 185] on input "08/30/2025 10:00AM" at bounding box center [302, 190] width 255 height 20
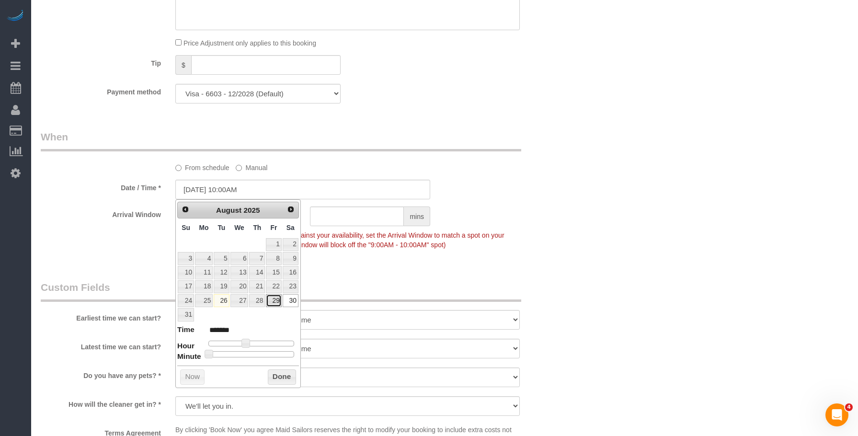
click at [274, 301] on link "29" at bounding box center [273, 300] width 15 height 13
type input "08/29/2025 9:00AM"
type input "******"
click at [243, 346] on span at bounding box center [242, 343] width 9 height 9
click at [650, 216] on div "Who Email aac2128@gmail.com Name * Alyson Cohen Arianny Garcia Requested Englis…" at bounding box center [445, 23] width 808 height 1678
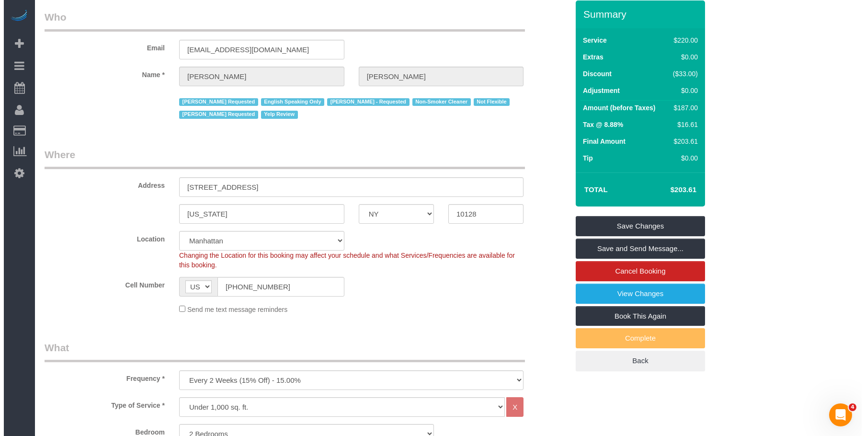
scroll to position [0, 0]
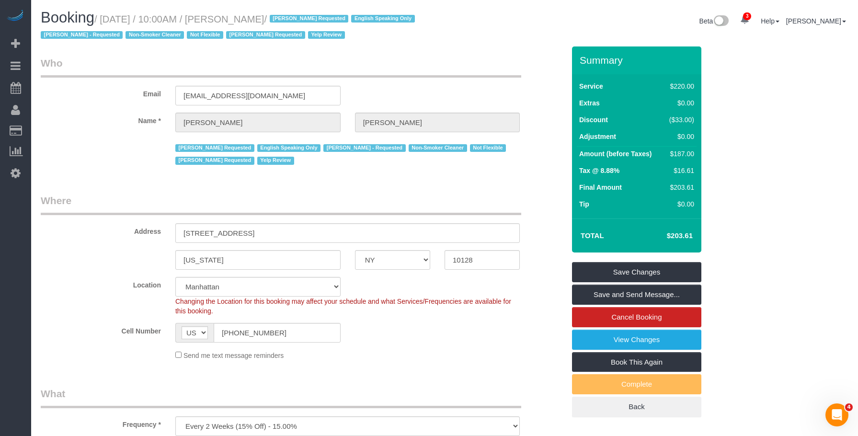
click at [686, 294] on link "Save and Send Message..." at bounding box center [636, 295] width 129 height 20
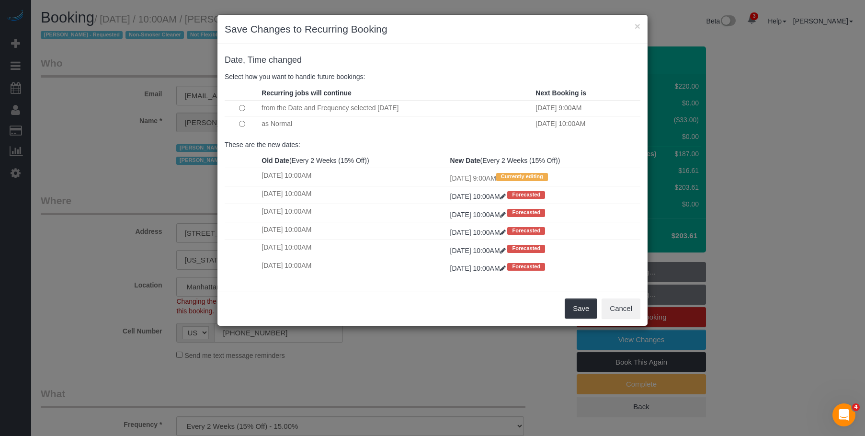
click at [509, 35] on h3 "Save Changes to Recurring Booking" at bounding box center [433, 29] width 416 height 14
click at [573, 313] on button "Save" at bounding box center [581, 309] width 33 height 20
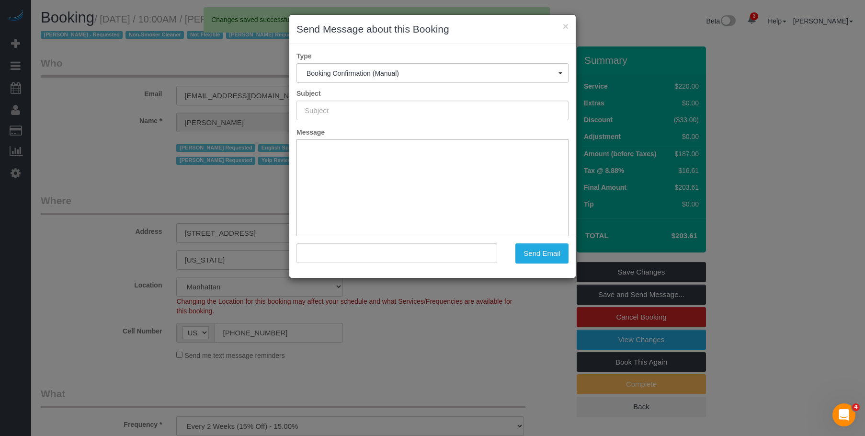
type input "Cleaning Confirmed for 08/29/2025 at 9:00am"
type input ""Alyson Cohen" <aac2128@gmail.com>"
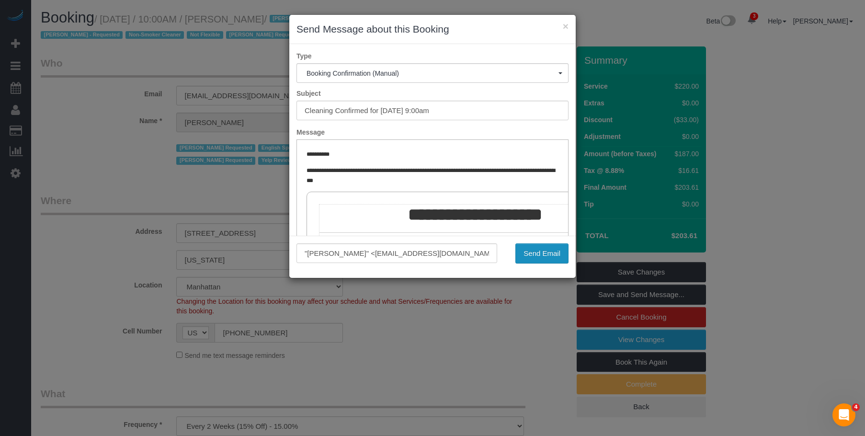
click at [537, 255] on button "Send Email" at bounding box center [542, 253] width 53 height 20
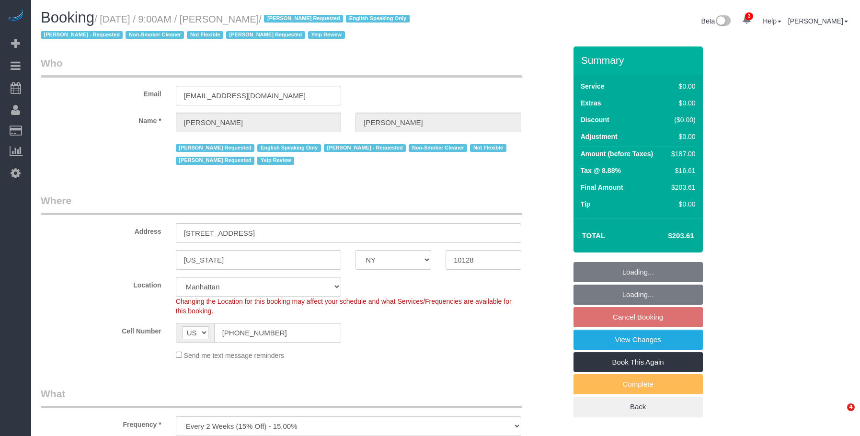
select select "NY"
select select "2"
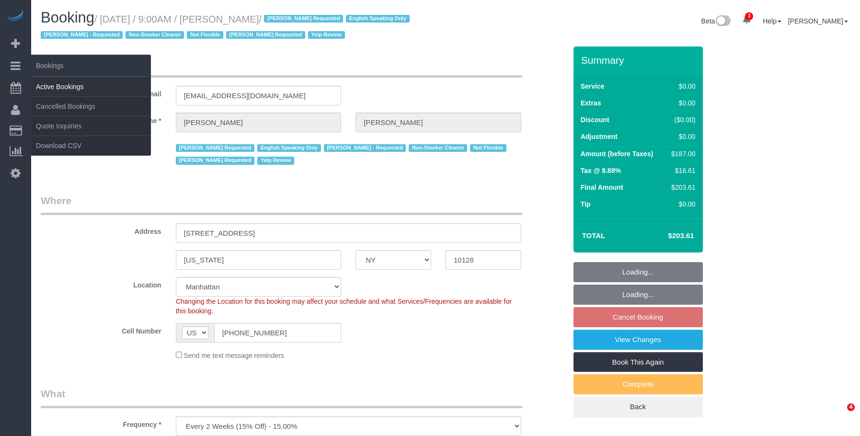
select select "object:784"
click at [76, 88] on link "Active Bookings" at bounding box center [91, 86] width 120 height 19
select select "2"
select select "number:89"
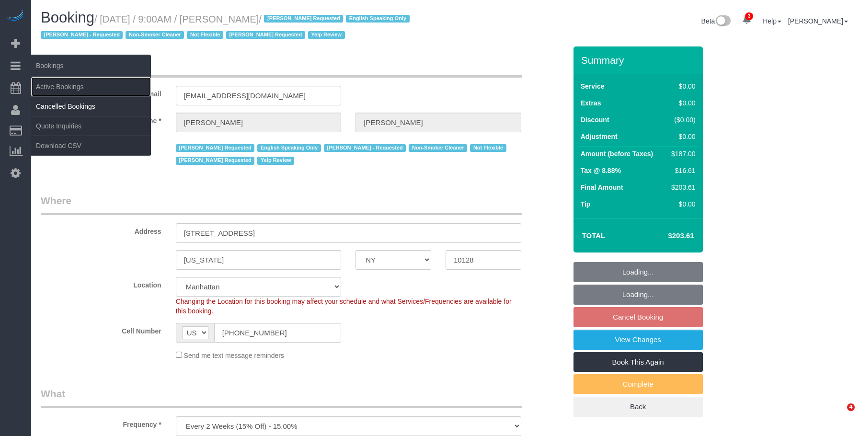
select select "number:90"
select select "number:15"
select select "number:5"
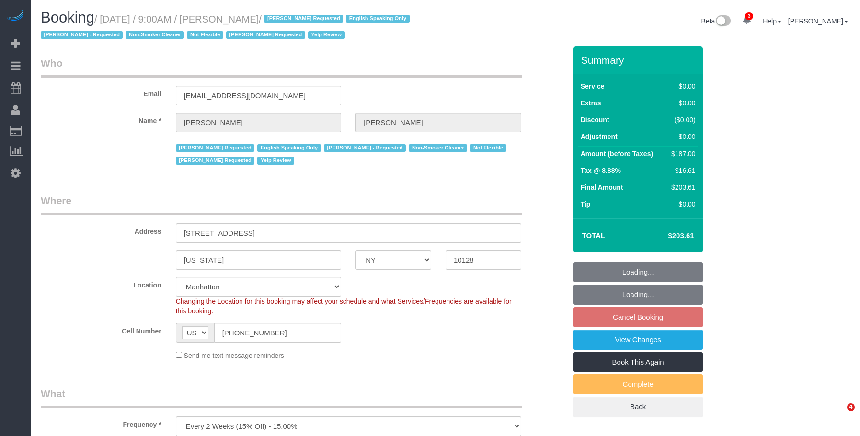
select select "string:stripe-pm_1PsPP14VGloSiKo7KAxZUUsI"
select select "spot2"
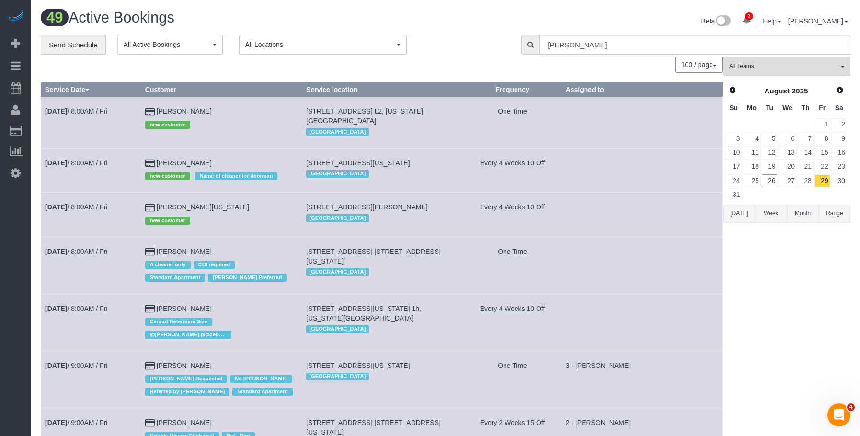
click at [830, 62] on button "All Teams" at bounding box center [787, 67] width 127 height 20
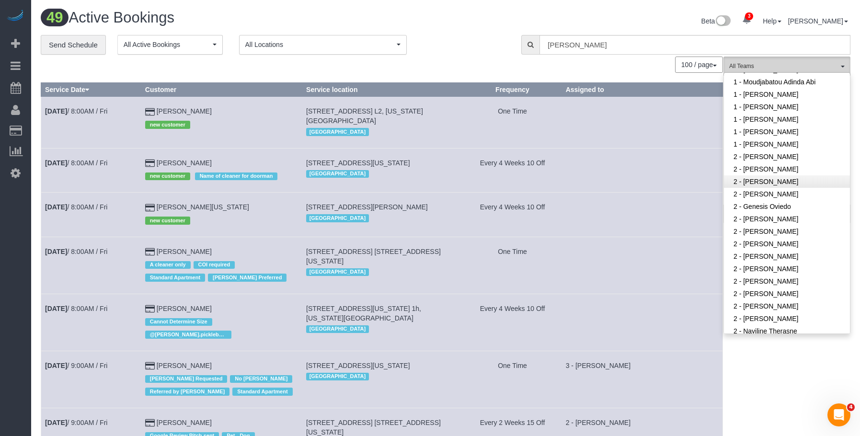
scroll to position [431, 0]
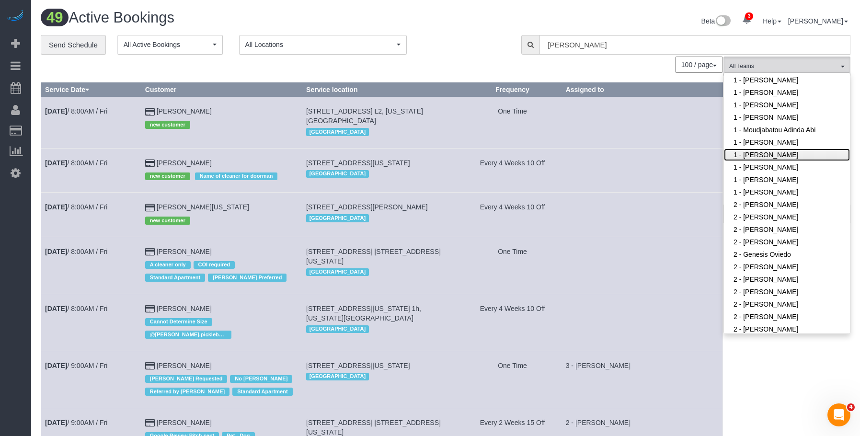
drag, startPoint x: 761, startPoint y: 153, endPoint x: 623, endPoint y: 125, distance: 141.4
click at [761, 153] on link "1 - [PERSON_NAME]" at bounding box center [787, 155] width 126 height 12
click at [441, 35] on div "**********" at bounding box center [274, 45] width 466 height 20
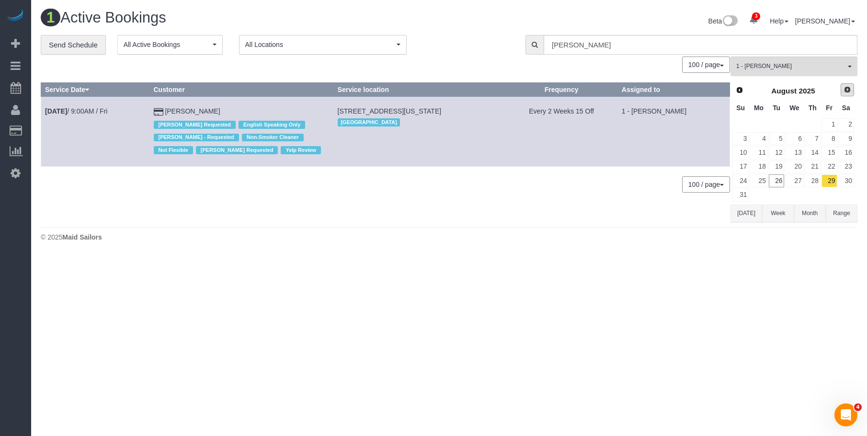
click at [853, 91] on link "Next" at bounding box center [847, 89] width 13 height 13
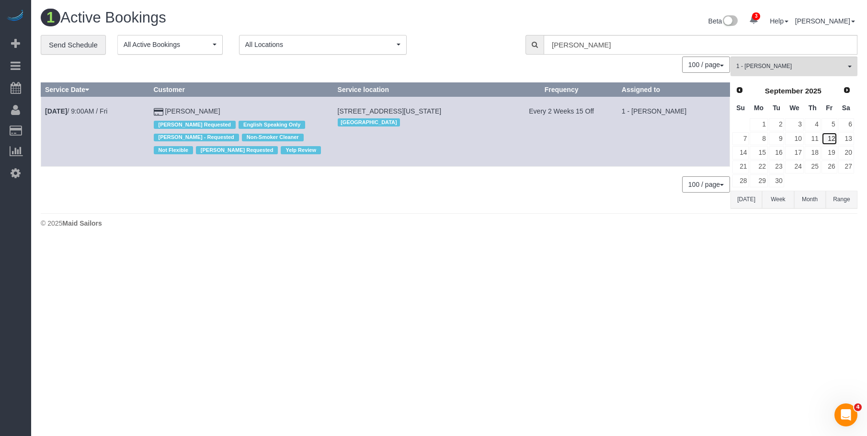
click at [830, 137] on link "12" at bounding box center [830, 138] width 16 height 13
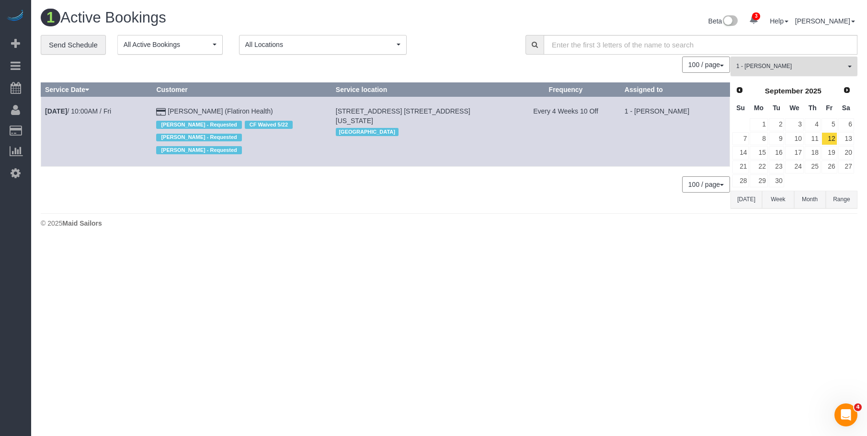
click at [813, 69] on span "1 - [PERSON_NAME]" at bounding box center [791, 66] width 109 height 8
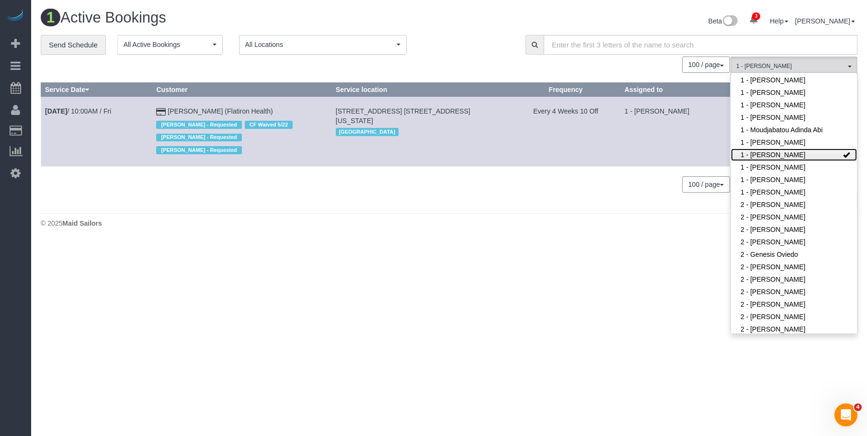
click at [827, 154] on link "1 - [PERSON_NAME]" at bounding box center [794, 155] width 126 height 12
click at [396, 232] on footer "© 2025 Maid Sailors" at bounding box center [449, 222] width 817 height 19
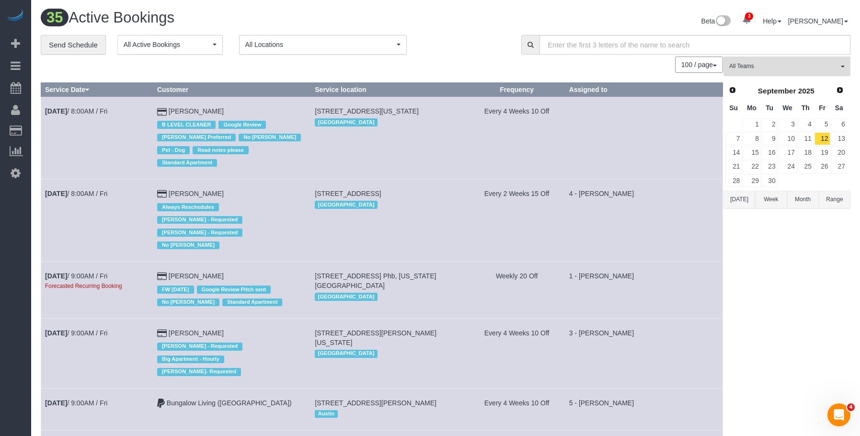
click at [797, 67] on span "All Teams" at bounding box center [783, 66] width 109 height 8
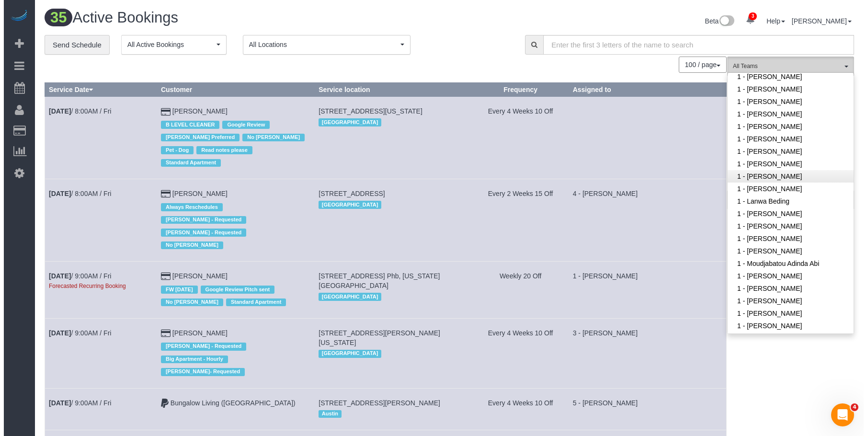
scroll to position [288, 0]
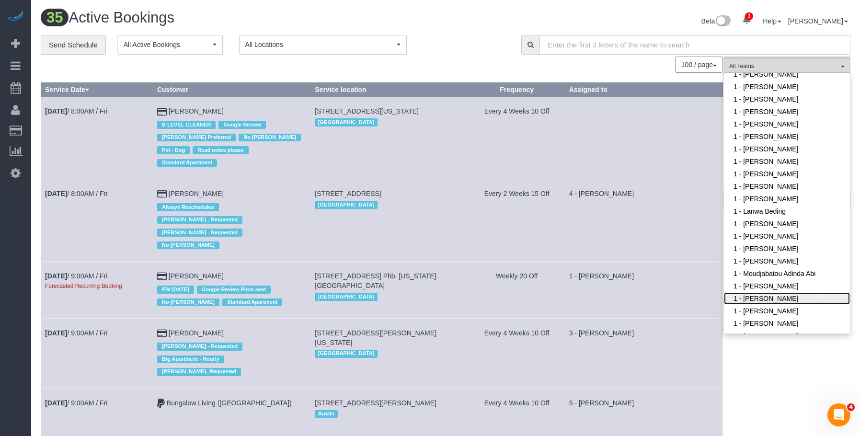
click at [762, 297] on link "1 - [PERSON_NAME]" at bounding box center [787, 298] width 126 height 12
click at [464, 33] on div "Beta 3 Your Notifications You have 0 alerts × You have 2 to charge for [DATE] ×…" at bounding box center [652, 22] width 412 height 25
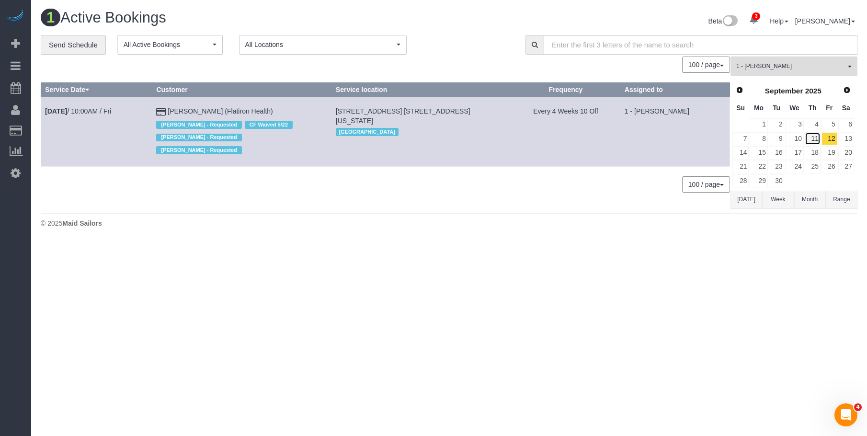
click at [815, 137] on link "11" at bounding box center [813, 138] width 16 height 13
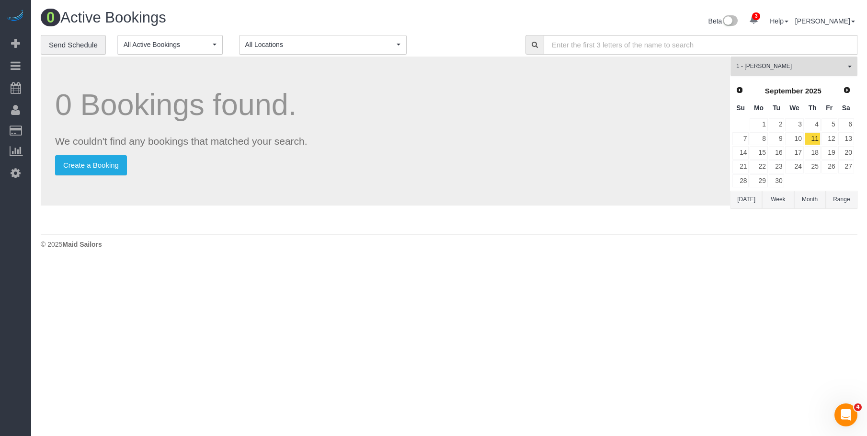
click at [829, 65] on span "1 - [PERSON_NAME]" at bounding box center [791, 66] width 109 height 8
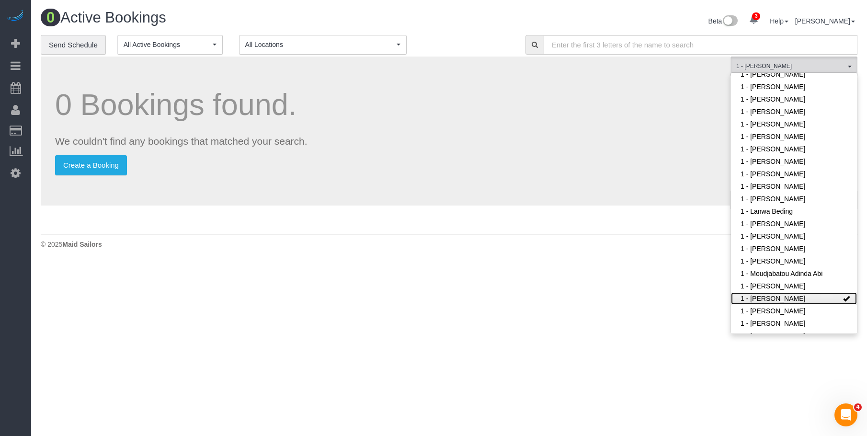
click at [794, 297] on link "1 - [PERSON_NAME]" at bounding box center [794, 298] width 126 height 12
